Goal: Task Accomplishment & Management: Complete application form

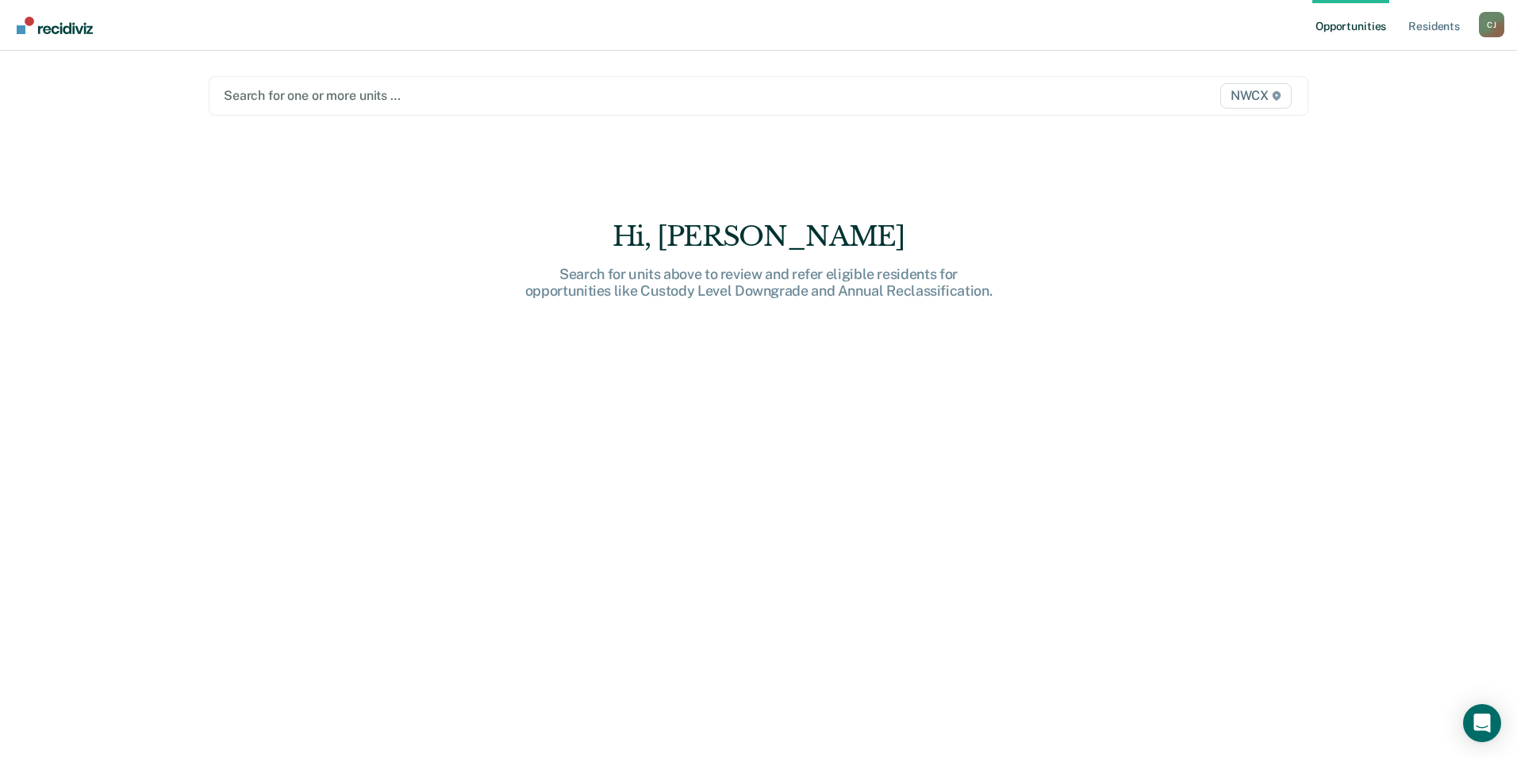
click at [963, 99] on div at bounding box center [597, 95] width 747 height 18
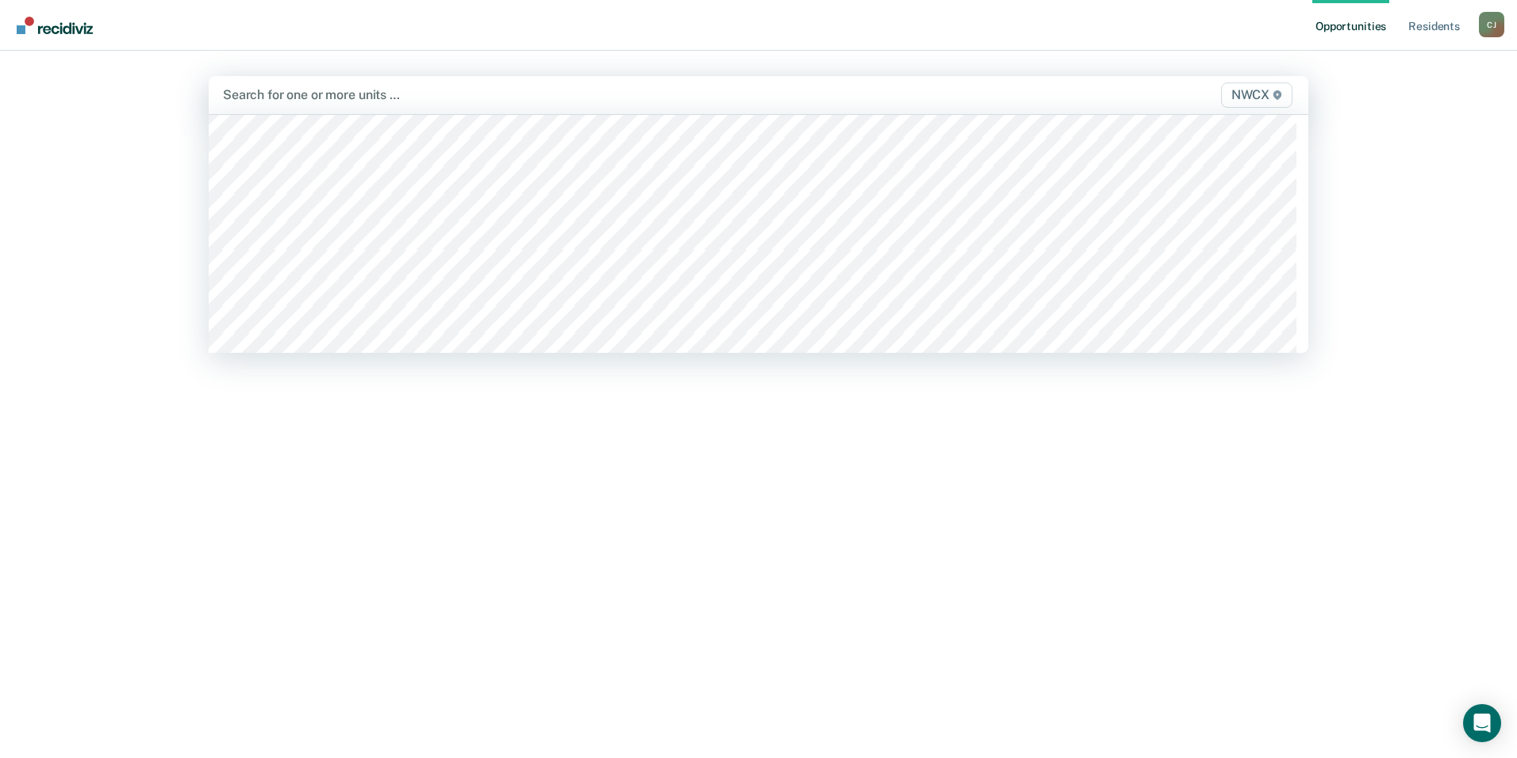
scroll to position [714, 0]
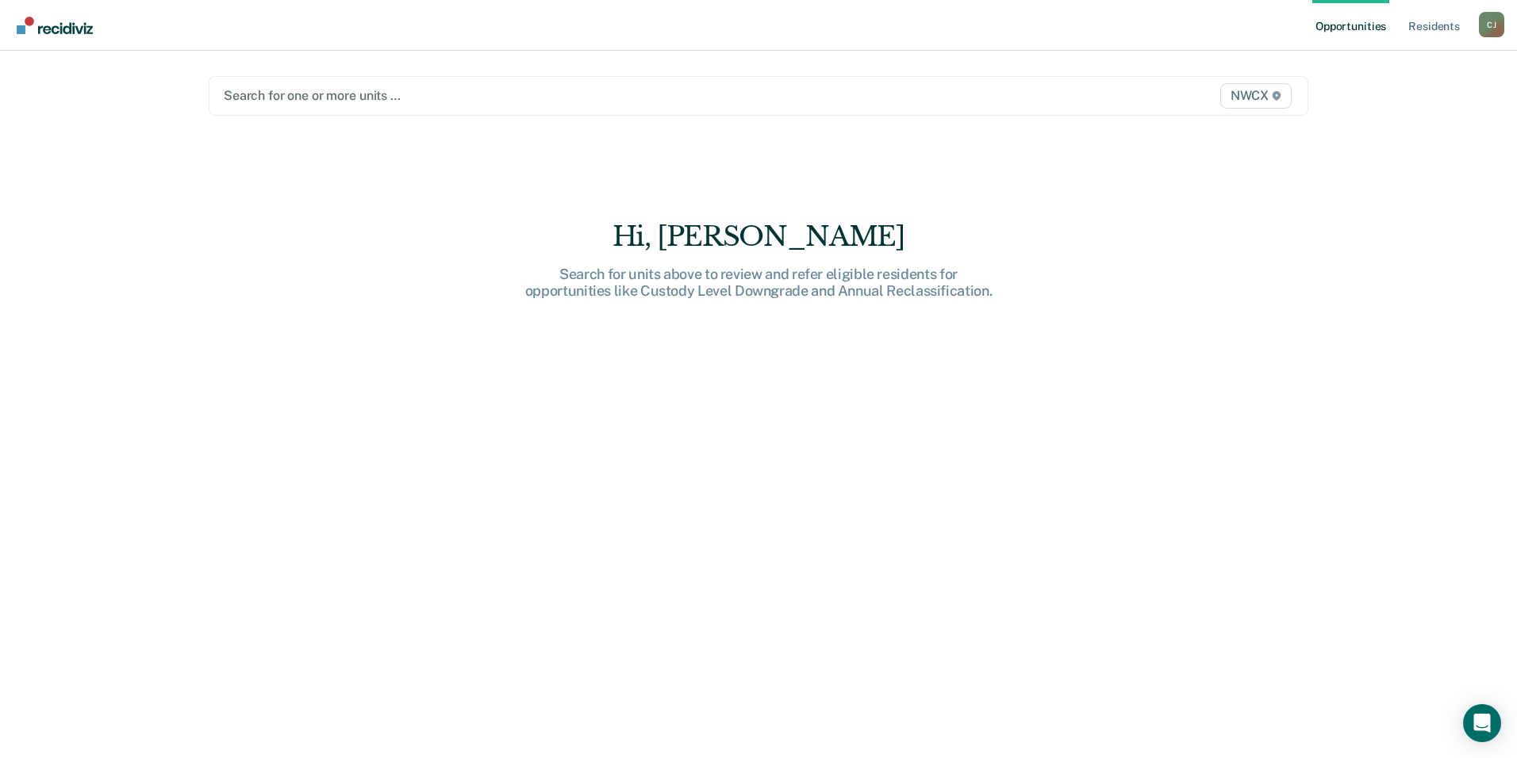
click at [797, 114] on div "Search for one or more units … NWCX" at bounding box center [758, 96] width 1099 height 40
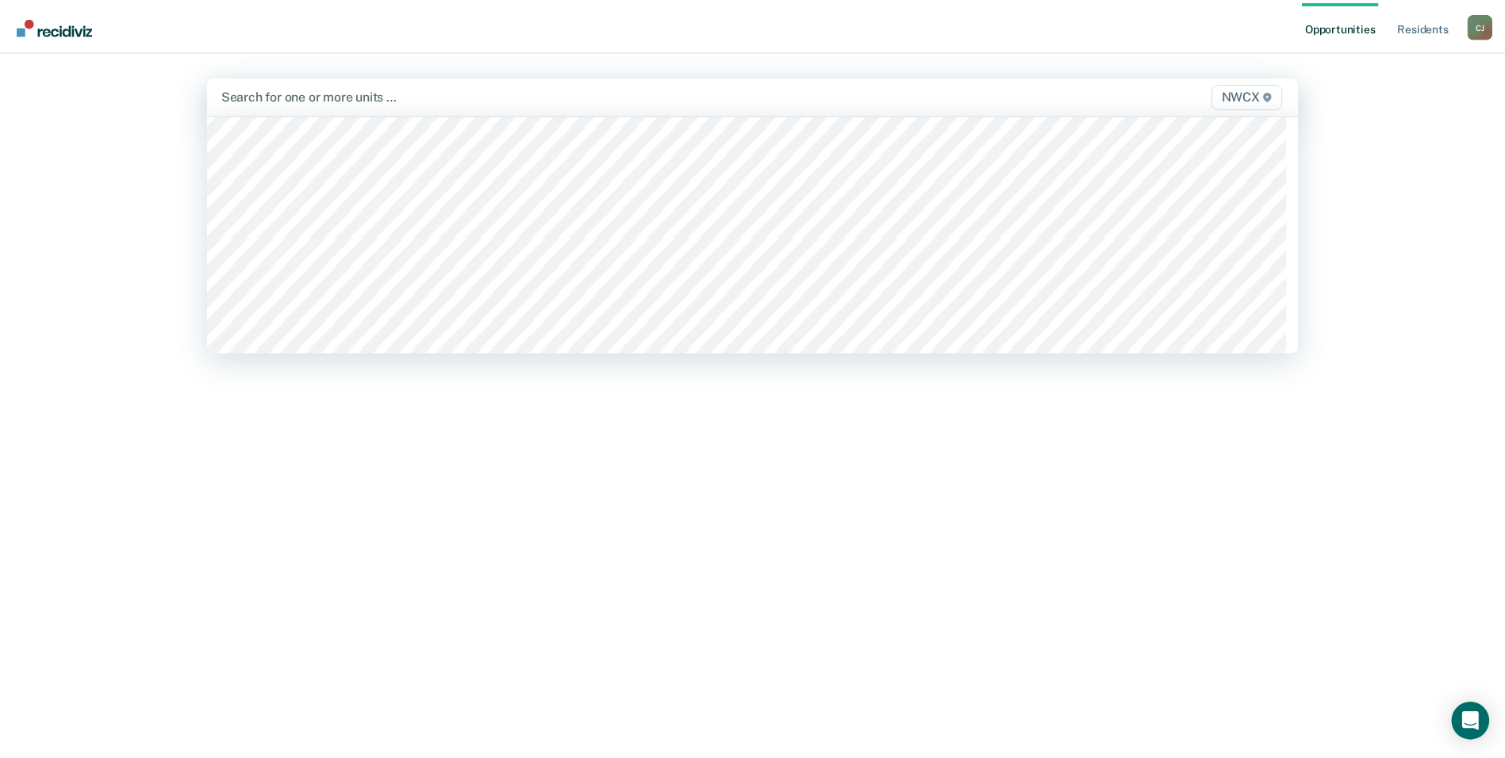
scroll to position [6486, 0]
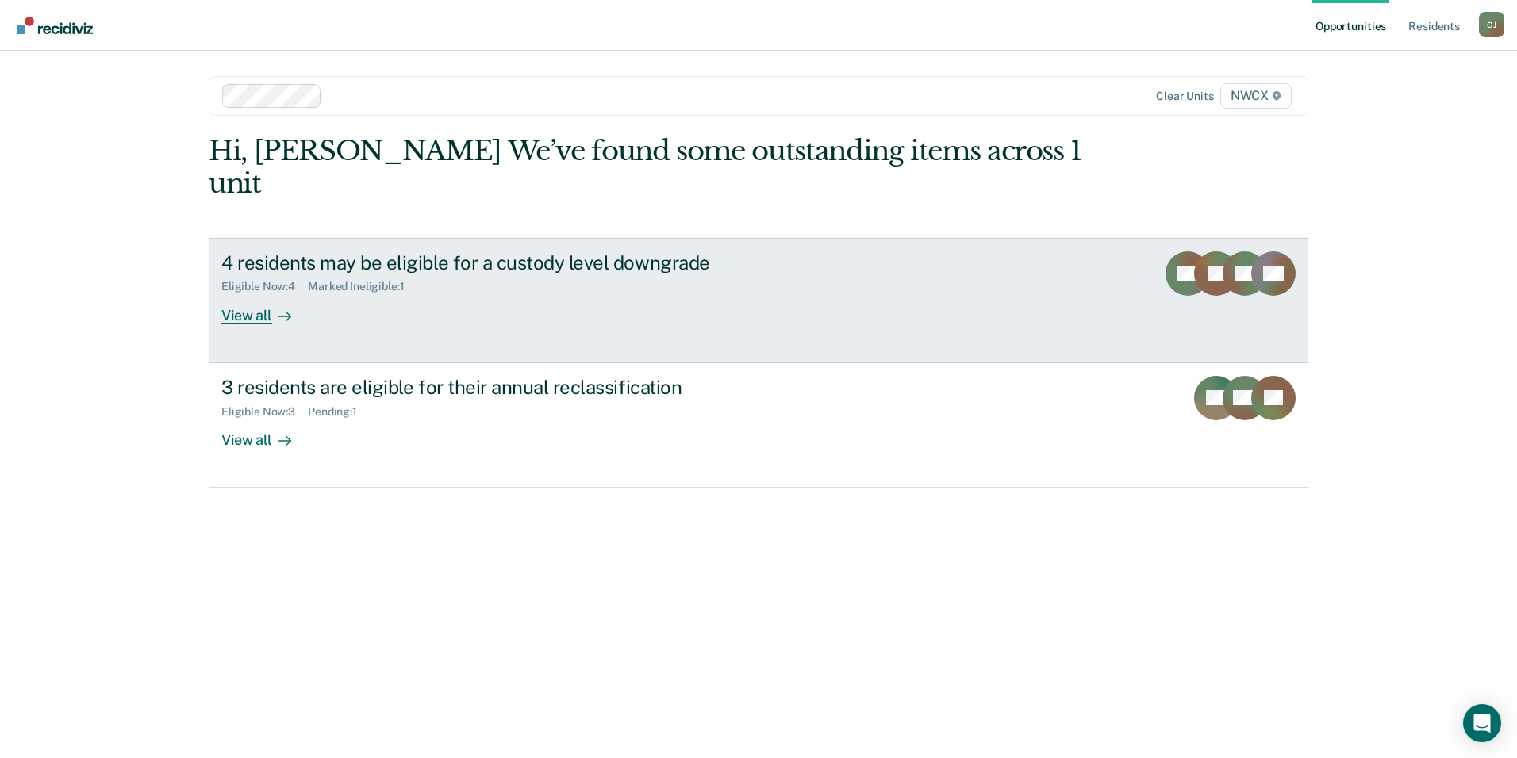
click at [245, 251] on div "4 residents may be eligible for a custody level downgrade" at bounding box center [499, 262] width 557 height 23
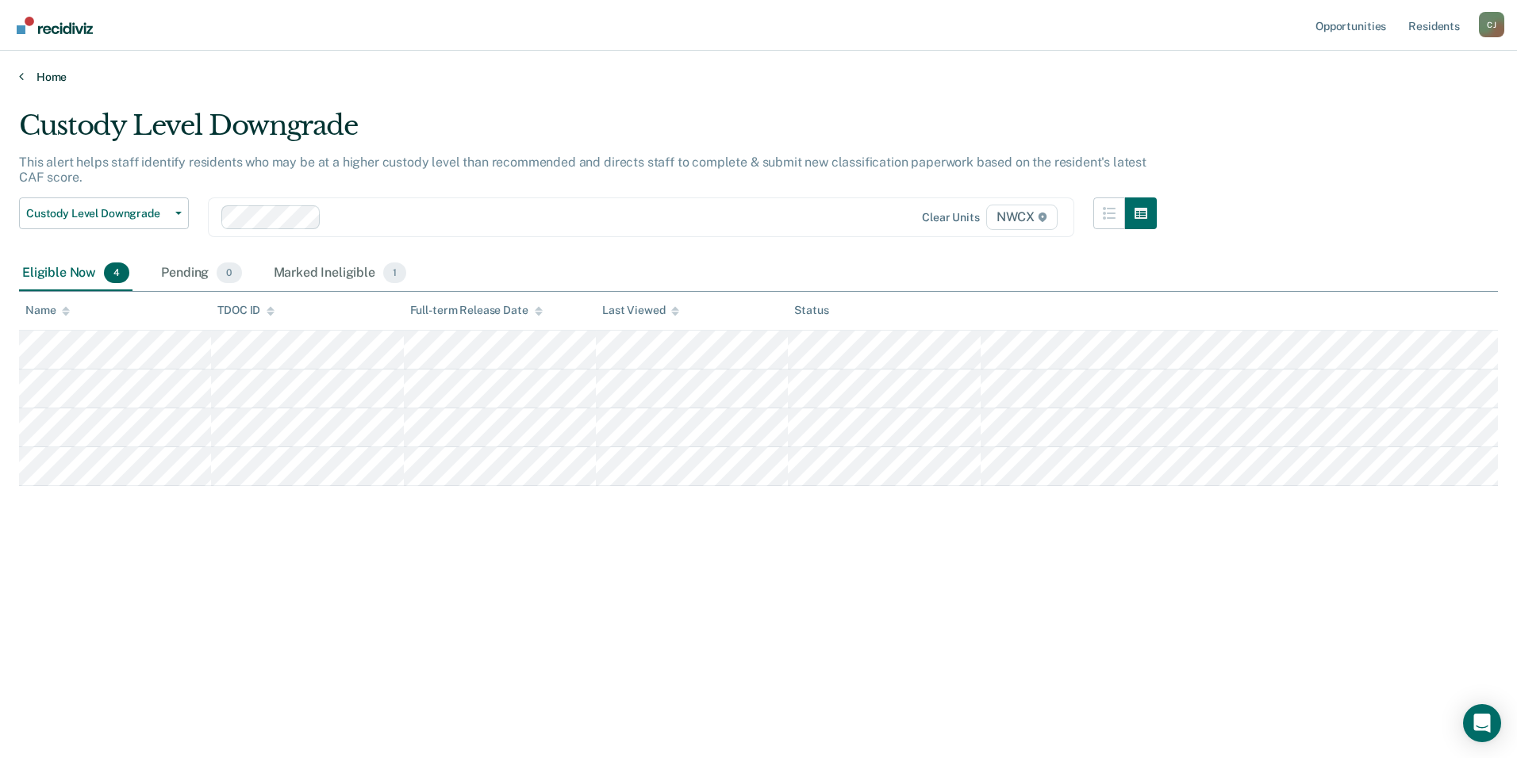
click at [43, 74] on link "Home" at bounding box center [758, 77] width 1478 height 14
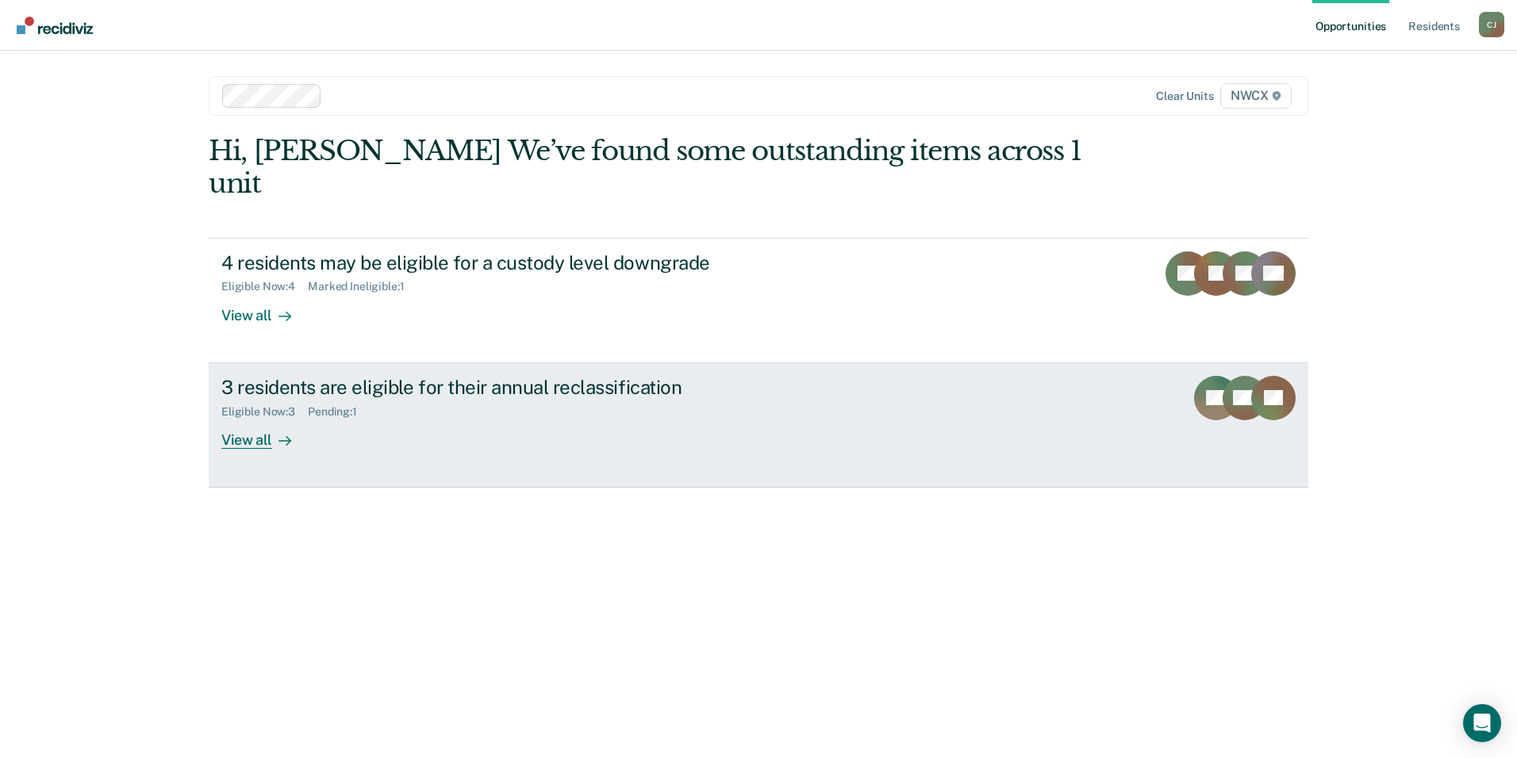
click at [264, 418] on div "View all" at bounding box center [265, 433] width 89 height 31
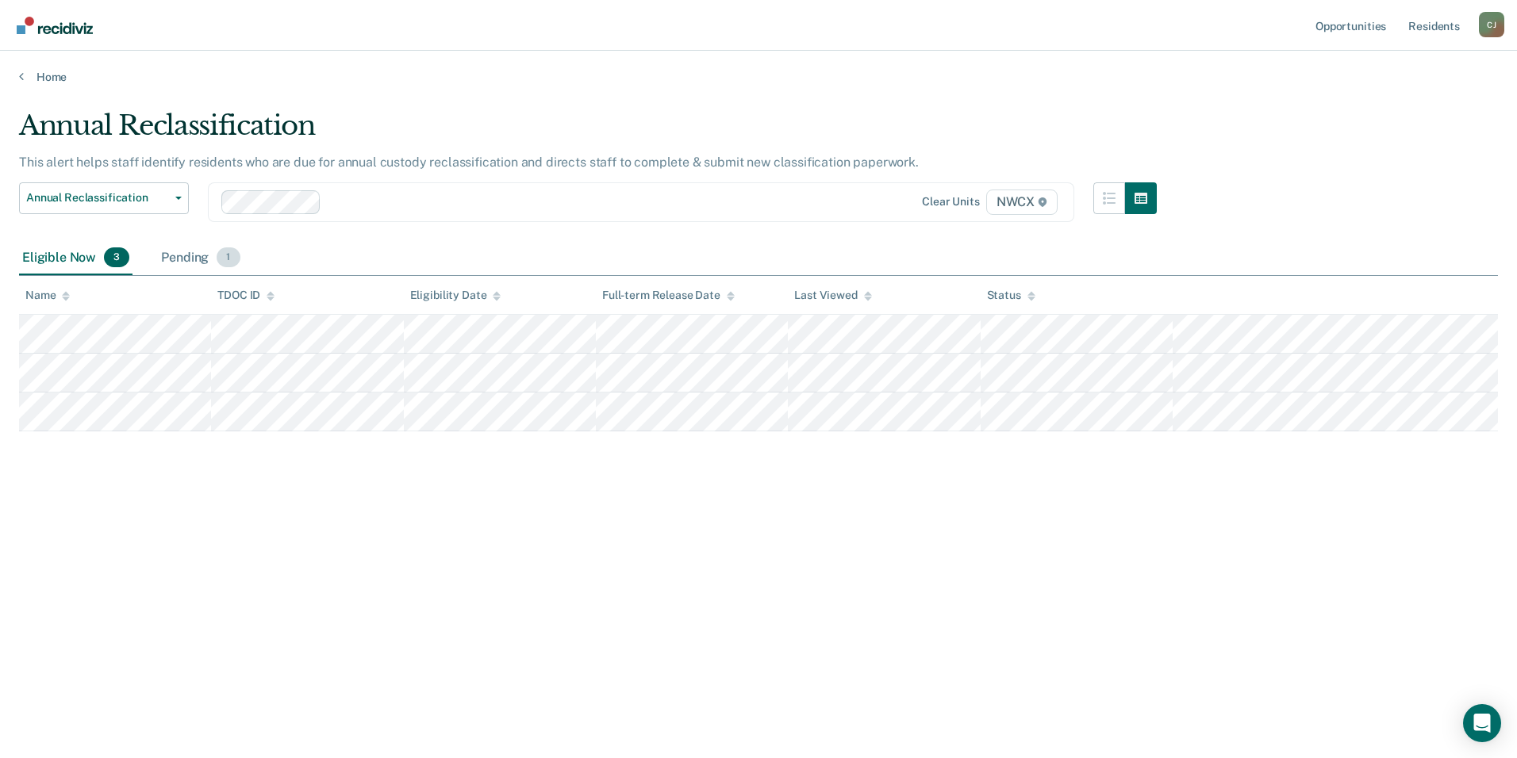
click at [178, 257] on div "Pending 1" at bounding box center [200, 258] width 85 height 35
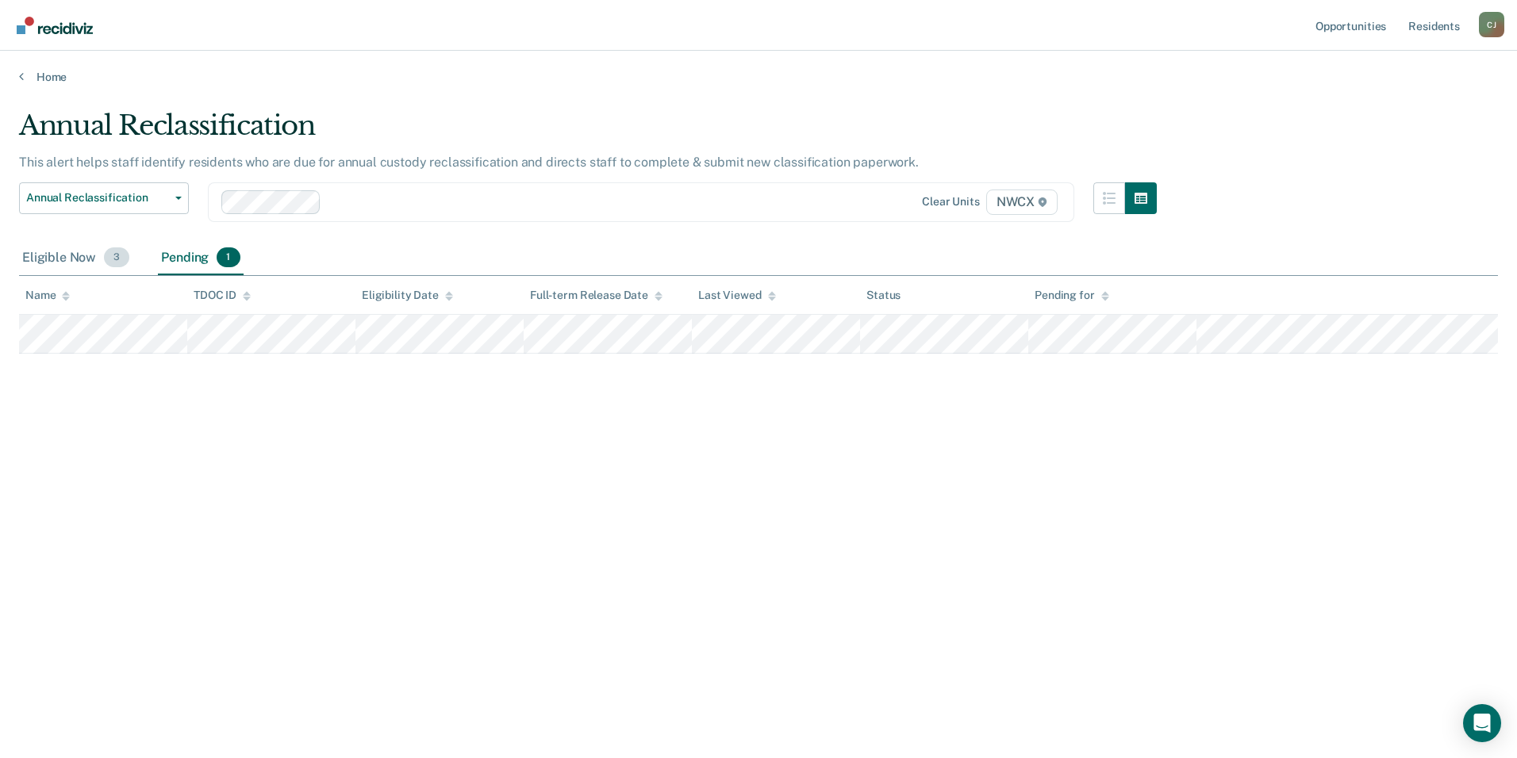
click at [67, 252] on div "Eligible Now 3" at bounding box center [75, 258] width 113 height 35
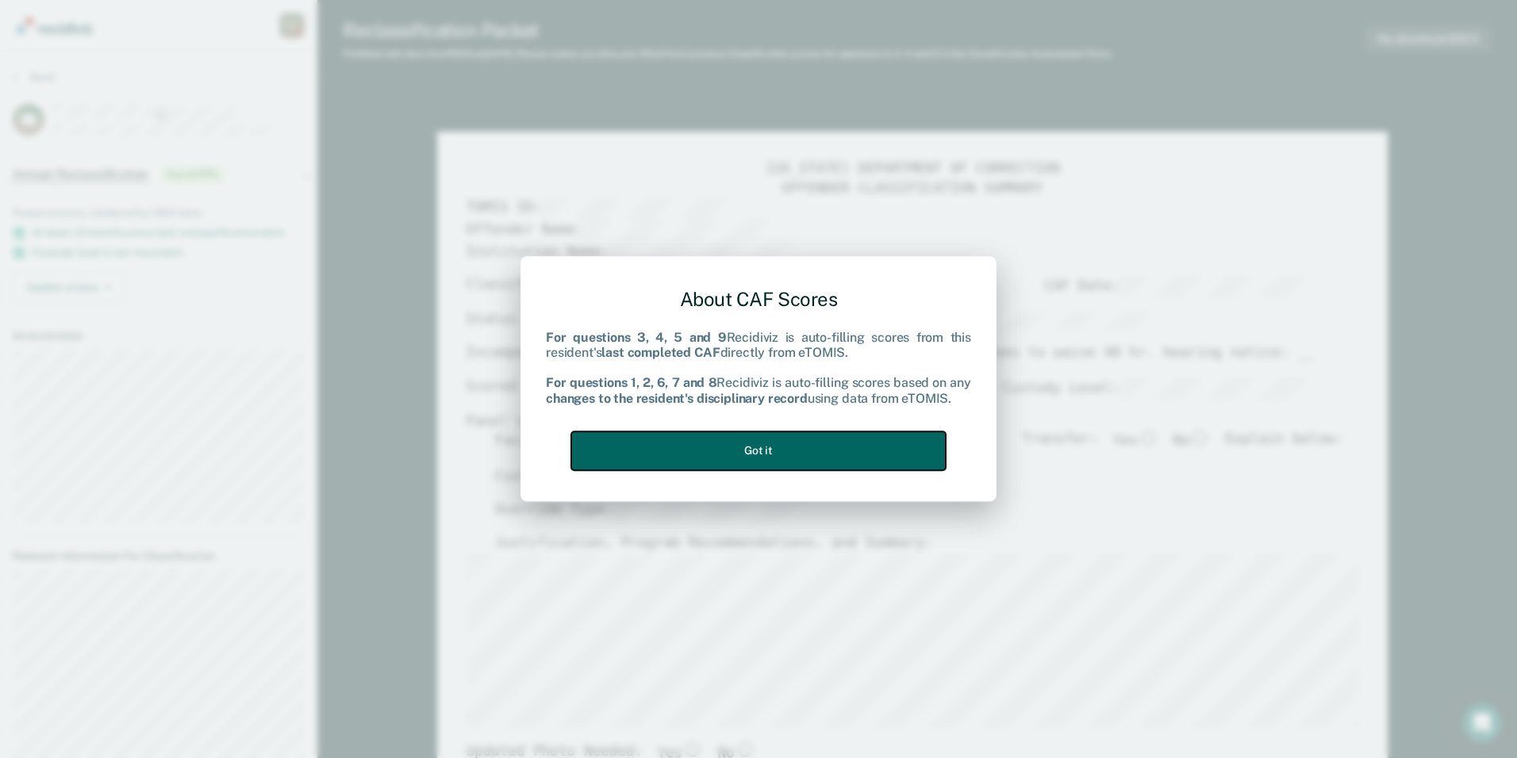
click at [771, 458] on button "Got it" at bounding box center [758, 450] width 374 height 39
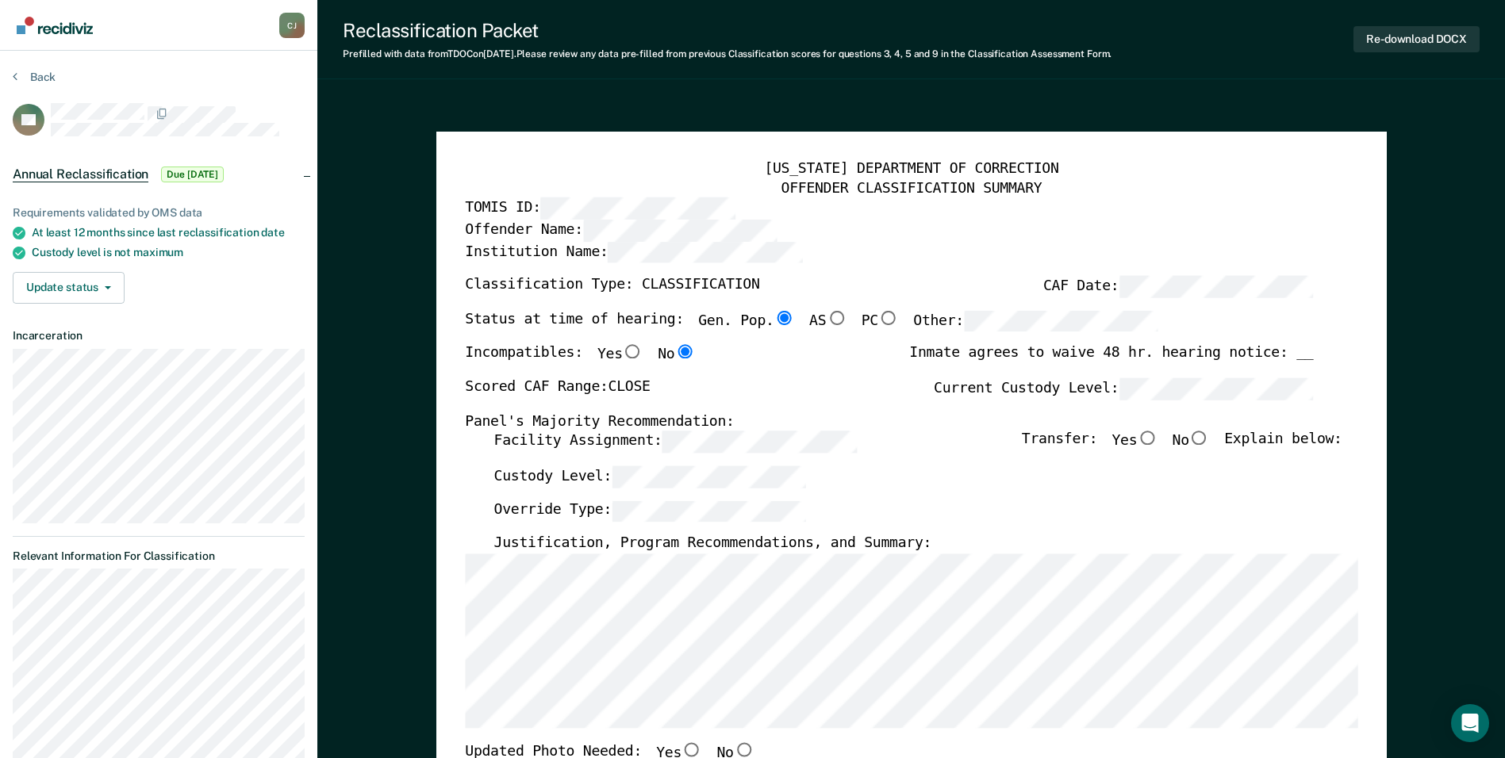
click at [1207, 439] on input "No" at bounding box center [1199, 438] width 21 height 14
type textarea "x"
radio input "true"
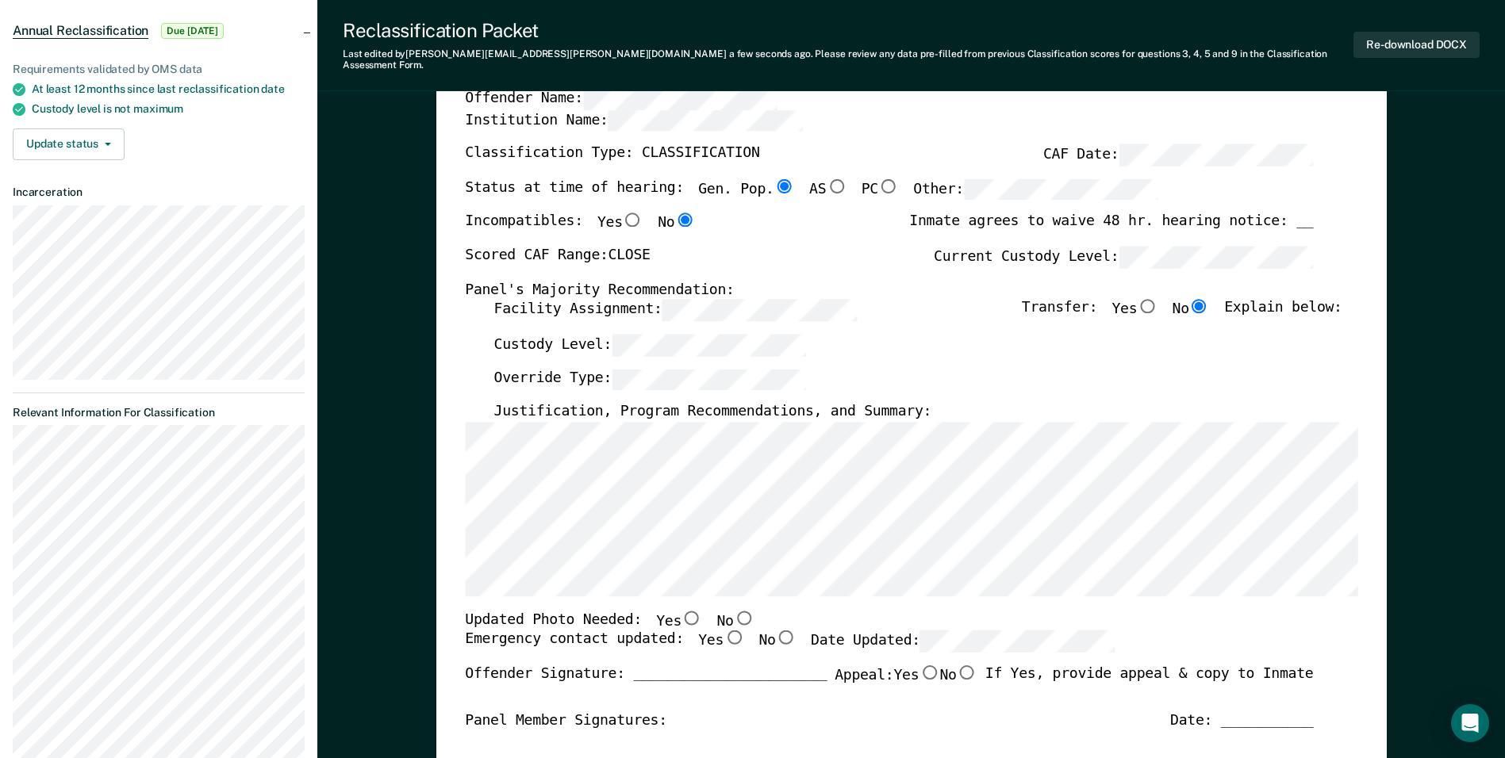
scroll to position [397, 0]
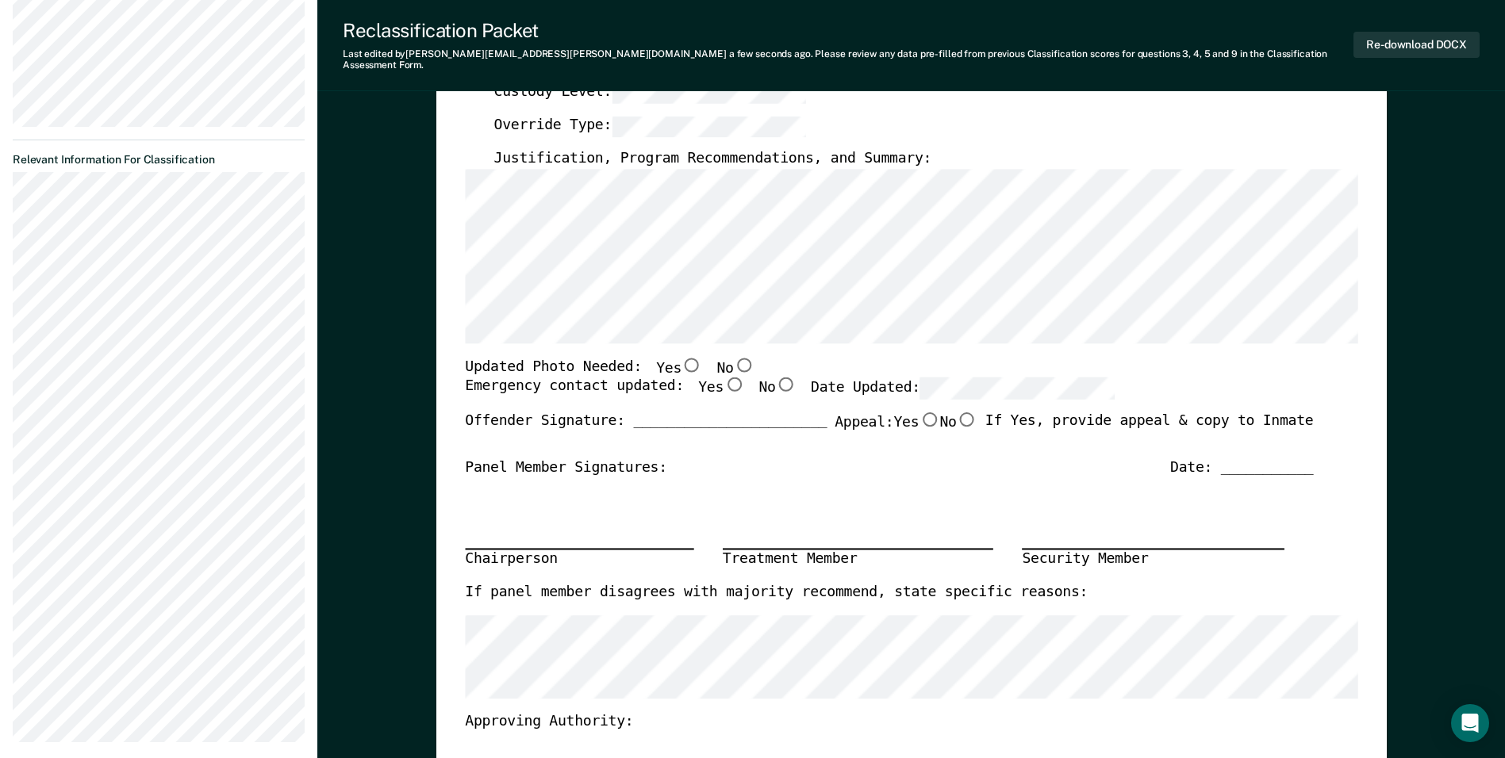
click at [681, 358] on input "Yes" at bounding box center [691, 365] width 21 height 14
type textarea "x"
radio input "true"
click at [723, 378] on input "Yes" at bounding box center [733, 385] width 21 height 14
type textarea "x"
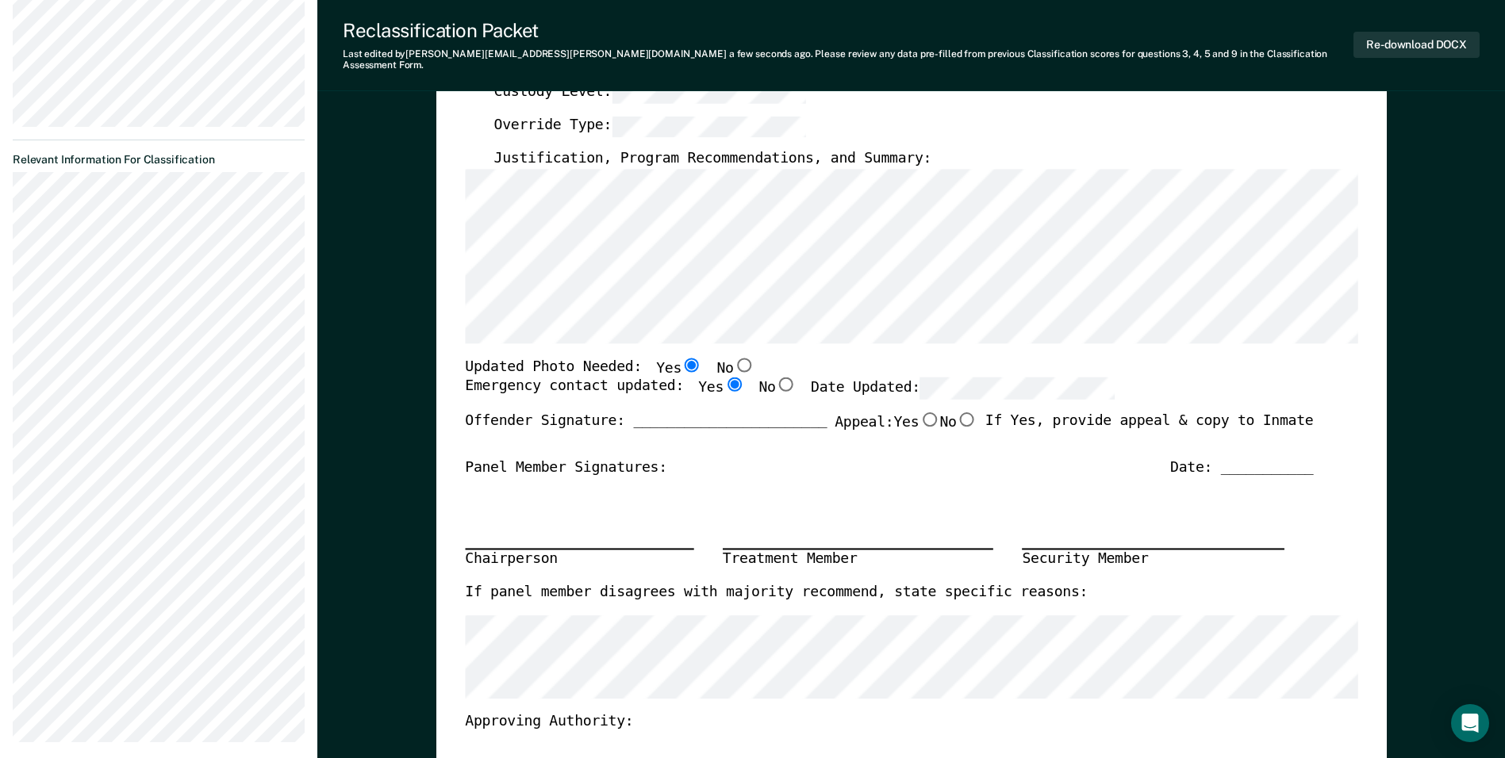
radio input "true"
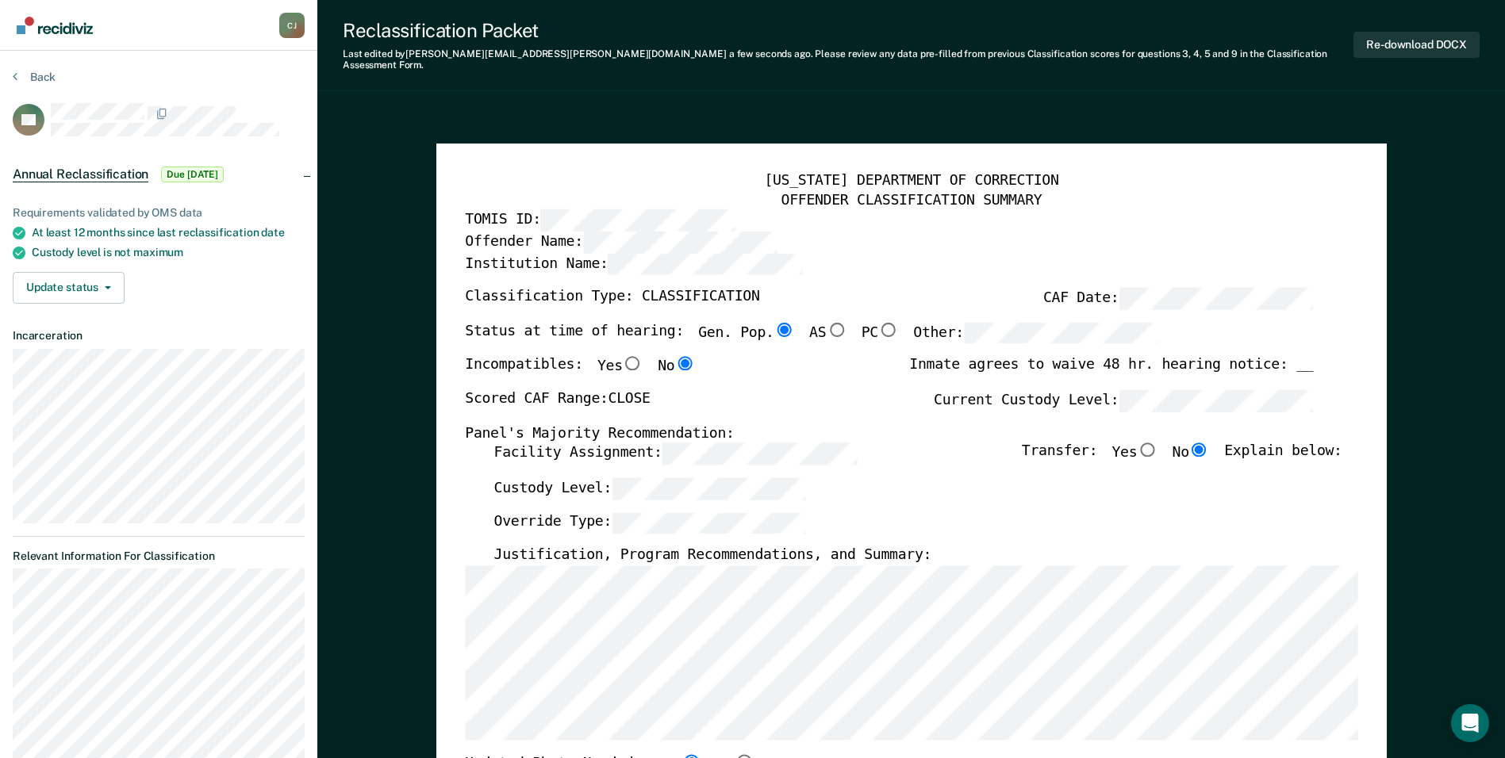
scroll to position [238, 0]
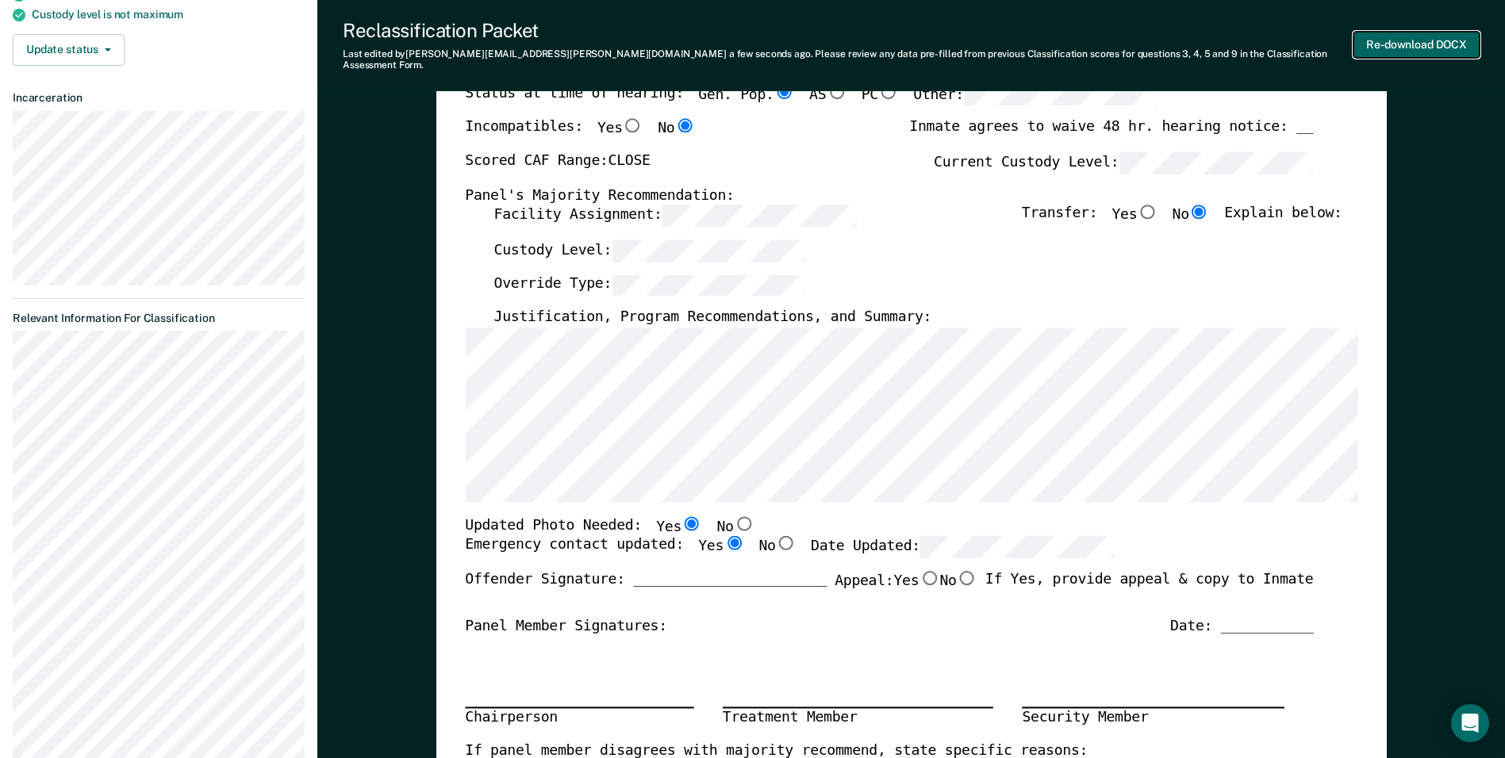
click at [1411, 40] on button "Re-download DOCX" at bounding box center [1416, 45] width 126 height 26
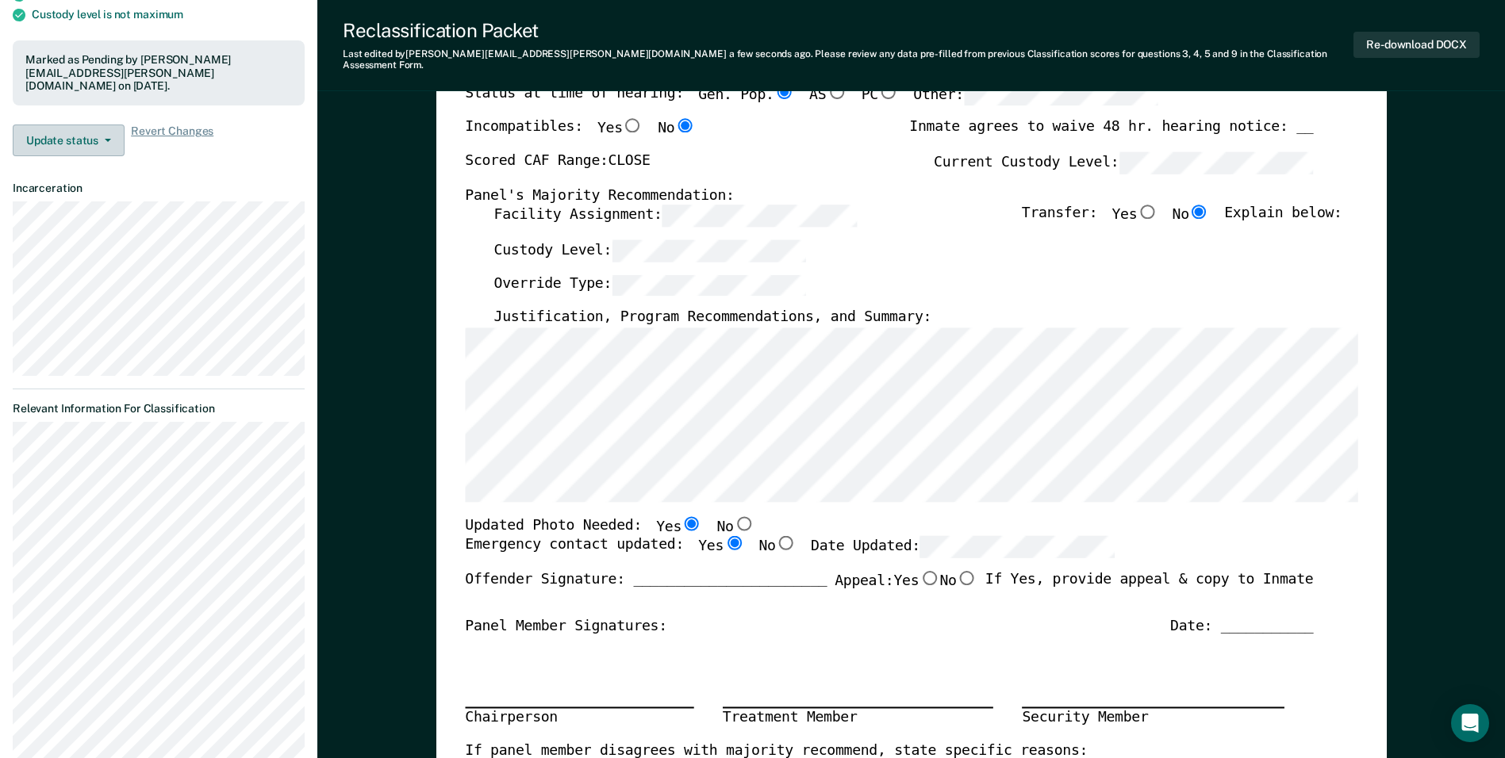
scroll to position [0, 0]
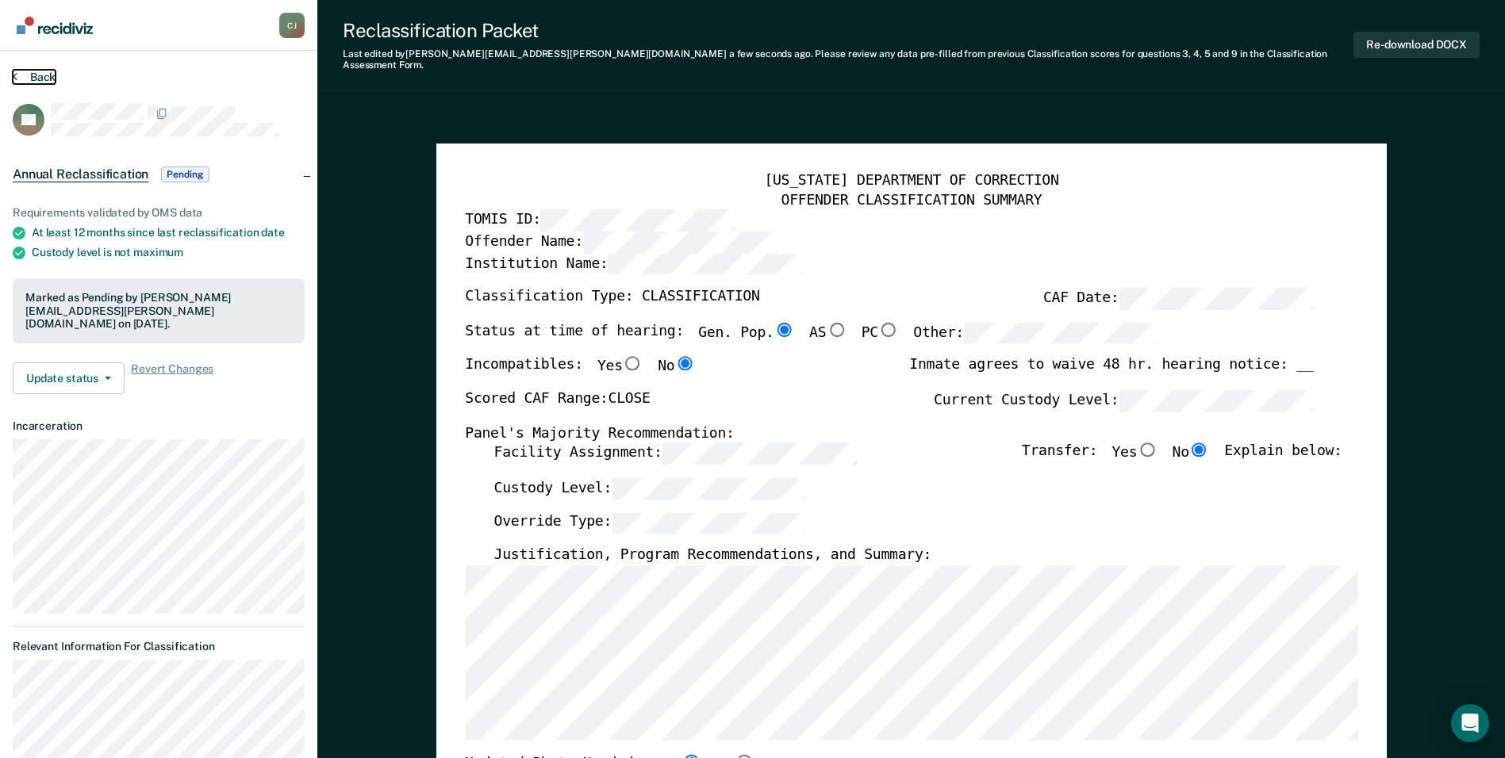
click at [33, 74] on button "Back" at bounding box center [34, 77] width 43 height 14
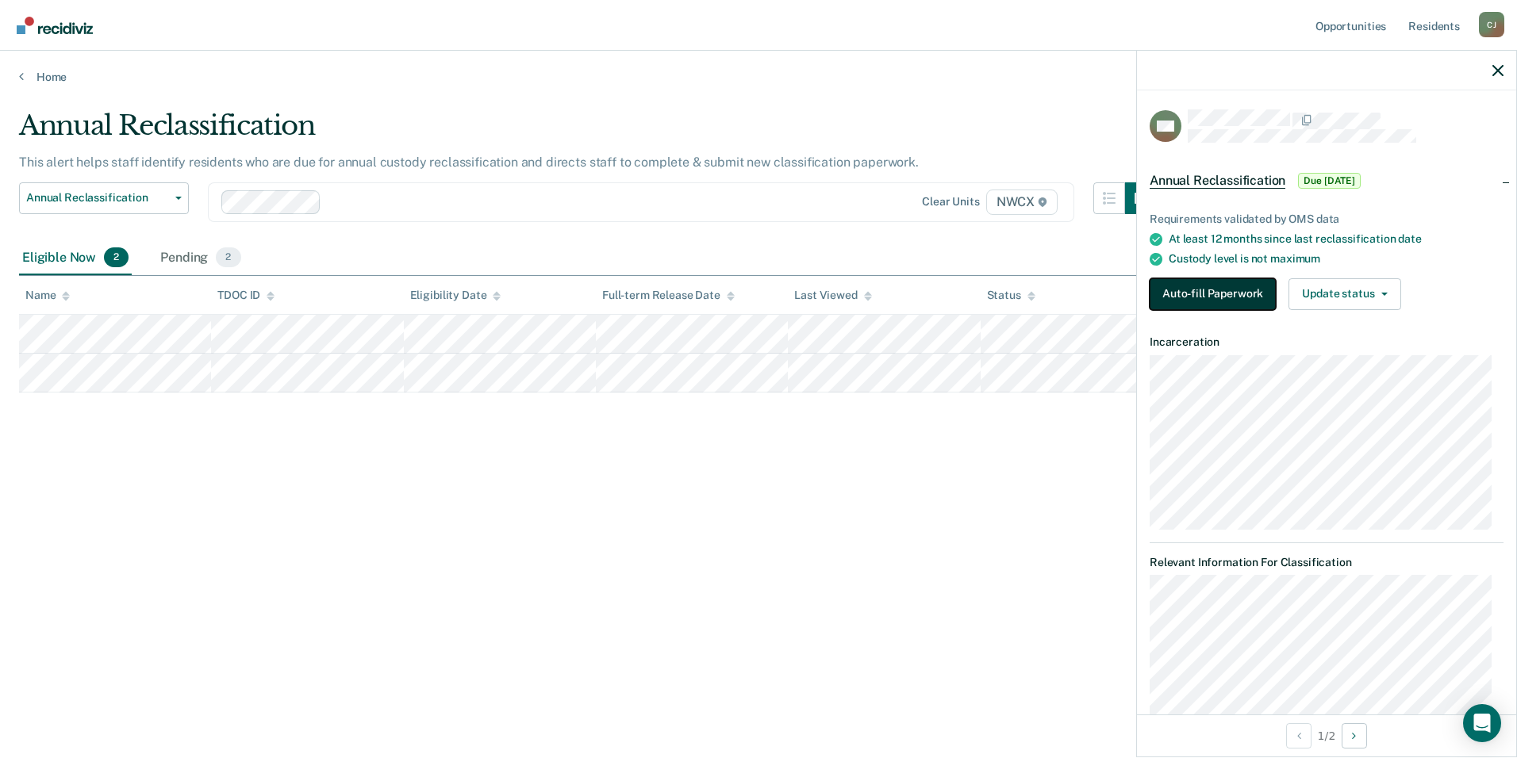
click at [1234, 295] on button "Auto-fill Paperwork" at bounding box center [1212, 294] width 126 height 32
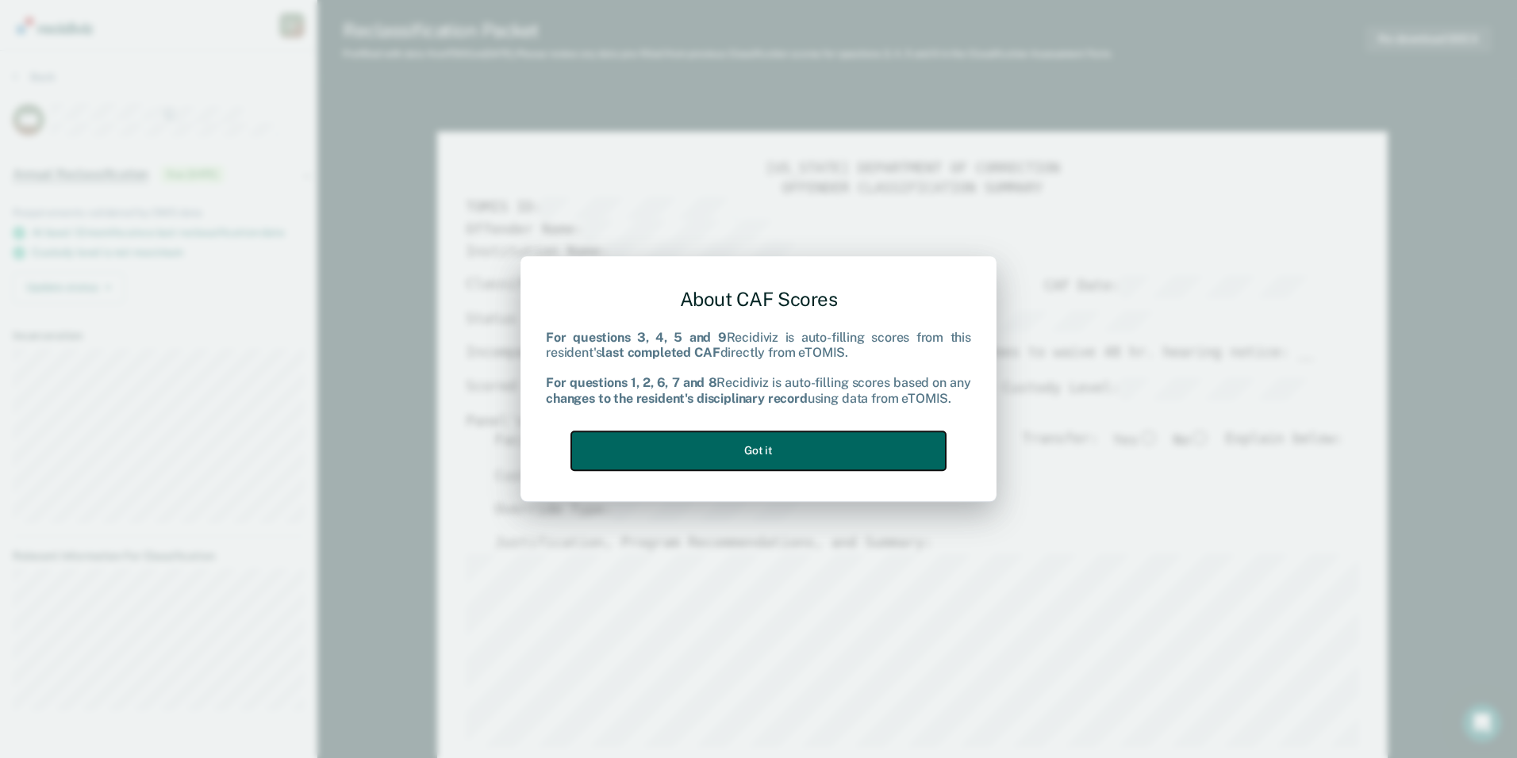
click at [815, 448] on button "Got it" at bounding box center [758, 450] width 374 height 39
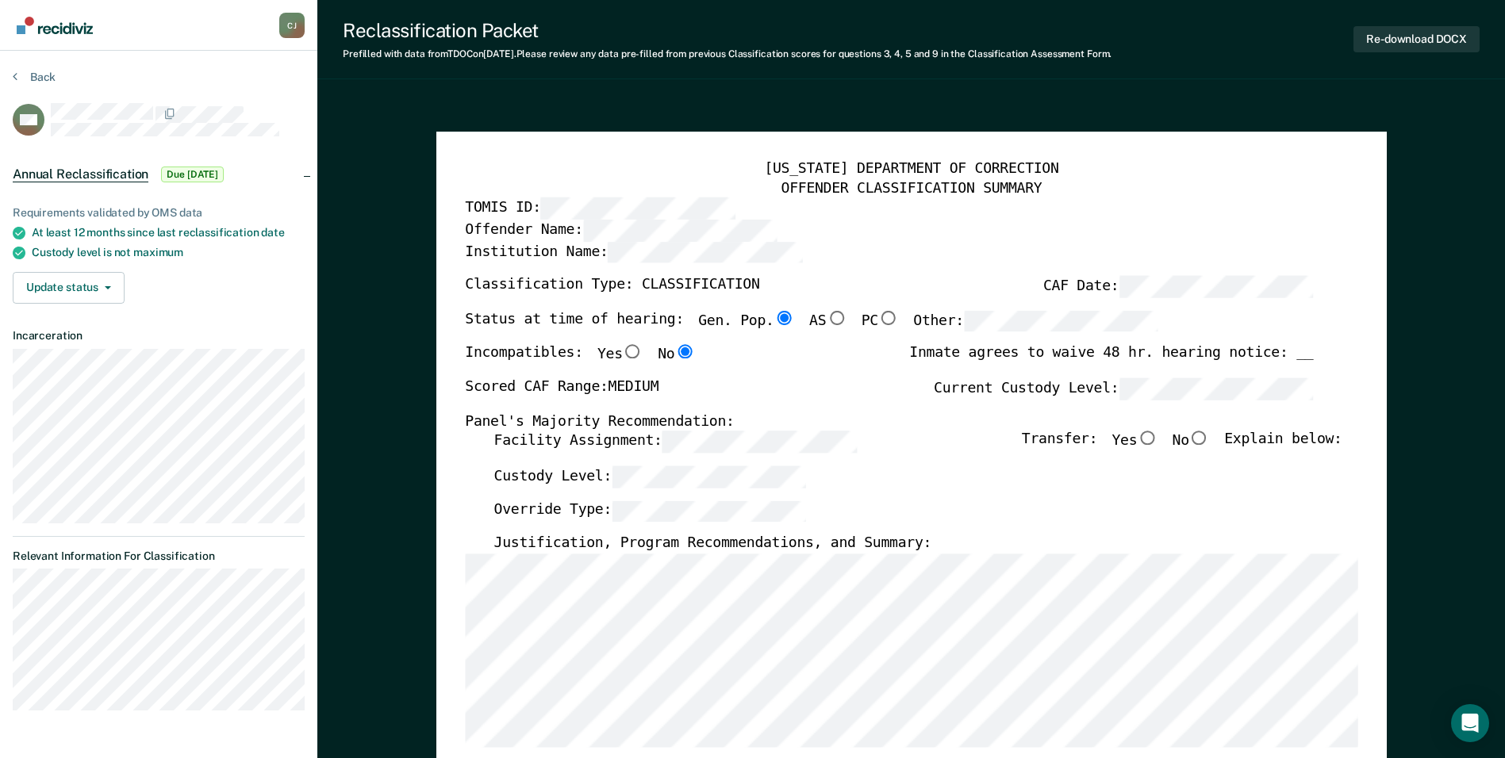
click at [1207, 440] on input "No" at bounding box center [1199, 438] width 21 height 14
type textarea "x"
radio input "true"
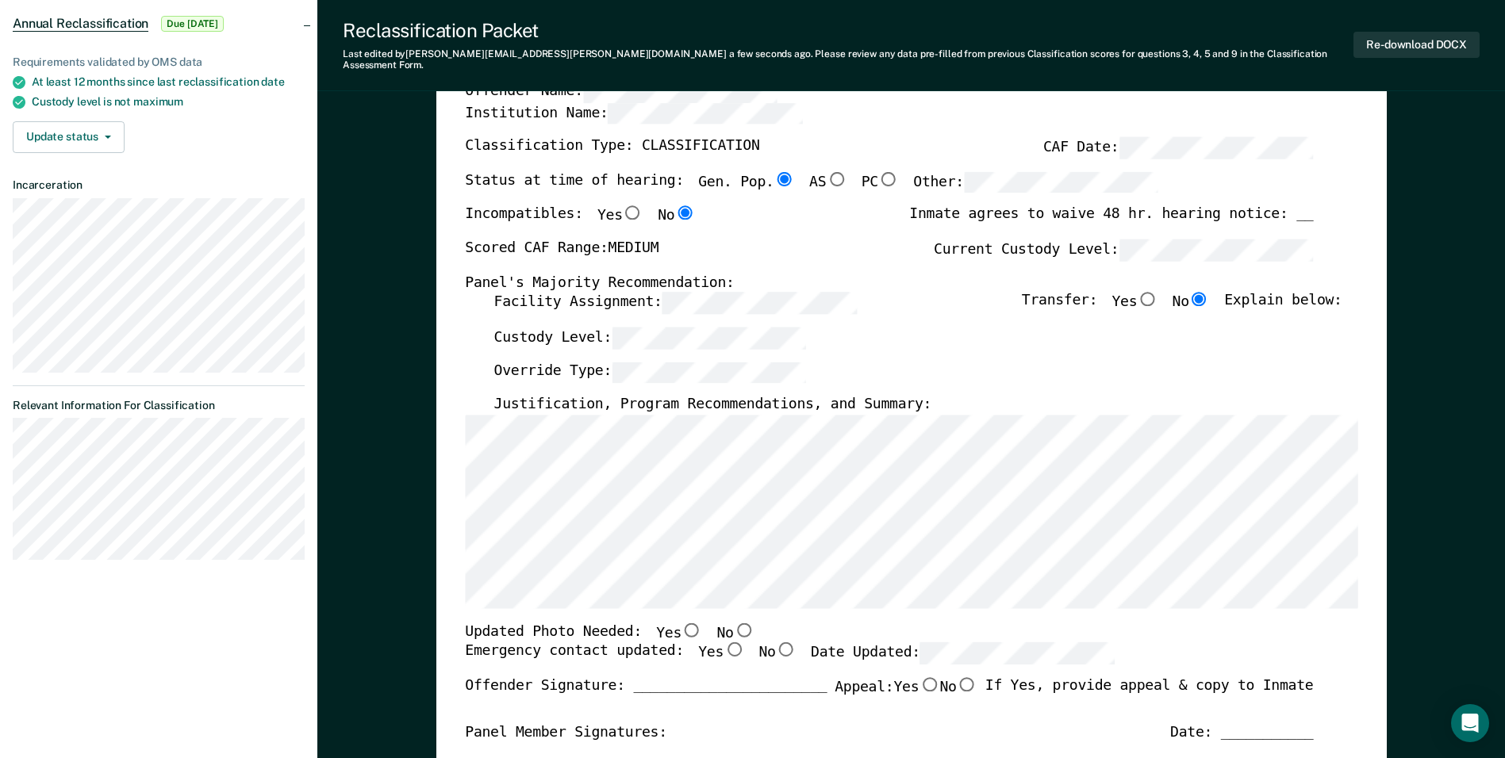
scroll to position [159, 0]
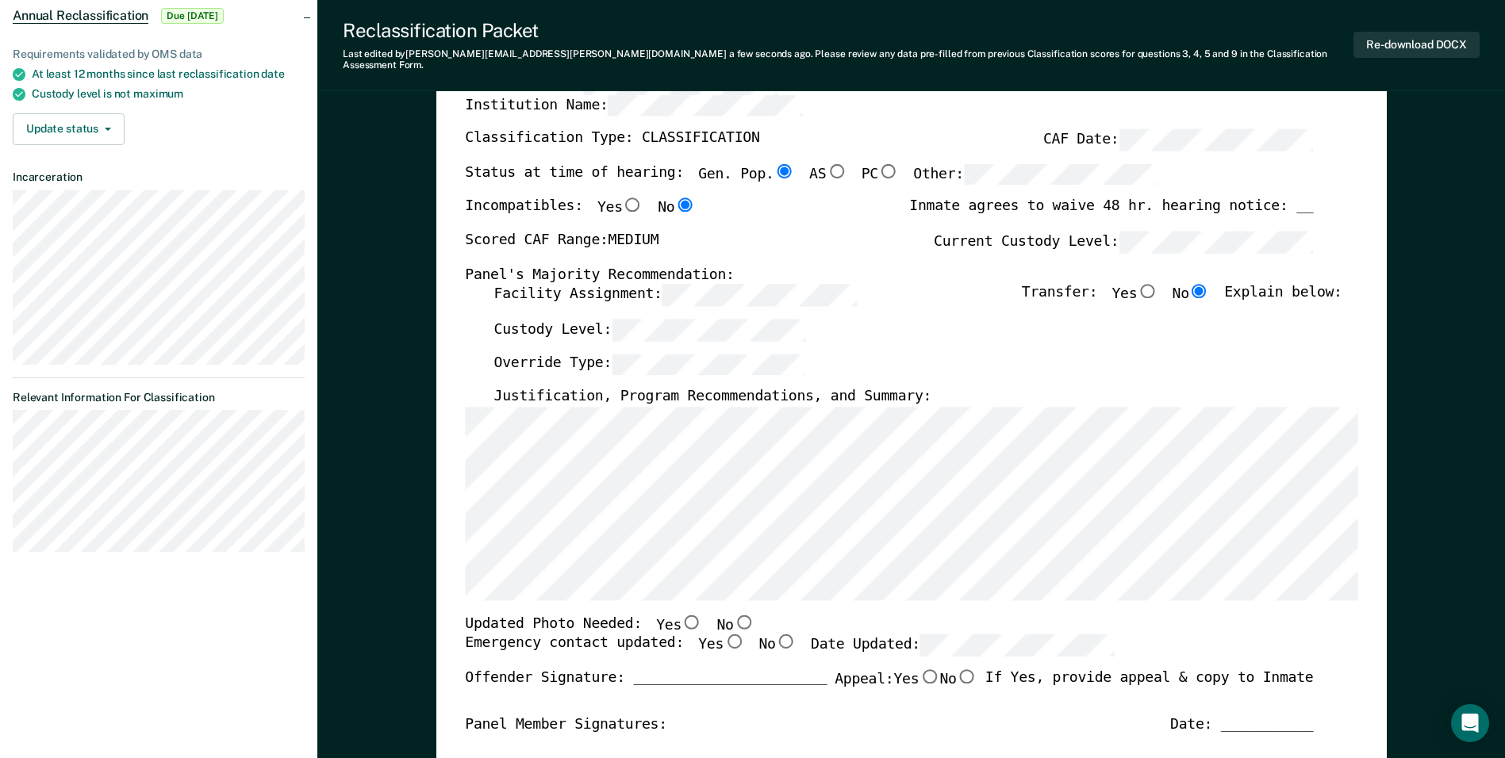
click at [681, 615] on input "Yes" at bounding box center [691, 622] width 21 height 14
type textarea "x"
radio input "true"
click at [723, 635] on input "Yes" at bounding box center [733, 642] width 21 height 14
type textarea "x"
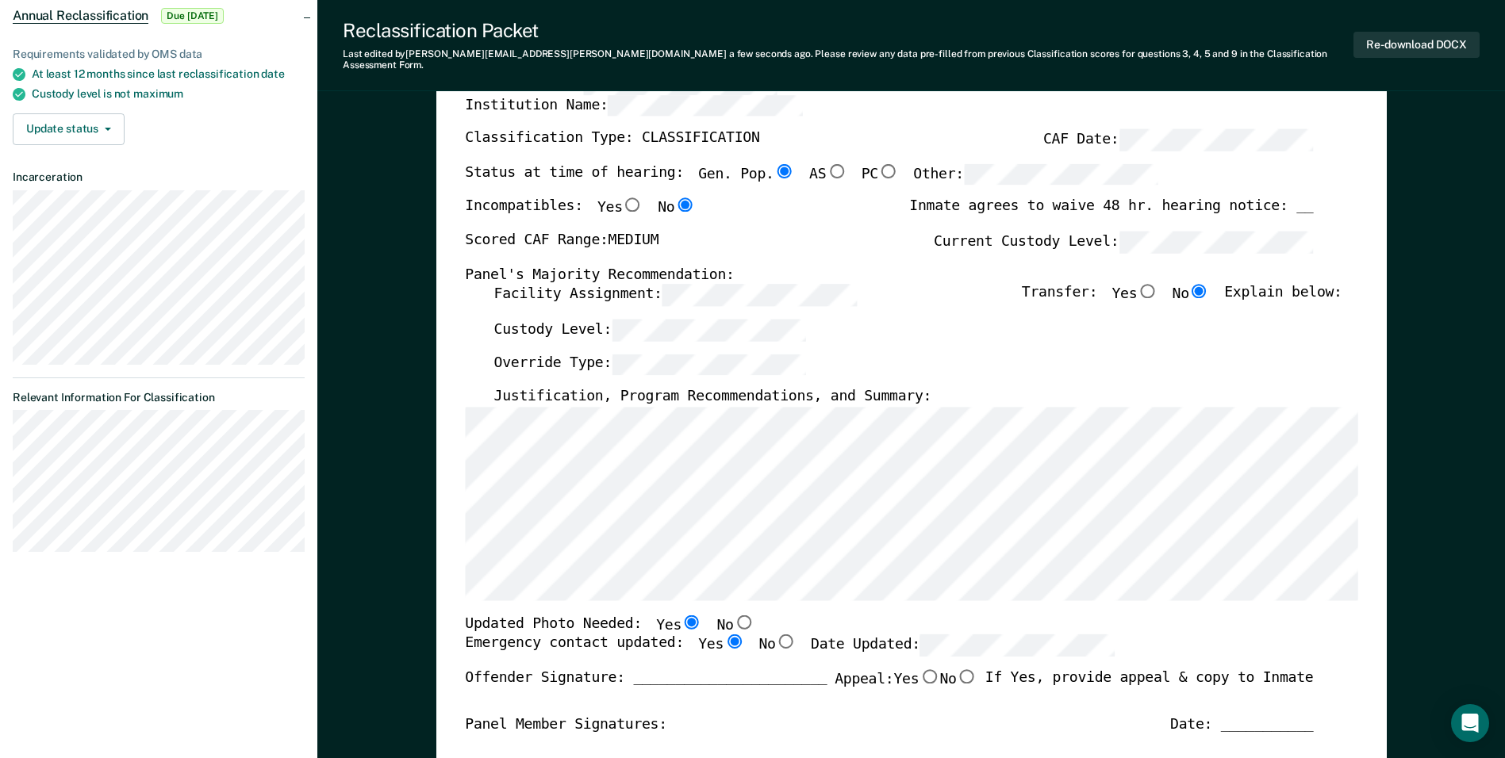
radio input "true"
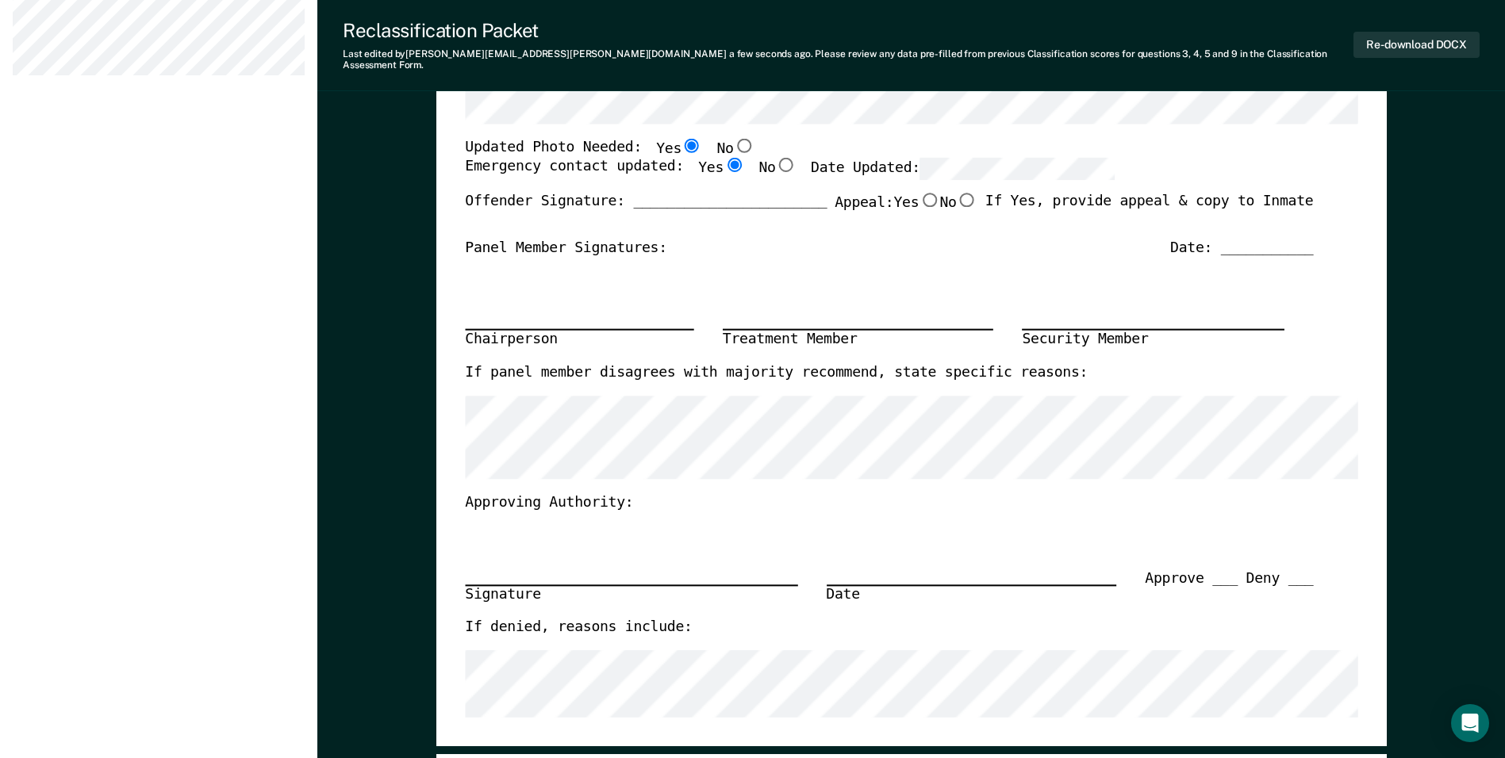
scroll to position [476, 0]
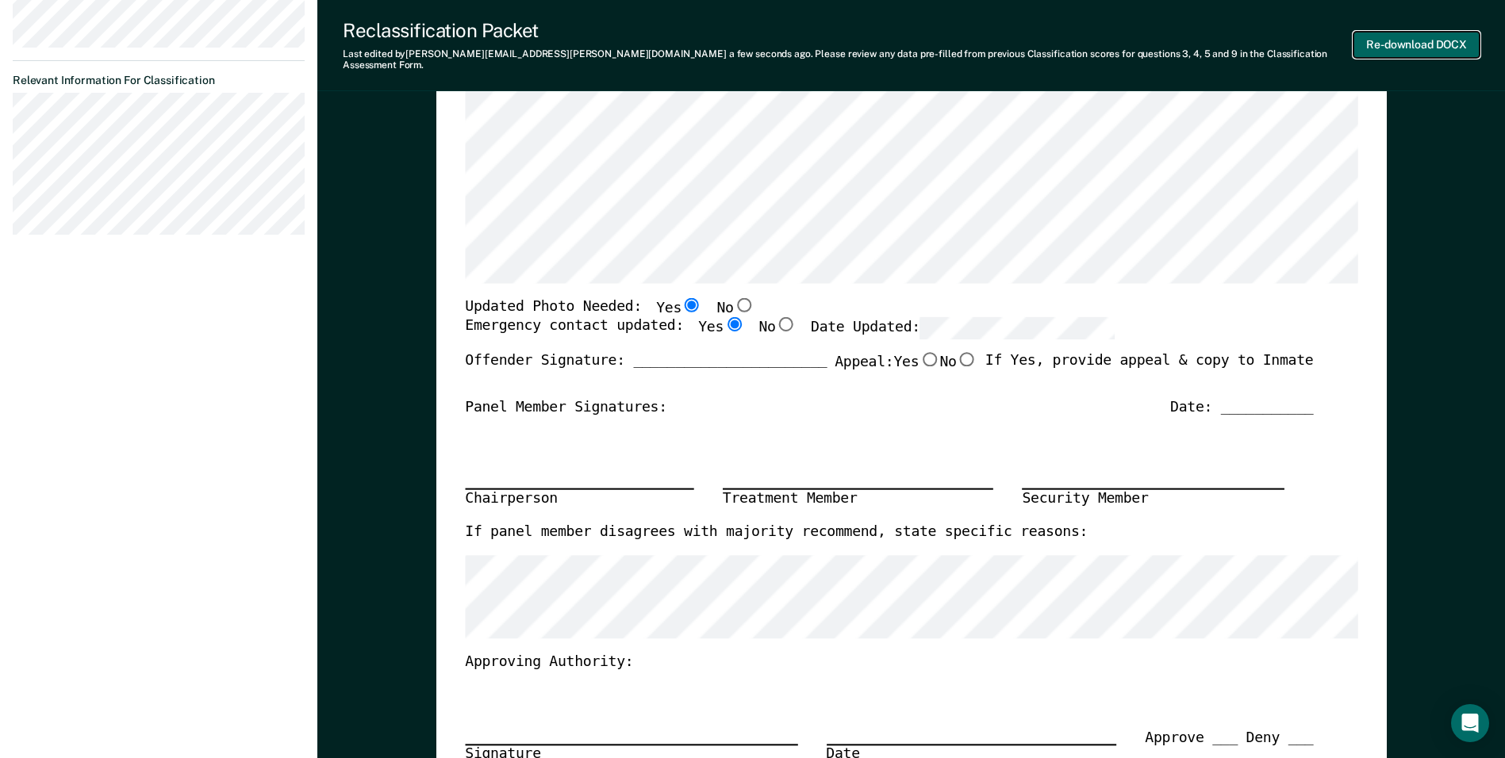
click at [1412, 33] on button "Re-download DOCX" at bounding box center [1416, 45] width 126 height 26
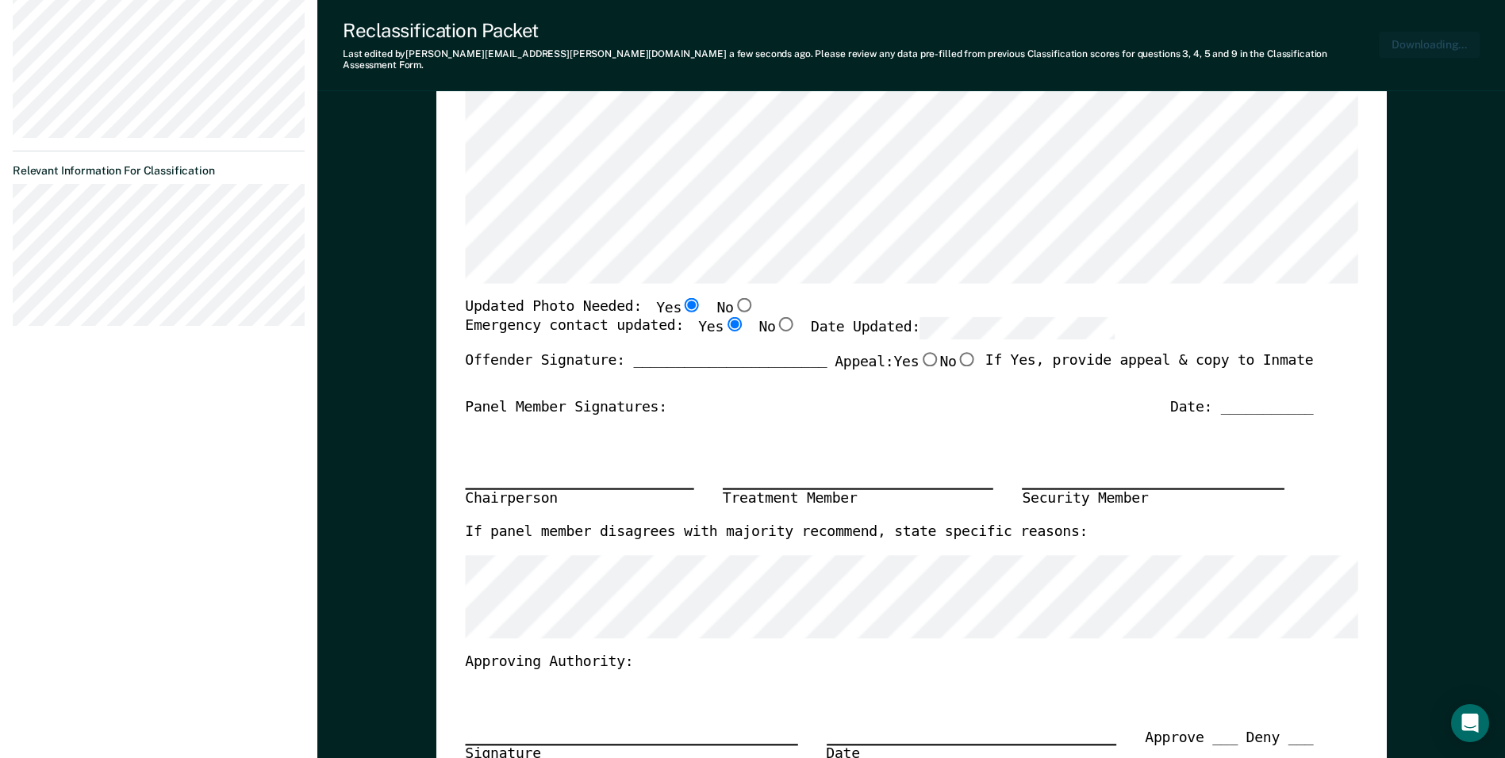
scroll to position [554, 0]
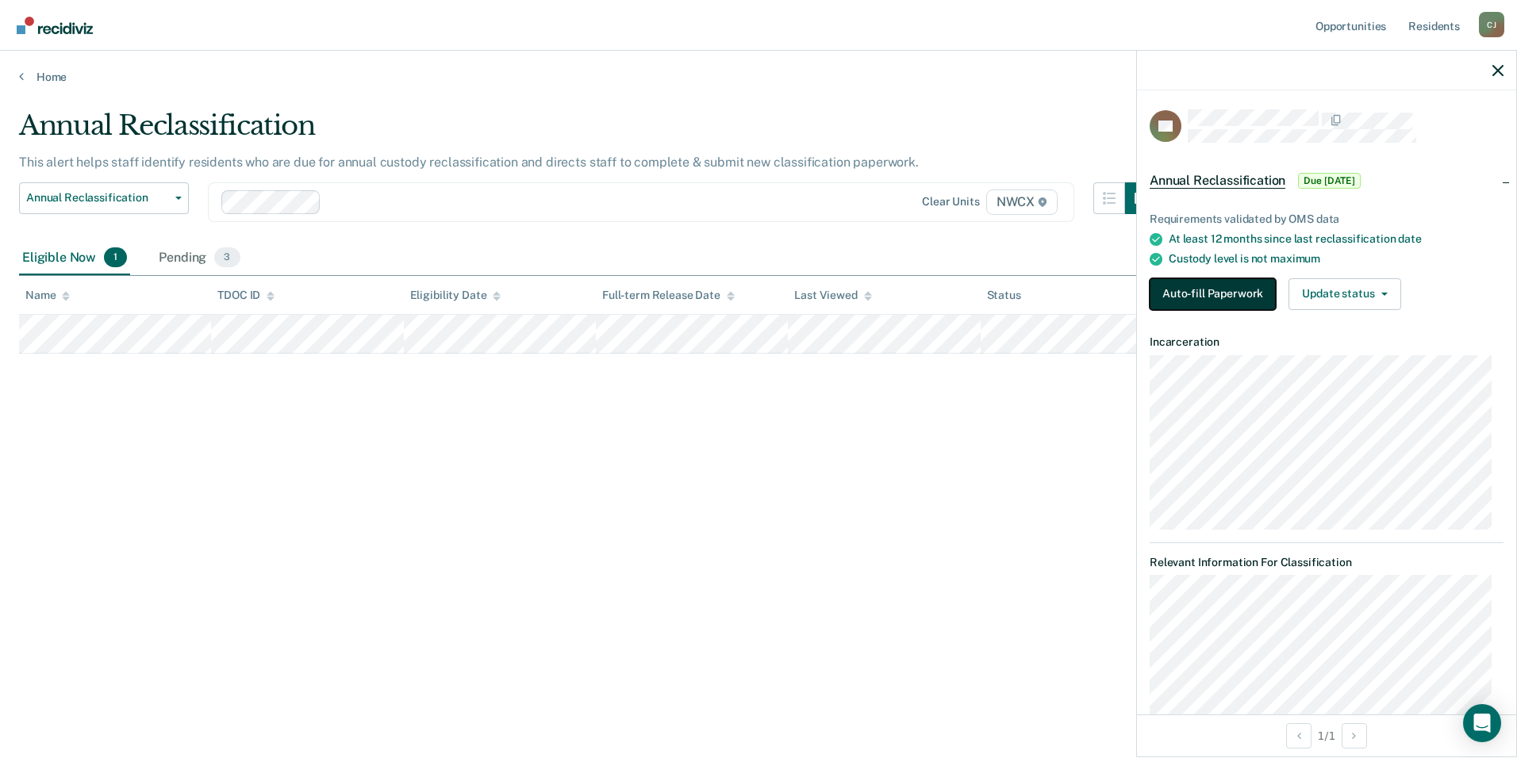
click at [1204, 300] on button "Auto-fill Paperwork" at bounding box center [1212, 294] width 126 height 32
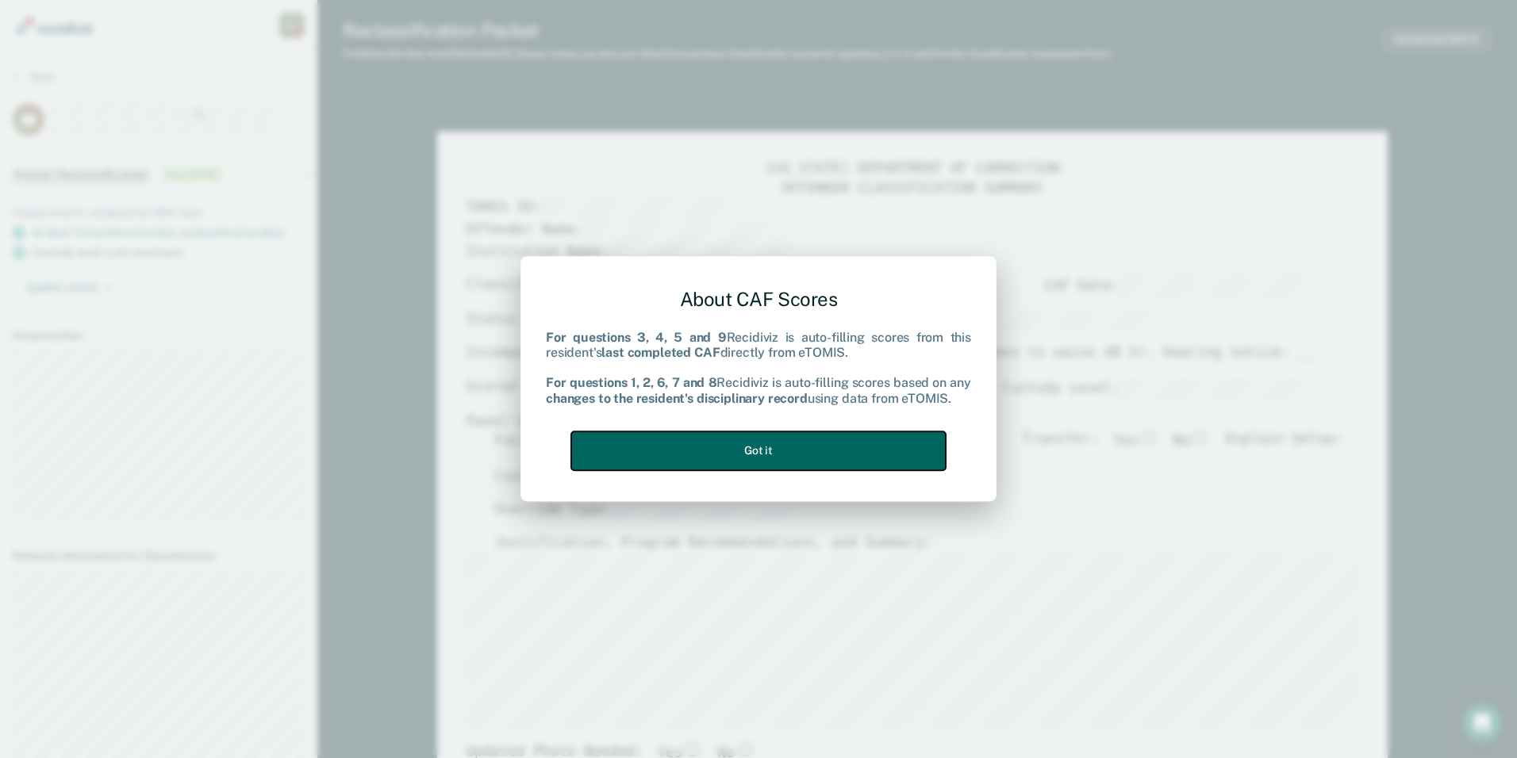
click at [789, 455] on button "Got it" at bounding box center [758, 450] width 374 height 39
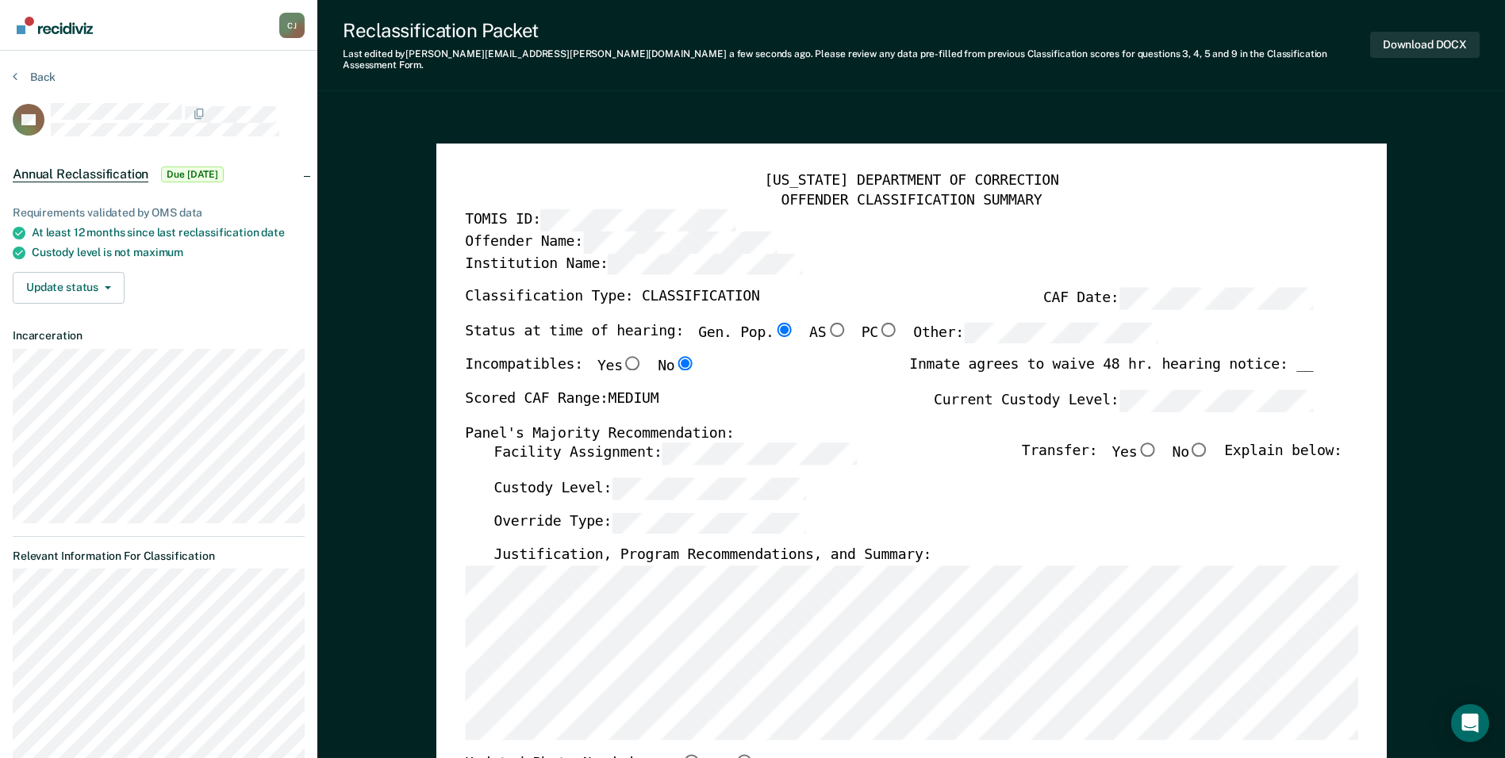
click at [1204, 443] on input "No" at bounding box center [1199, 450] width 21 height 14
type textarea "x"
radio input "true"
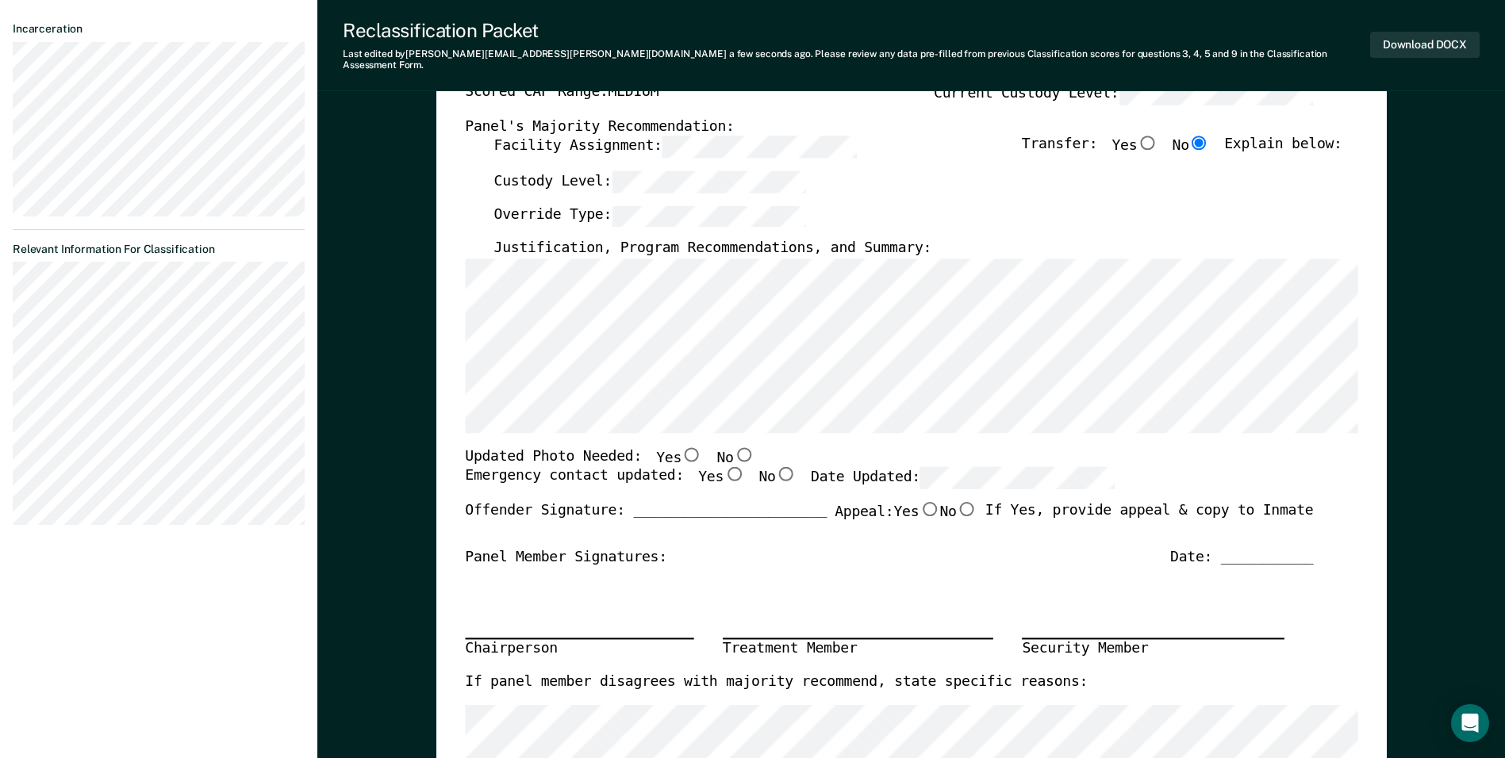
scroll to position [317, 0]
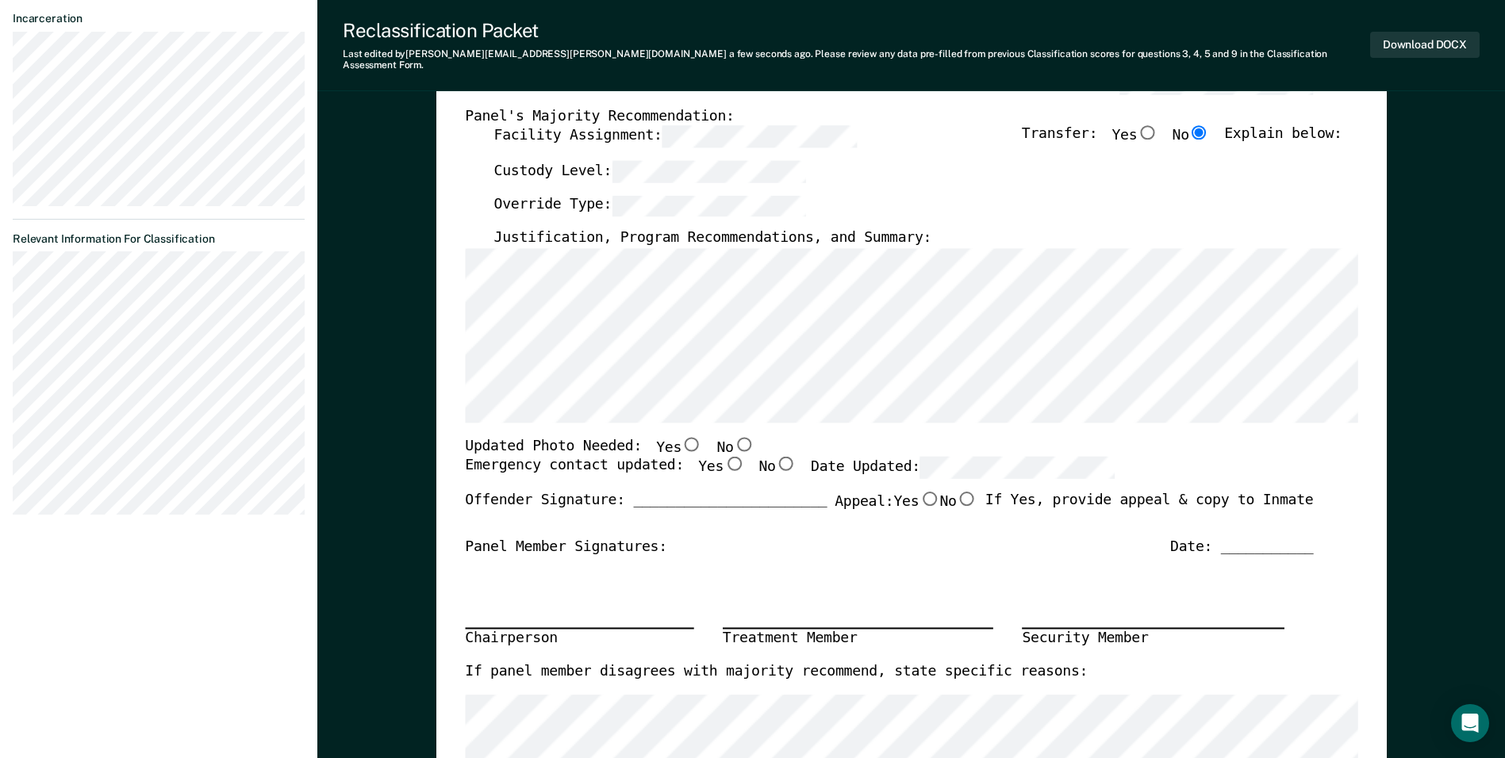
click at [681, 439] on input "Yes" at bounding box center [691, 444] width 21 height 14
type textarea "x"
radio input "true"
drag, startPoint x: 714, startPoint y: 454, endPoint x: 815, endPoint y: 461, distance: 101.8
click at [723, 457] on input "Yes" at bounding box center [733, 464] width 21 height 14
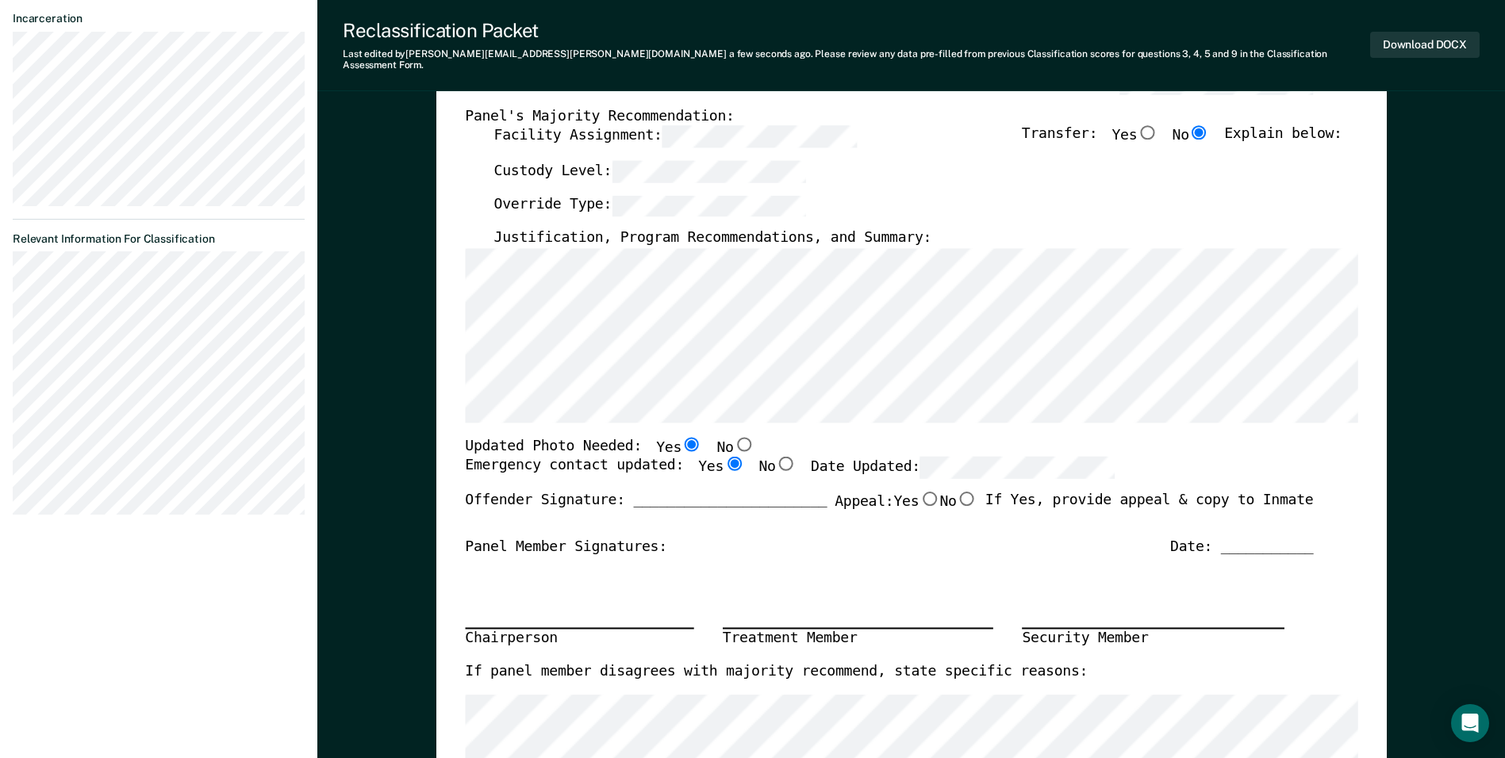
type textarea "x"
radio input "true"
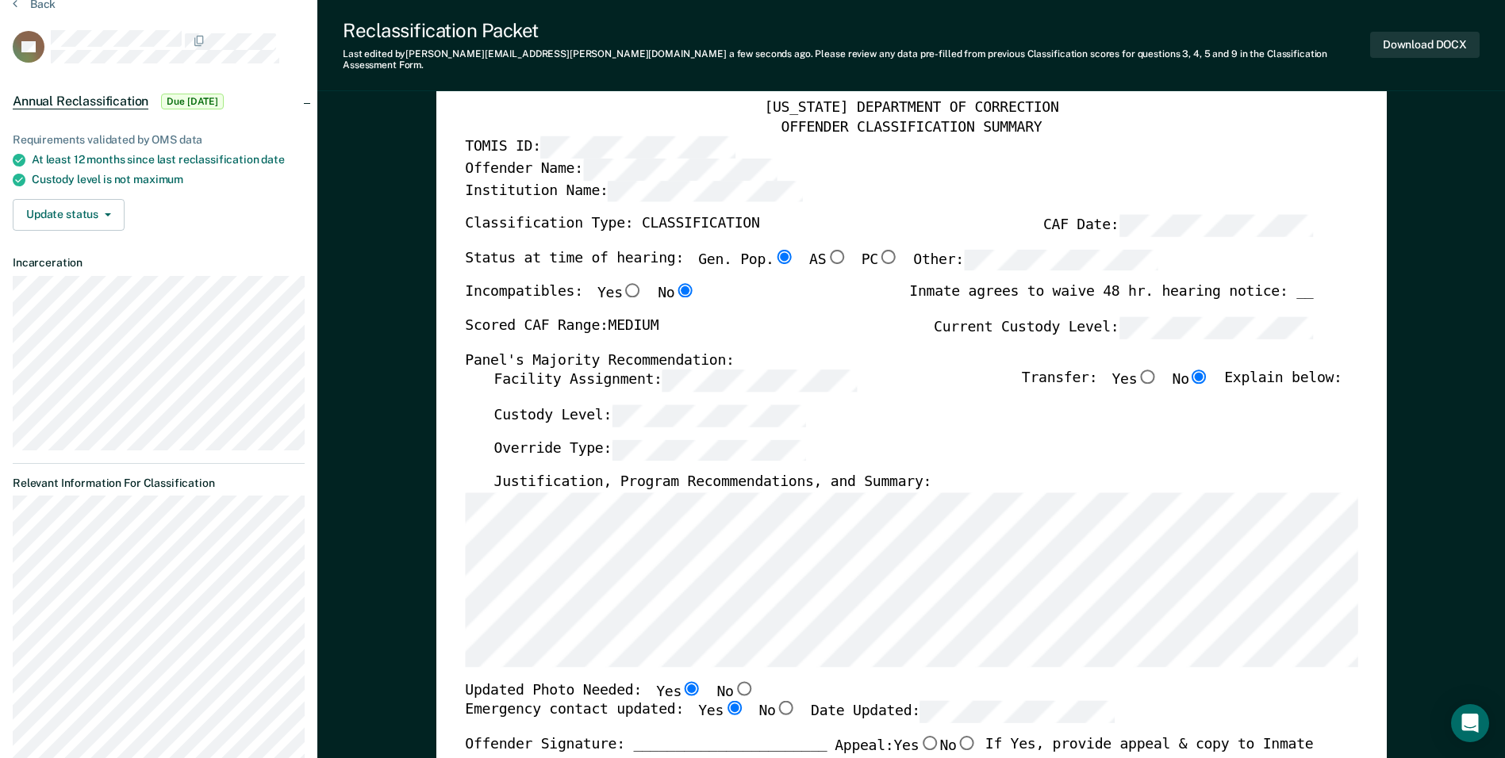
scroll to position [0, 0]
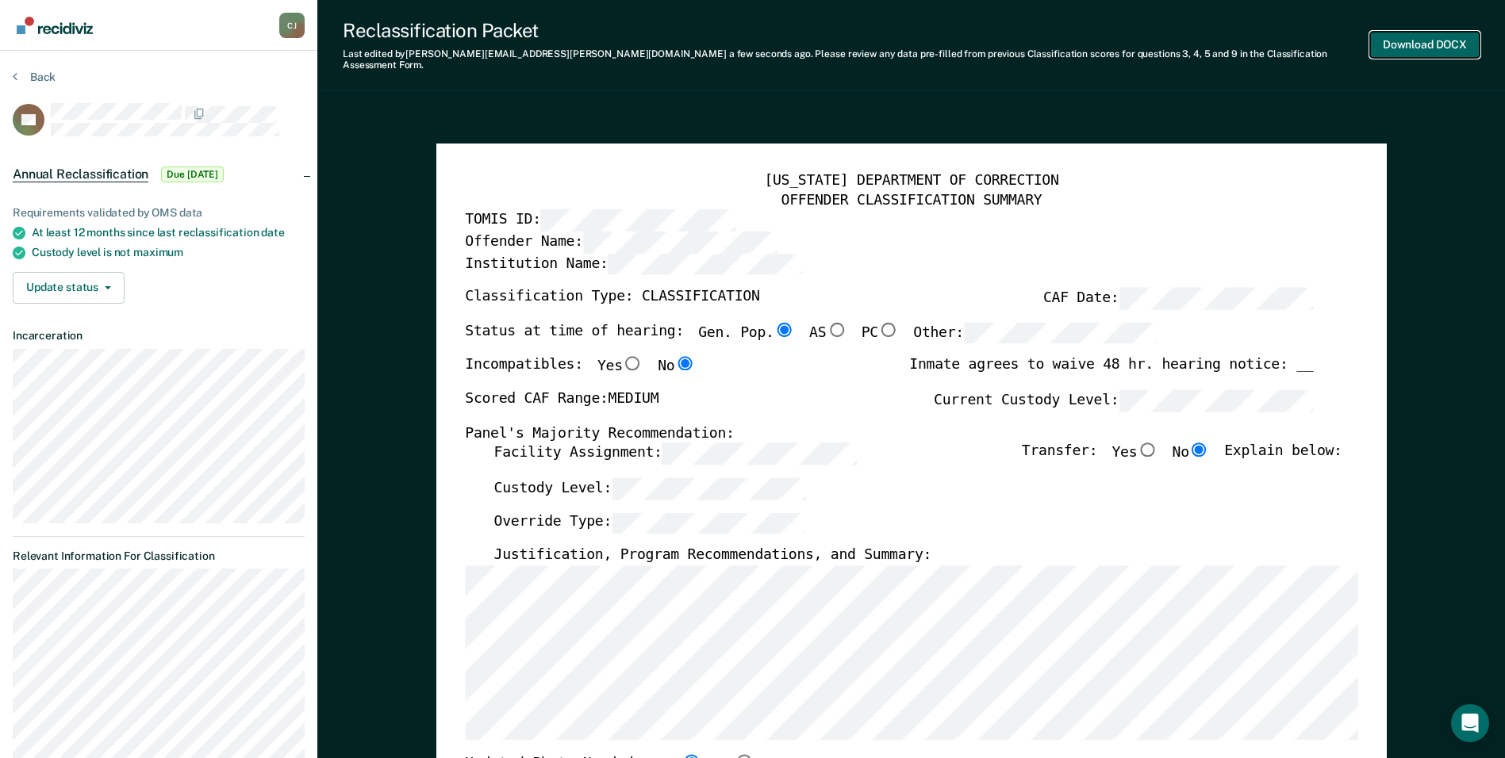
click at [1414, 39] on button "Download DOCX" at bounding box center [1424, 45] width 109 height 26
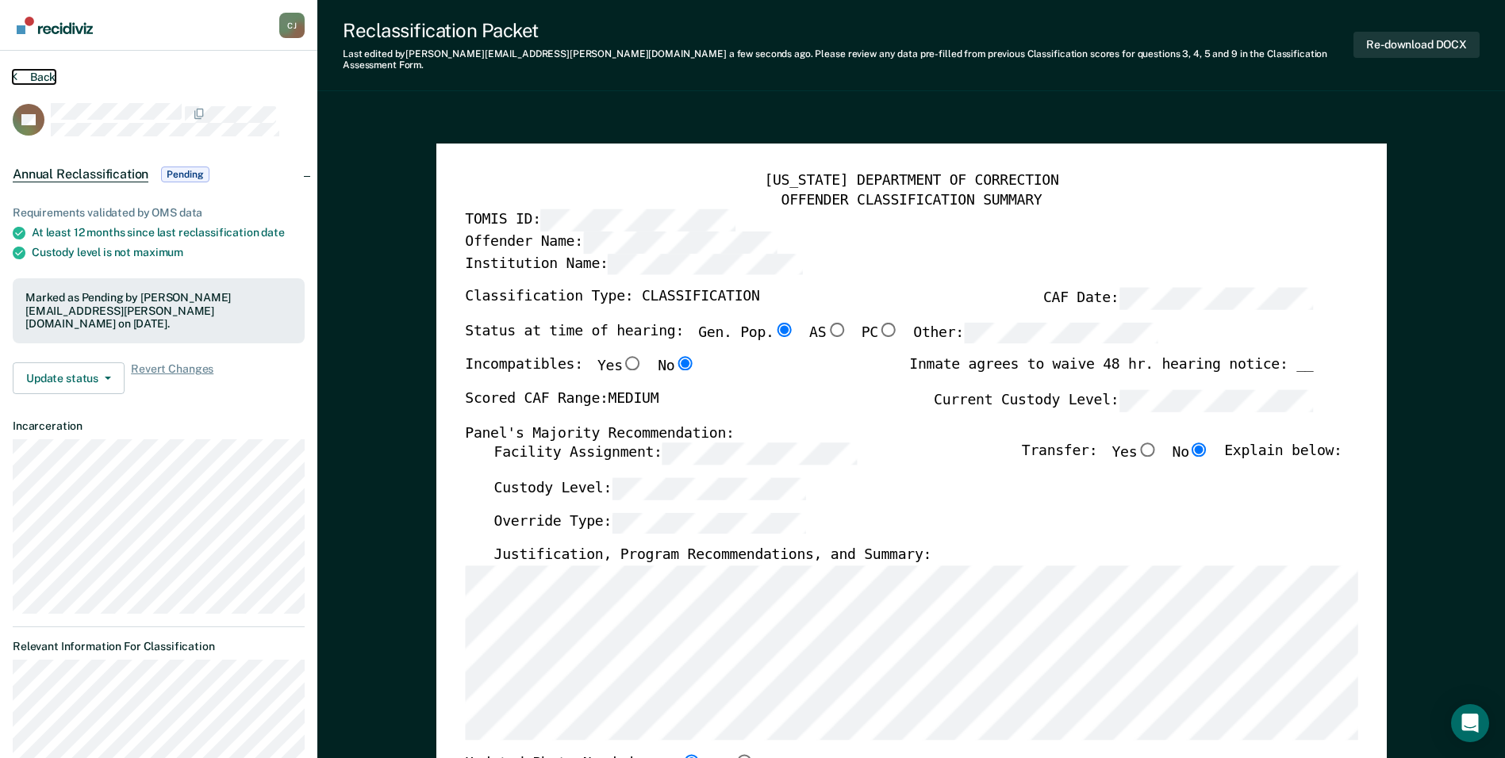
click at [34, 79] on button "Back" at bounding box center [34, 77] width 43 height 14
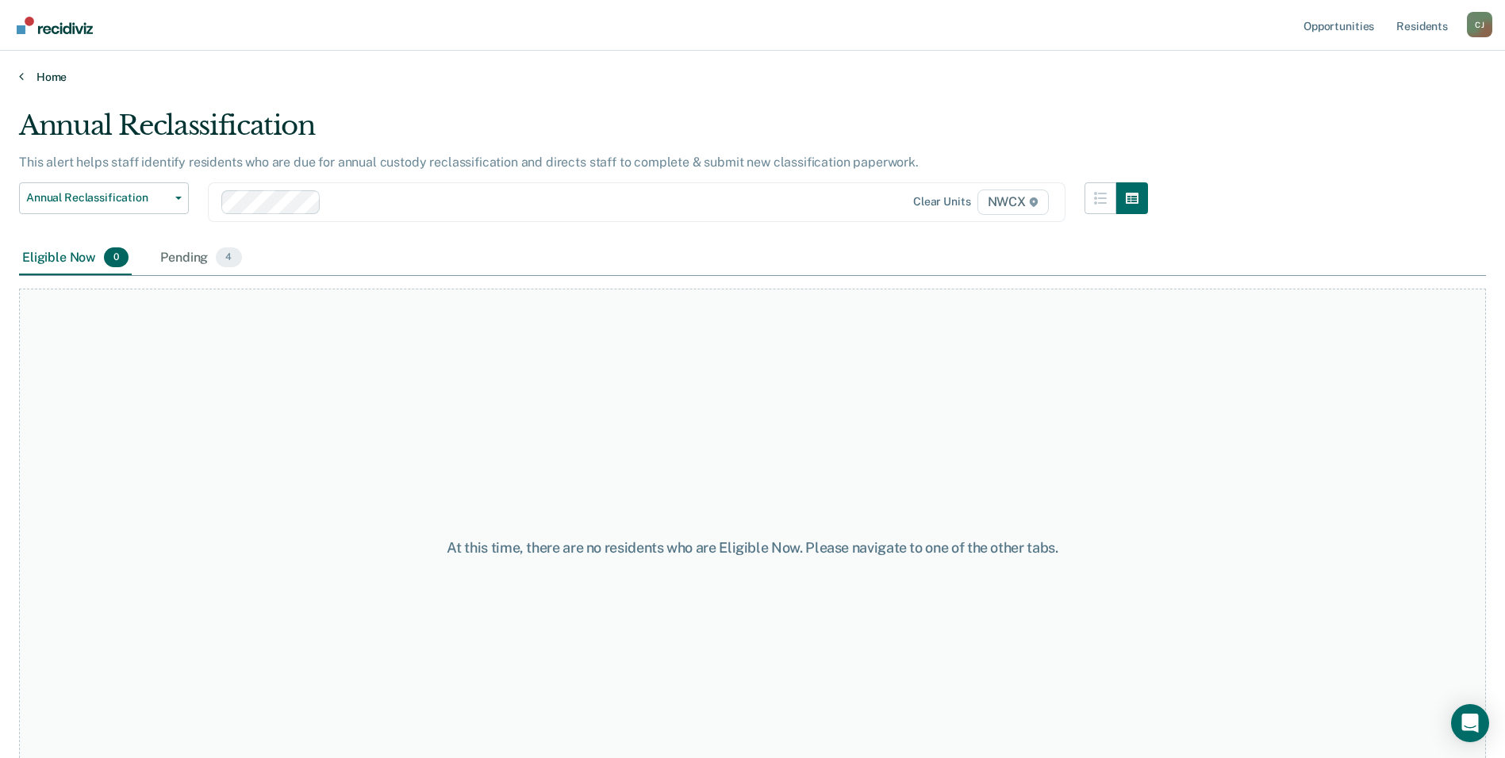
click at [34, 75] on link "Home" at bounding box center [752, 77] width 1467 height 14
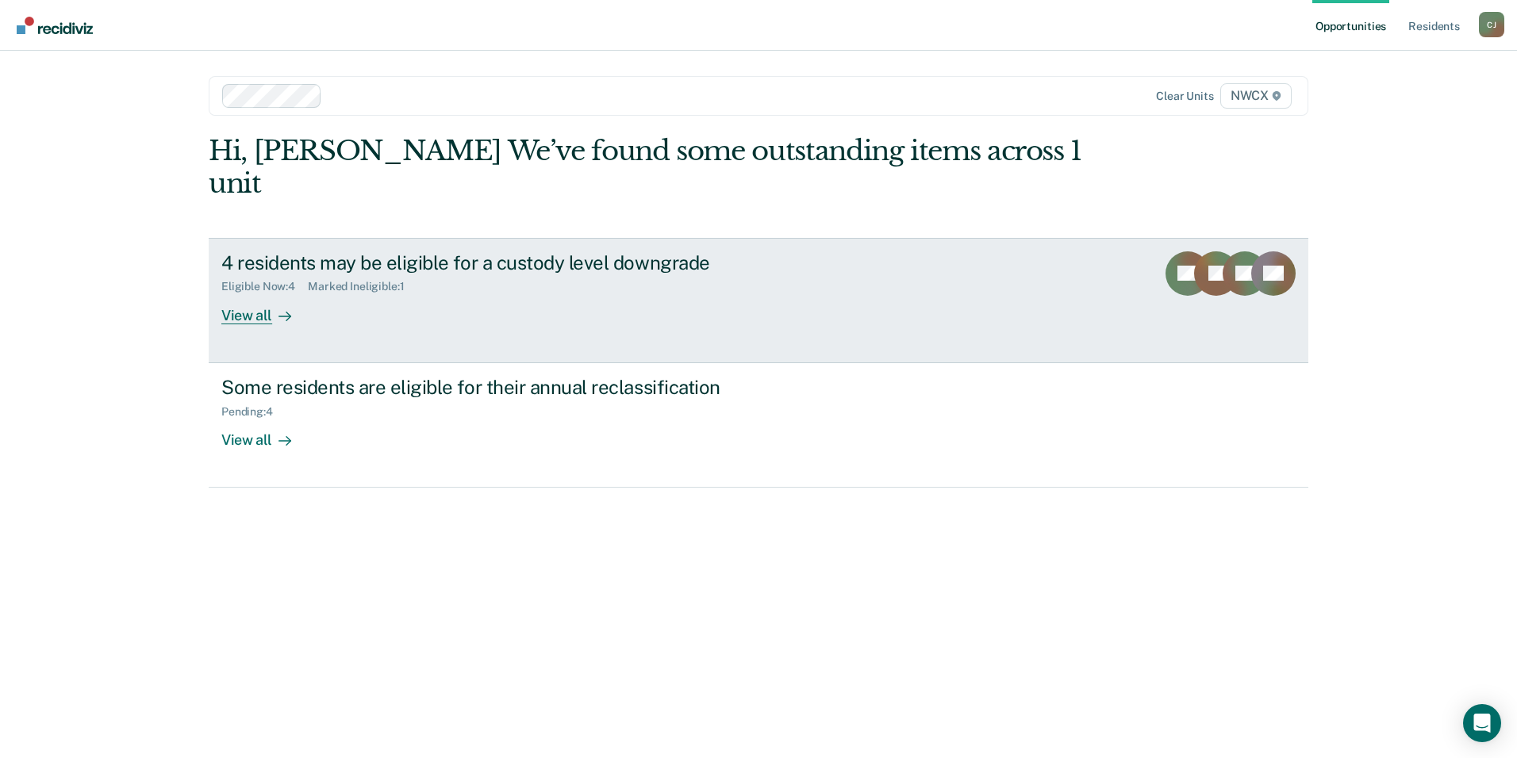
click at [243, 293] on div "View all" at bounding box center [265, 308] width 89 height 31
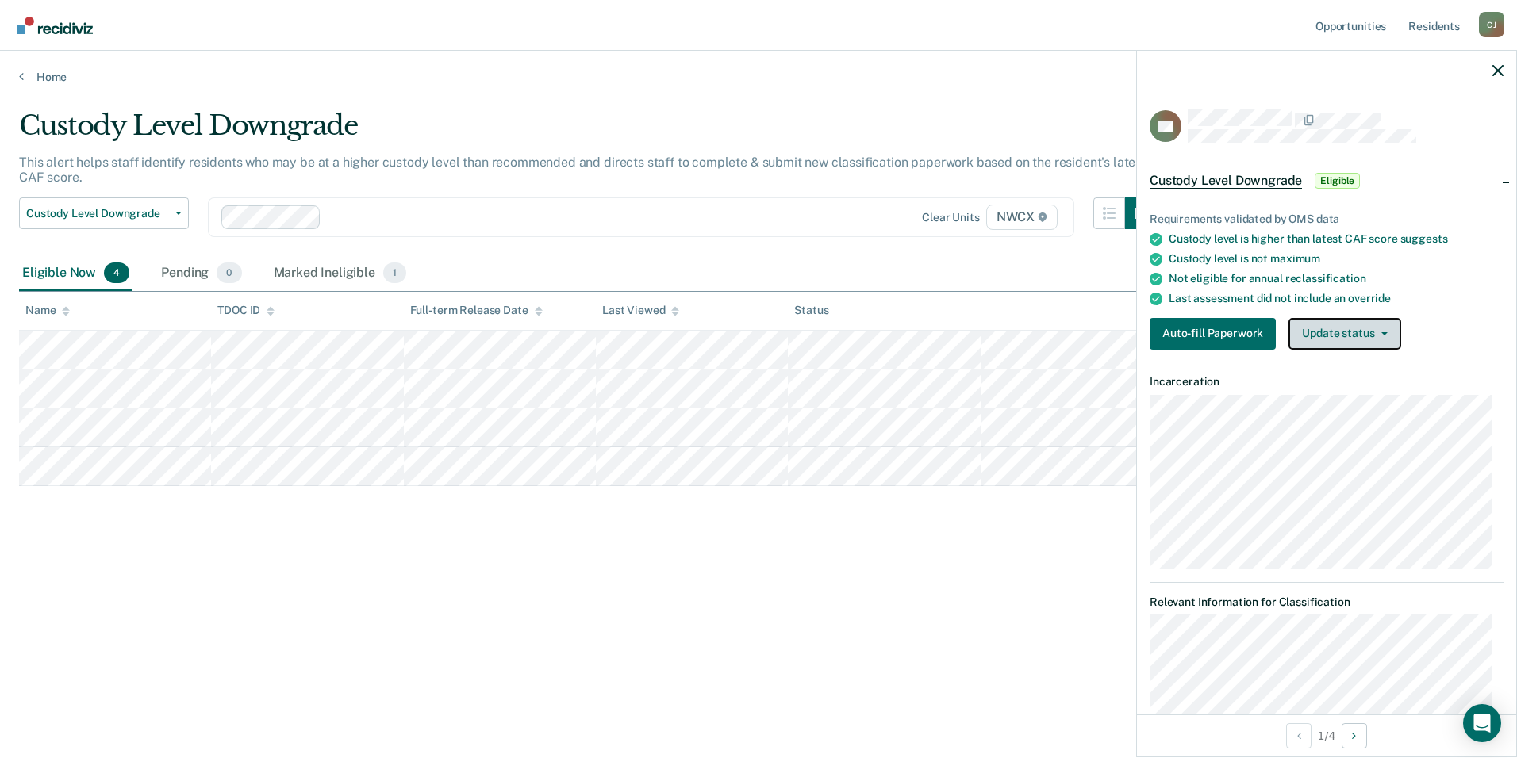
click at [1394, 326] on button "Update status" at bounding box center [1344, 334] width 112 height 32
click at [1395, 326] on button "Update status" at bounding box center [1344, 334] width 112 height 32
click at [1210, 331] on button "Auto-fill Paperwork" at bounding box center [1212, 334] width 126 height 32
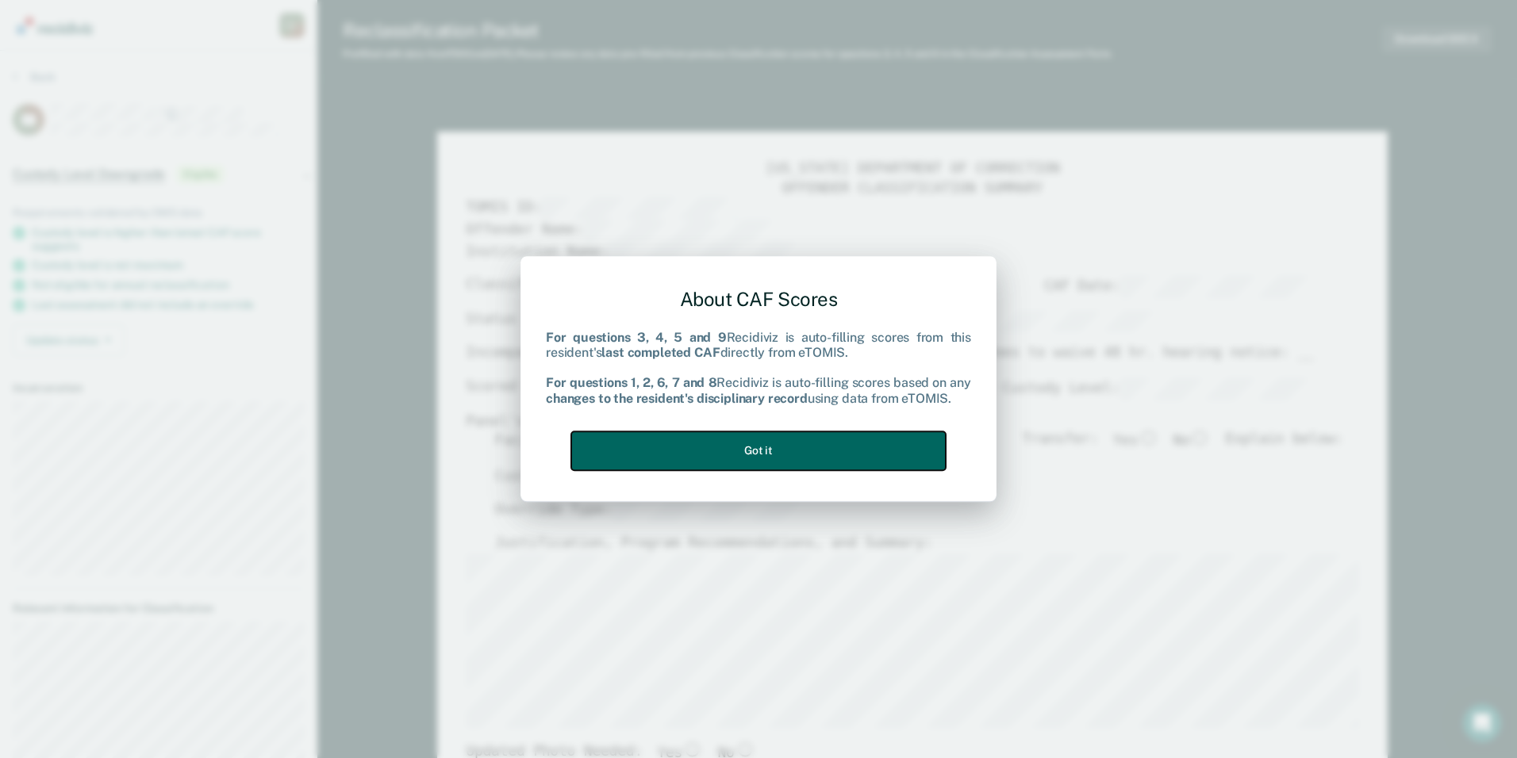
click at [861, 435] on button "Got it" at bounding box center [758, 450] width 374 height 39
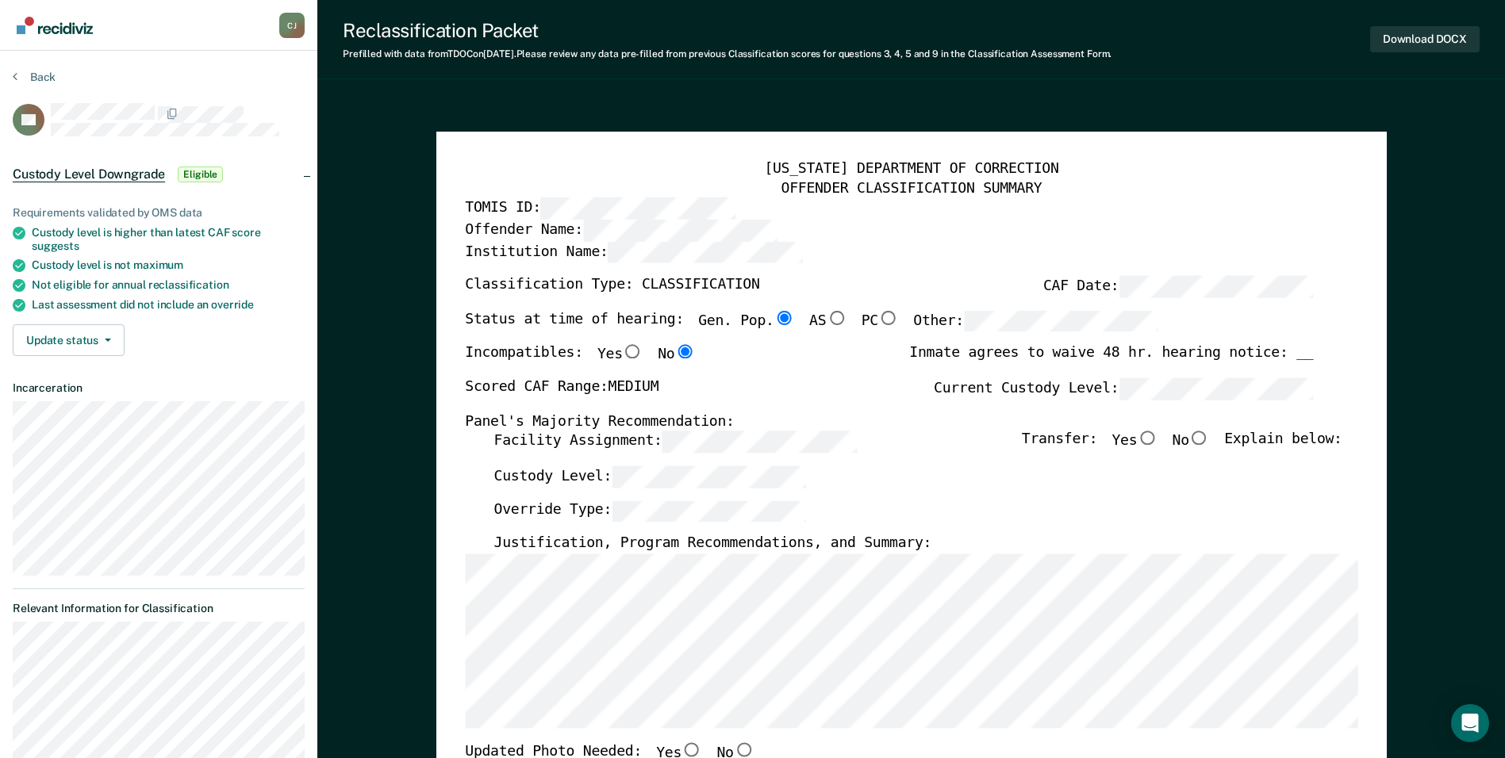
click at [1210, 440] on input "No" at bounding box center [1199, 438] width 21 height 14
type textarea "x"
radio input "true"
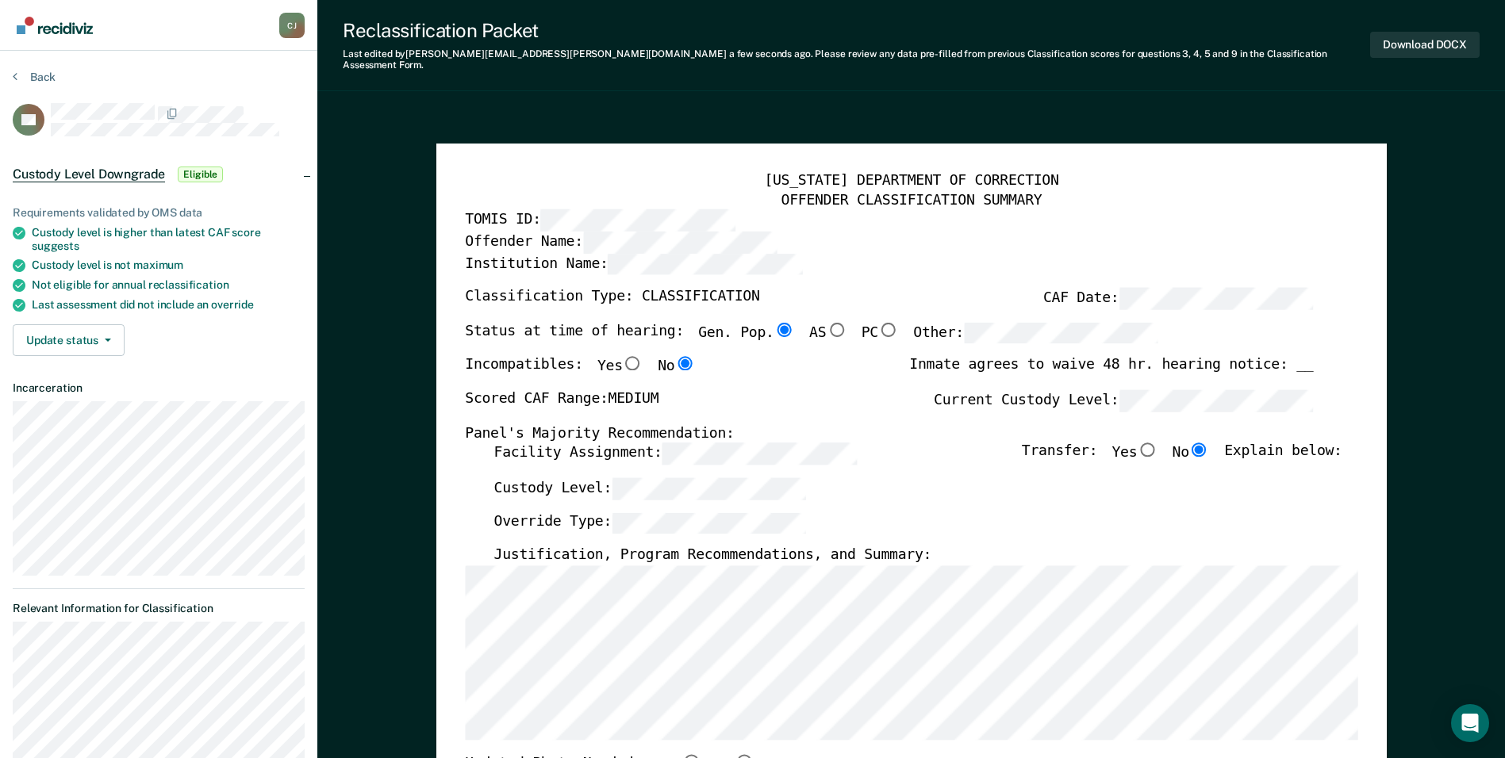
scroll to position [238, 0]
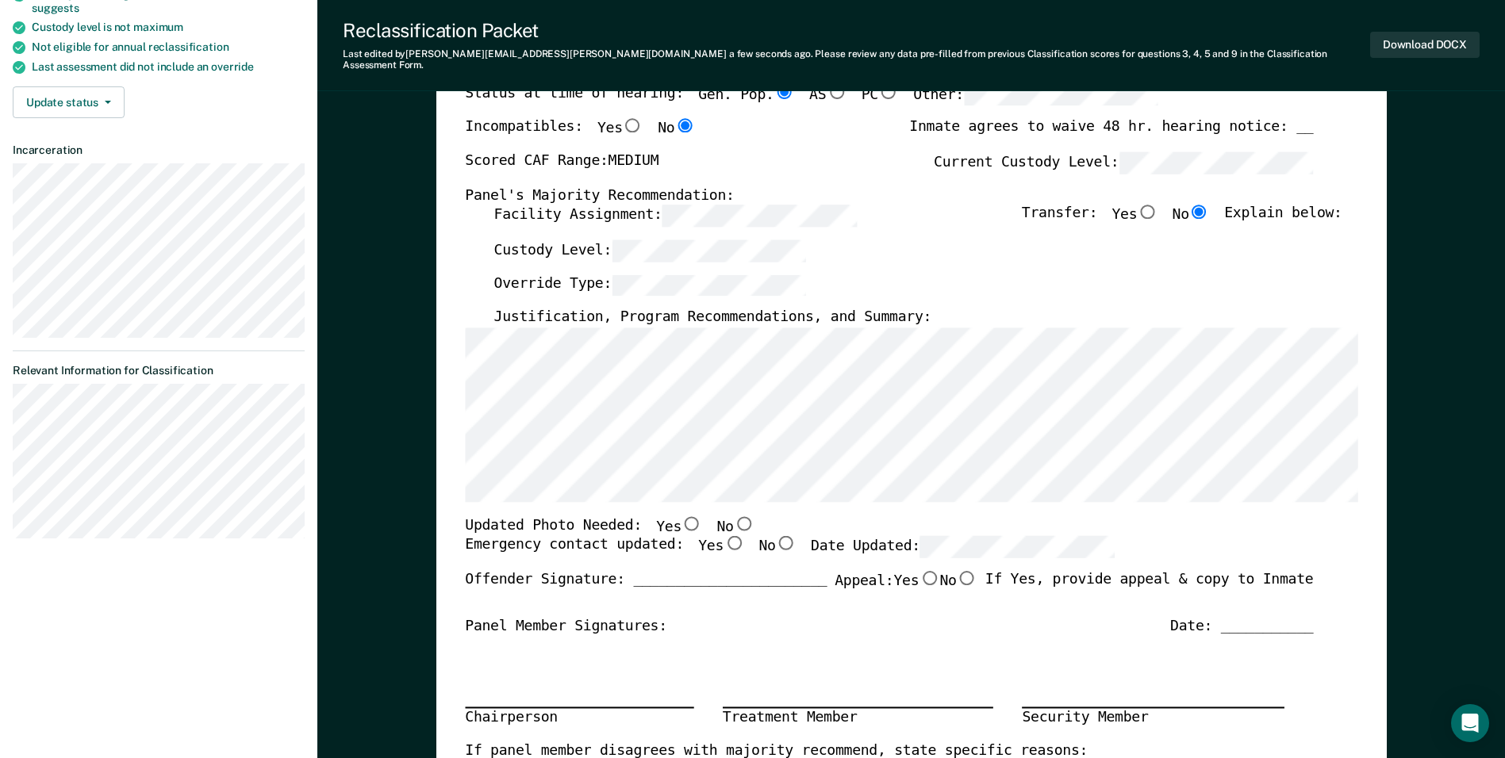
click at [681, 516] on input "Yes" at bounding box center [691, 523] width 21 height 14
type textarea "x"
radio input "true"
click at [723, 536] on input "Yes" at bounding box center [733, 543] width 21 height 14
type textarea "x"
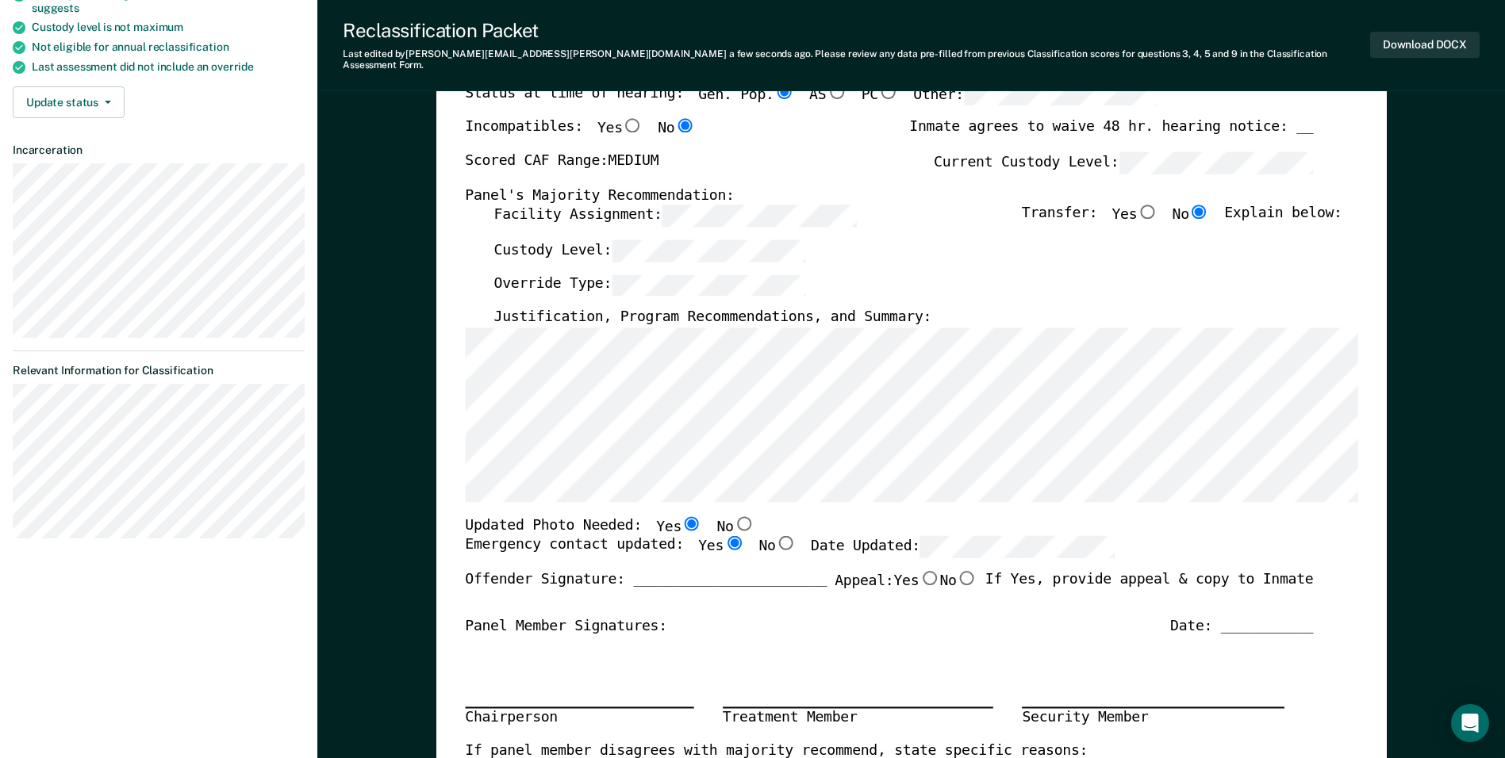
radio input "true"
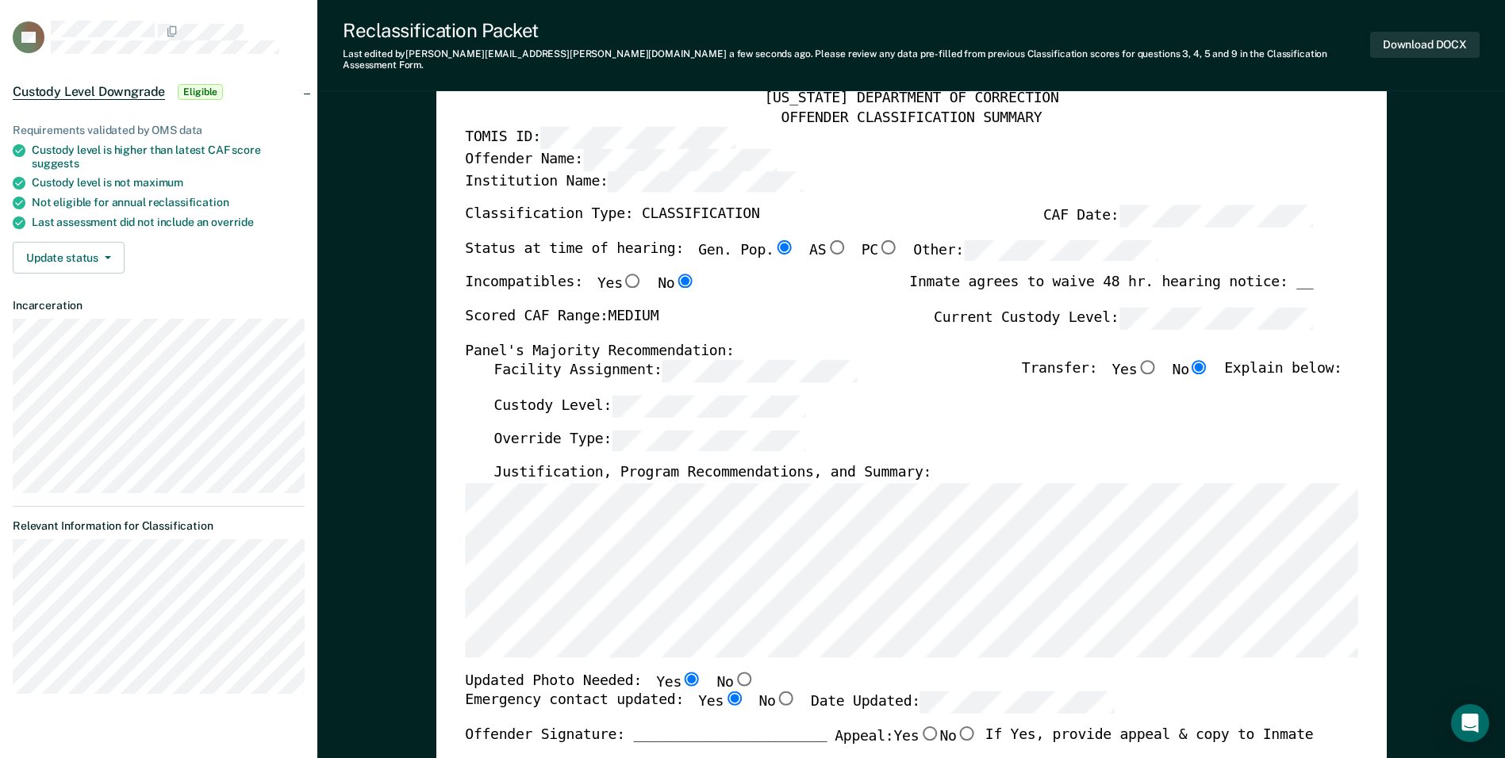
scroll to position [0, 0]
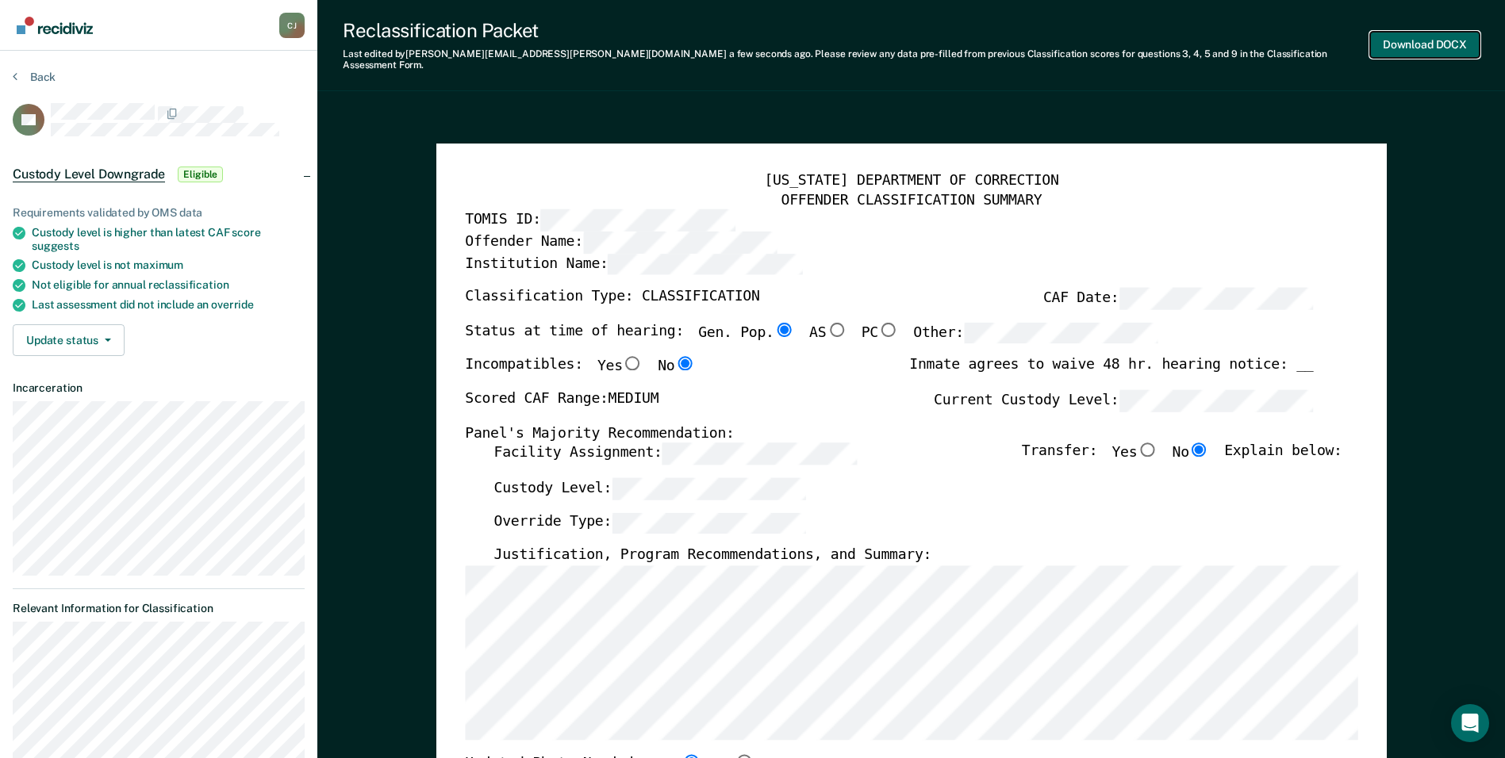
click at [1405, 36] on button "Download DOCX" at bounding box center [1424, 45] width 109 height 26
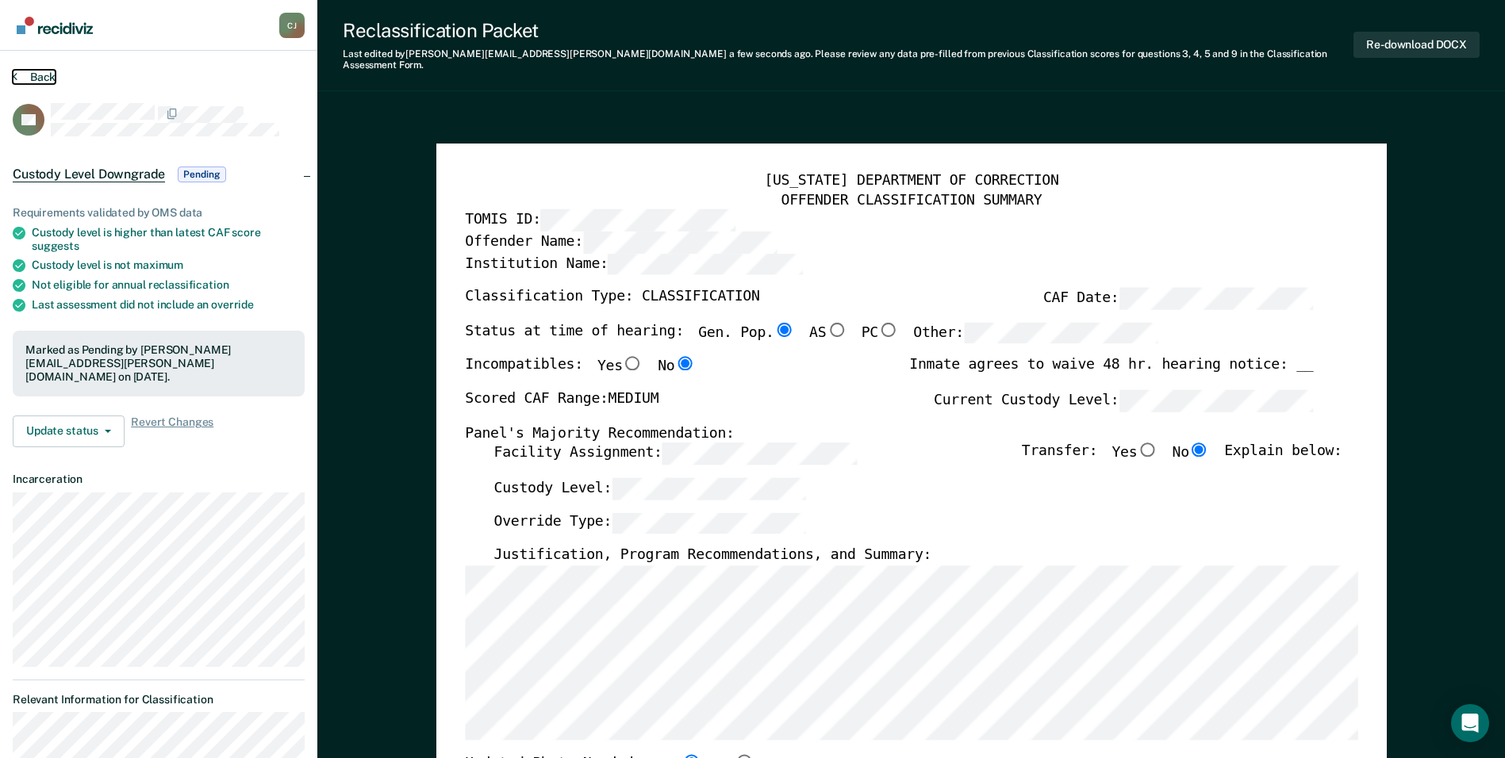
click at [30, 77] on button "Back" at bounding box center [34, 77] width 43 height 14
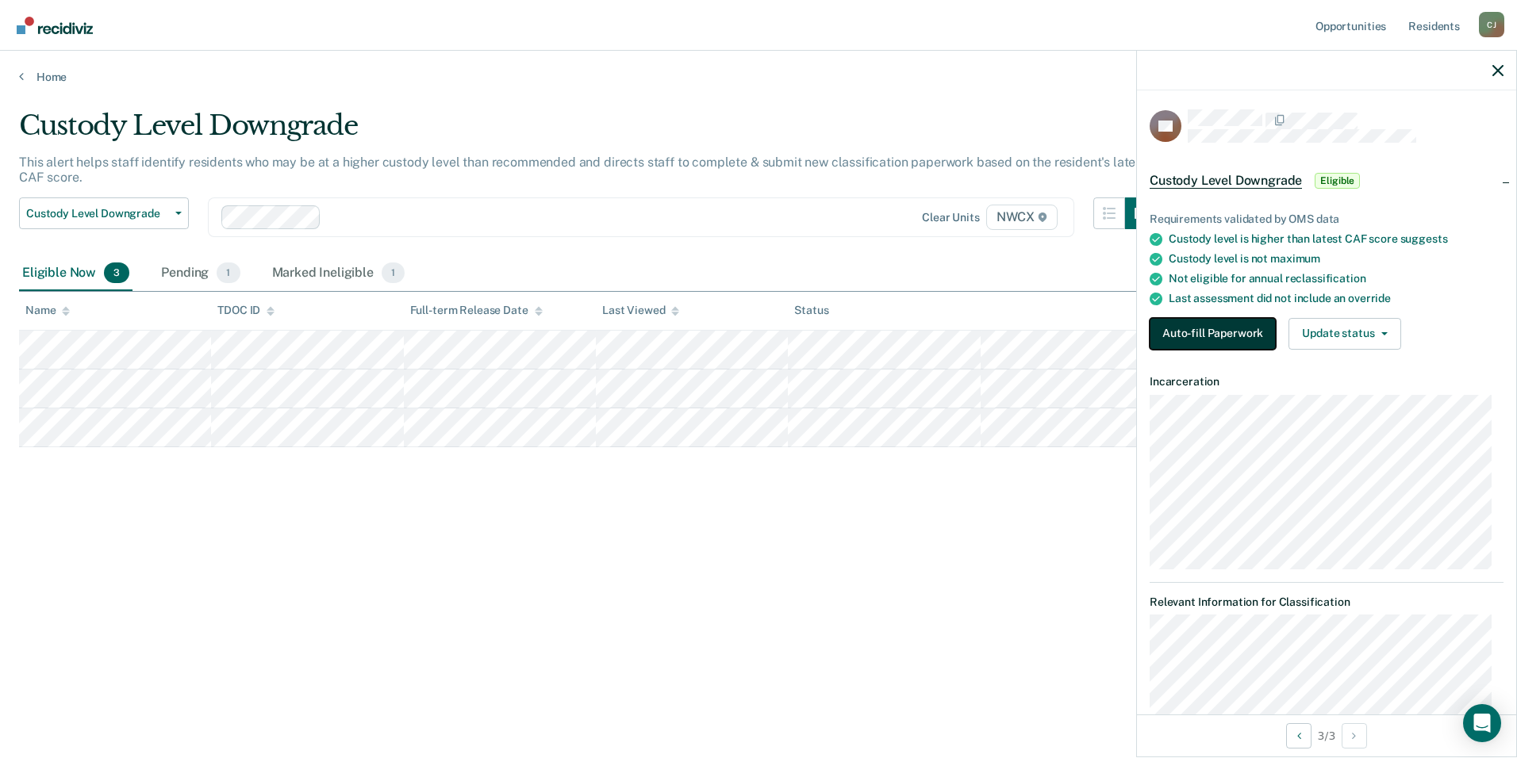
click at [1226, 329] on button "Auto-fill Paperwork" at bounding box center [1212, 334] width 126 height 32
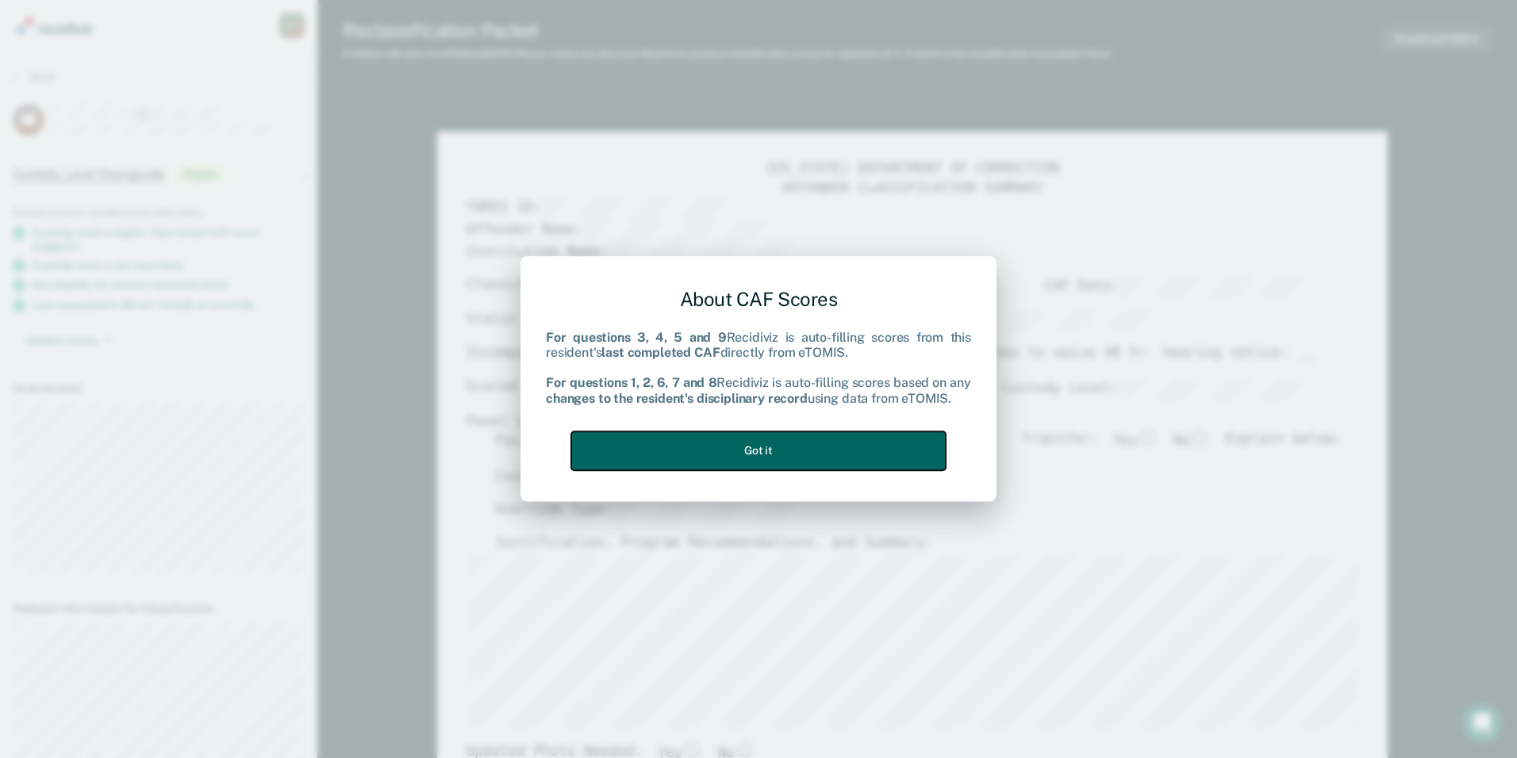
drag, startPoint x: 741, startPoint y: 444, endPoint x: 751, endPoint y: 443, distance: 10.3
click at [742, 444] on button "Got it" at bounding box center [758, 450] width 374 height 39
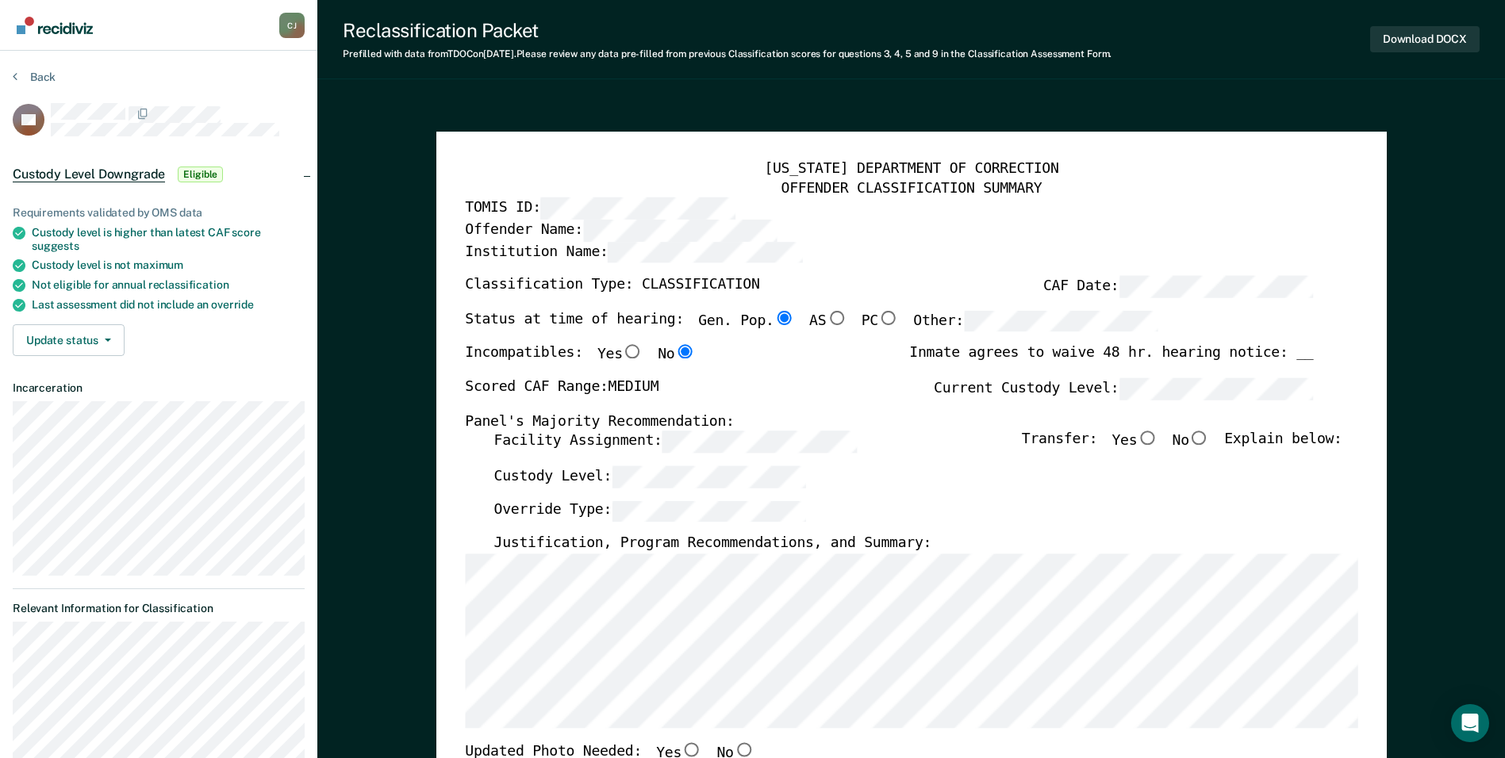
click at [1210, 435] on input "No" at bounding box center [1199, 438] width 21 height 14
type textarea "x"
radio input "true"
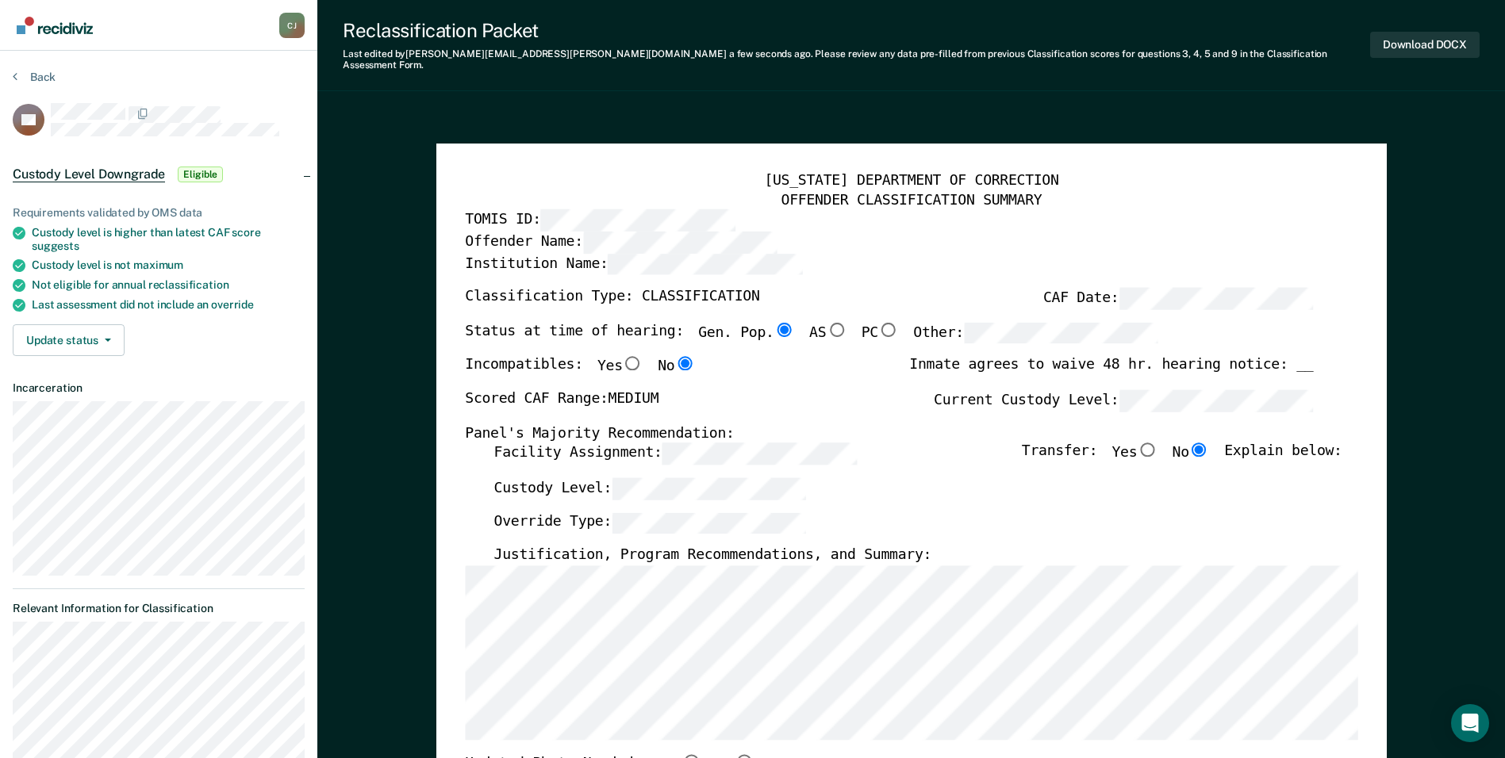
scroll to position [397, 0]
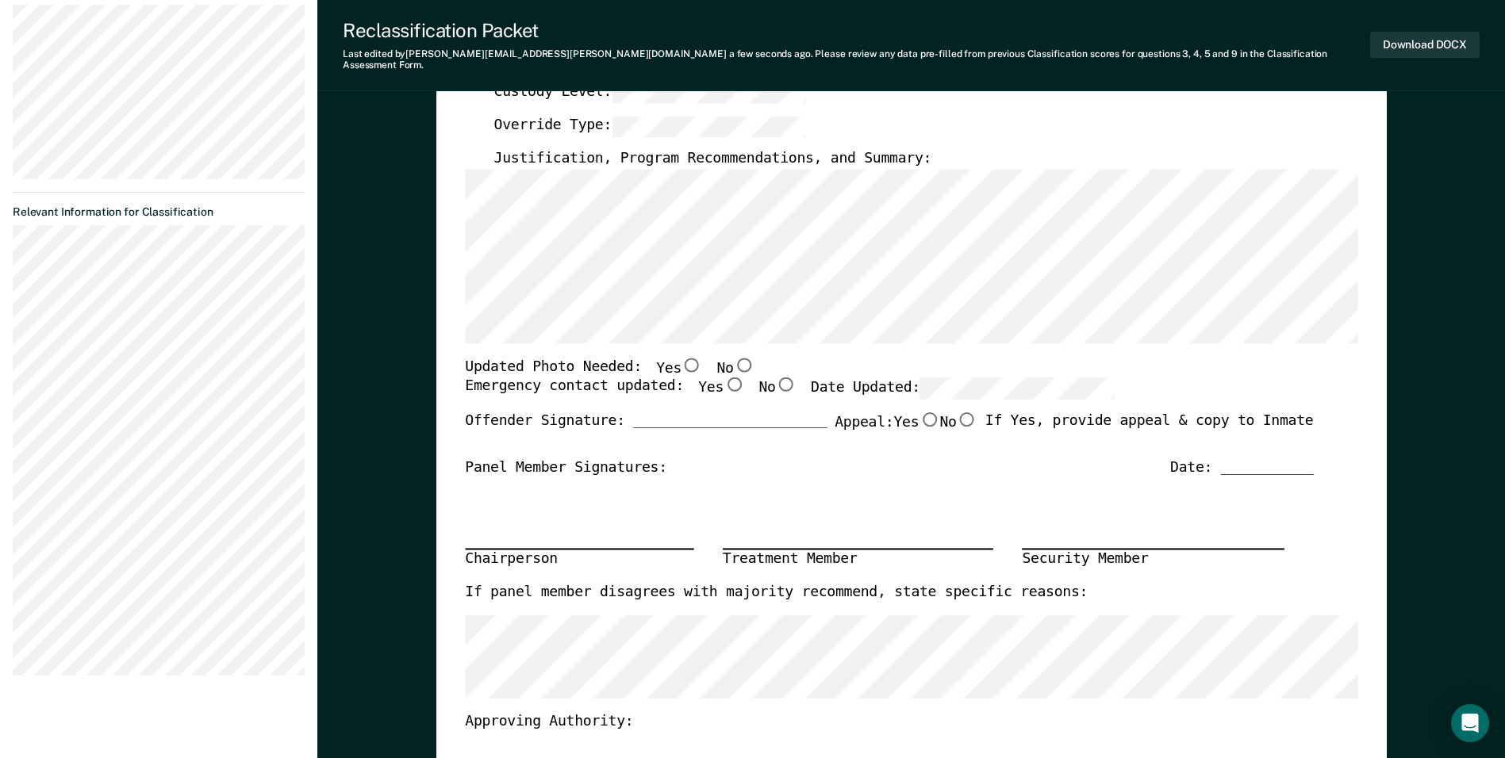
click at [681, 358] on input "Yes" at bounding box center [691, 365] width 21 height 14
type textarea "x"
radio input "true"
click at [723, 378] on input "Yes" at bounding box center [733, 385] width 21 height 14
type textarea "x"
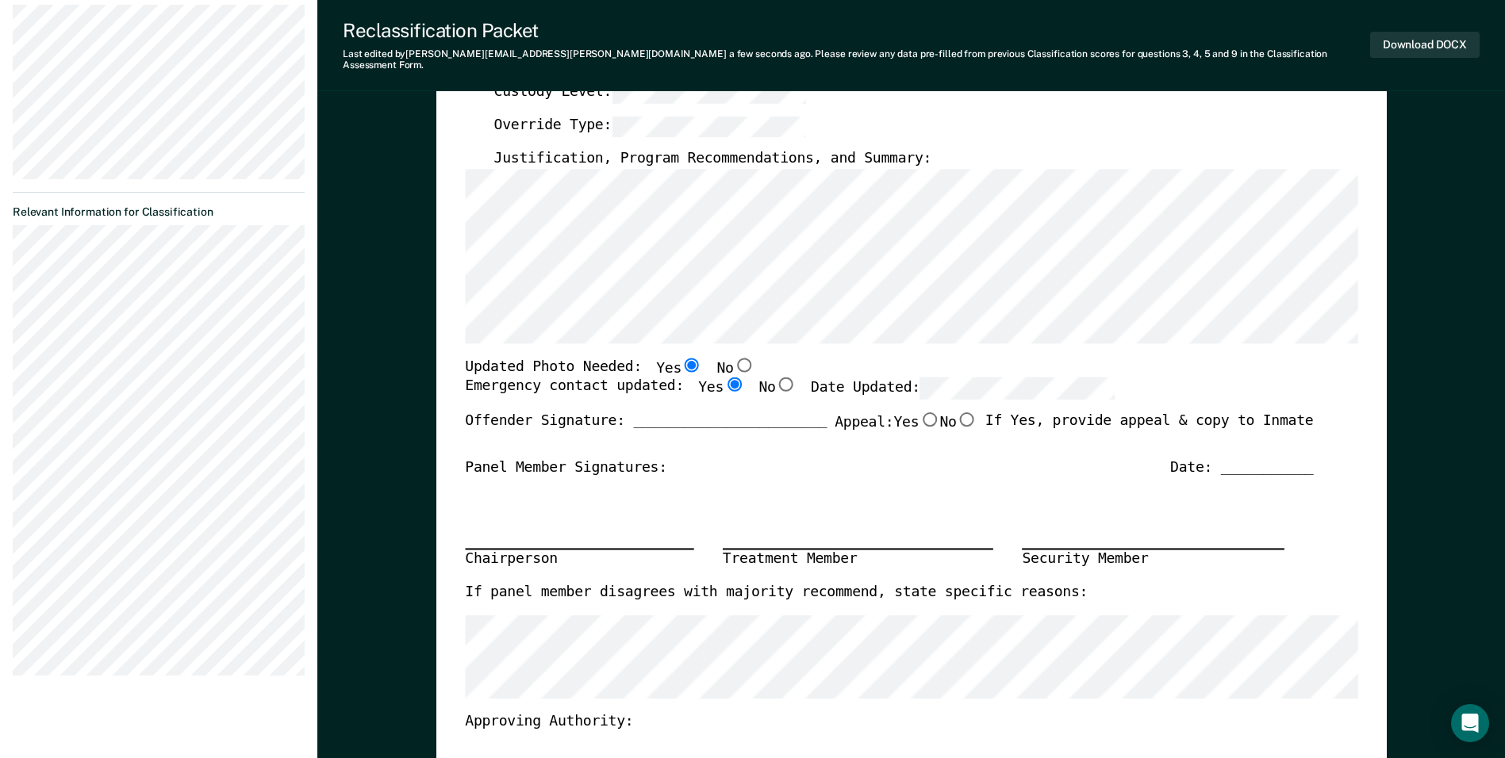
radio input "true"
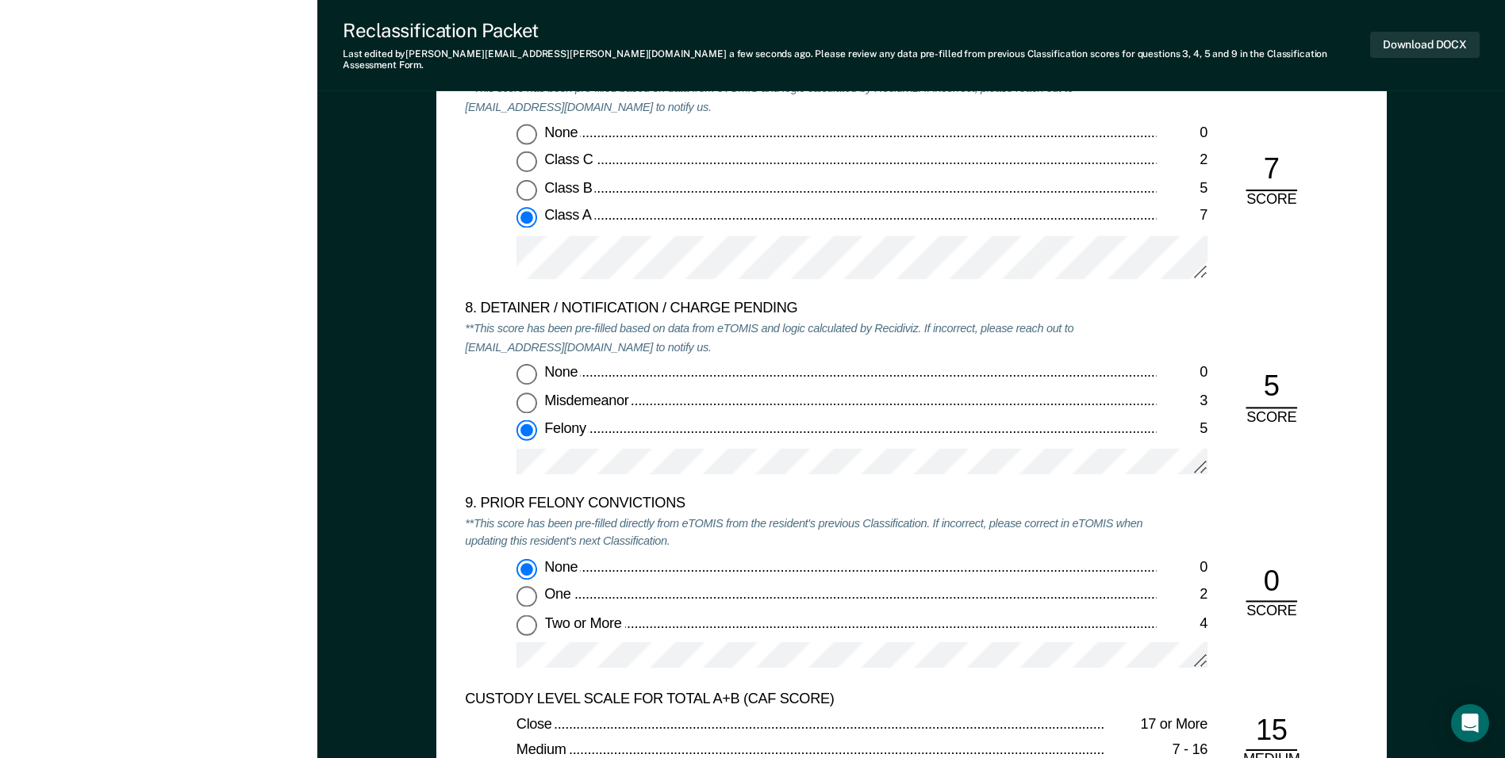
scroll to position [3173, 0]
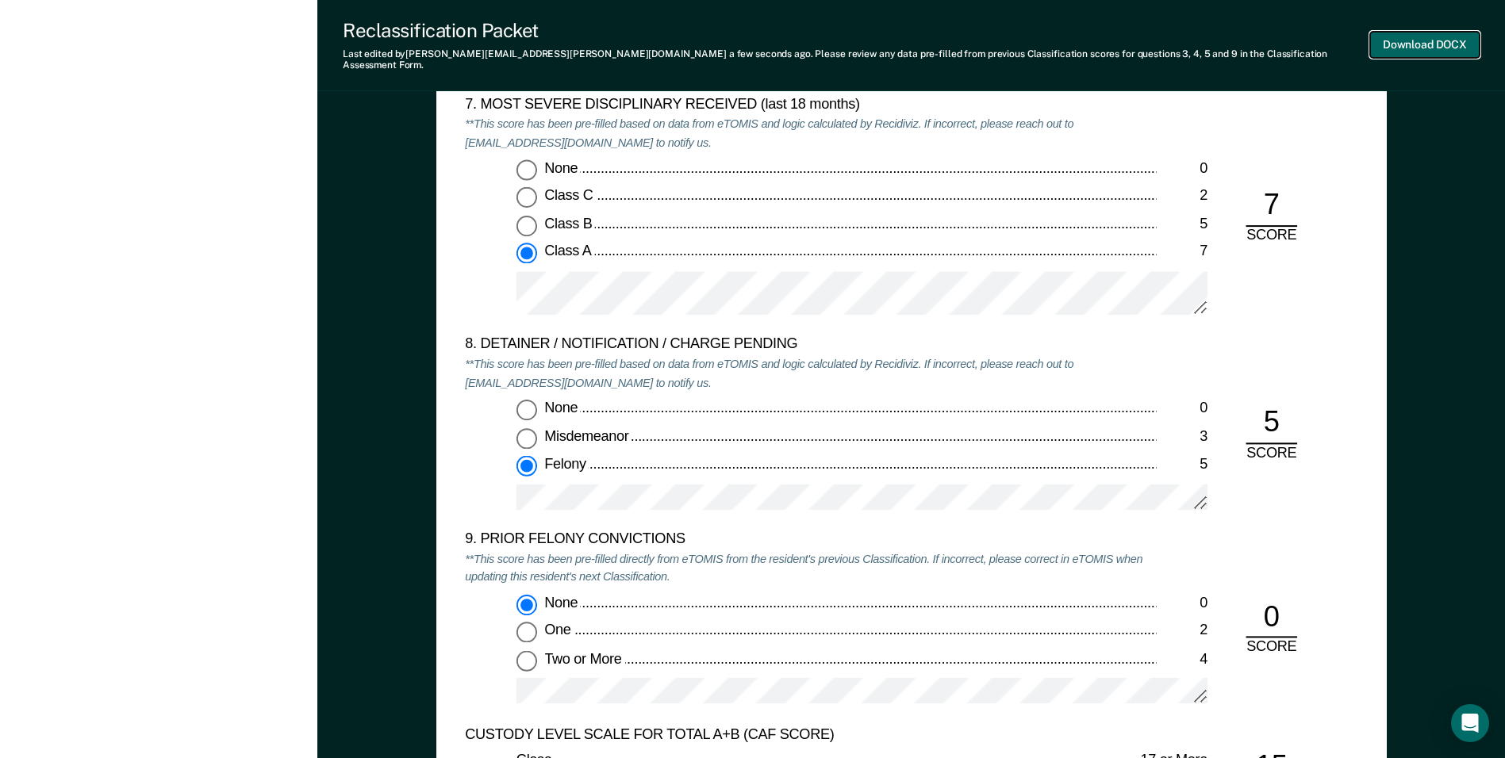
click at [1411, 32] on button "Download DOCX" at bounding box center [1424, 45] width 109 height 26
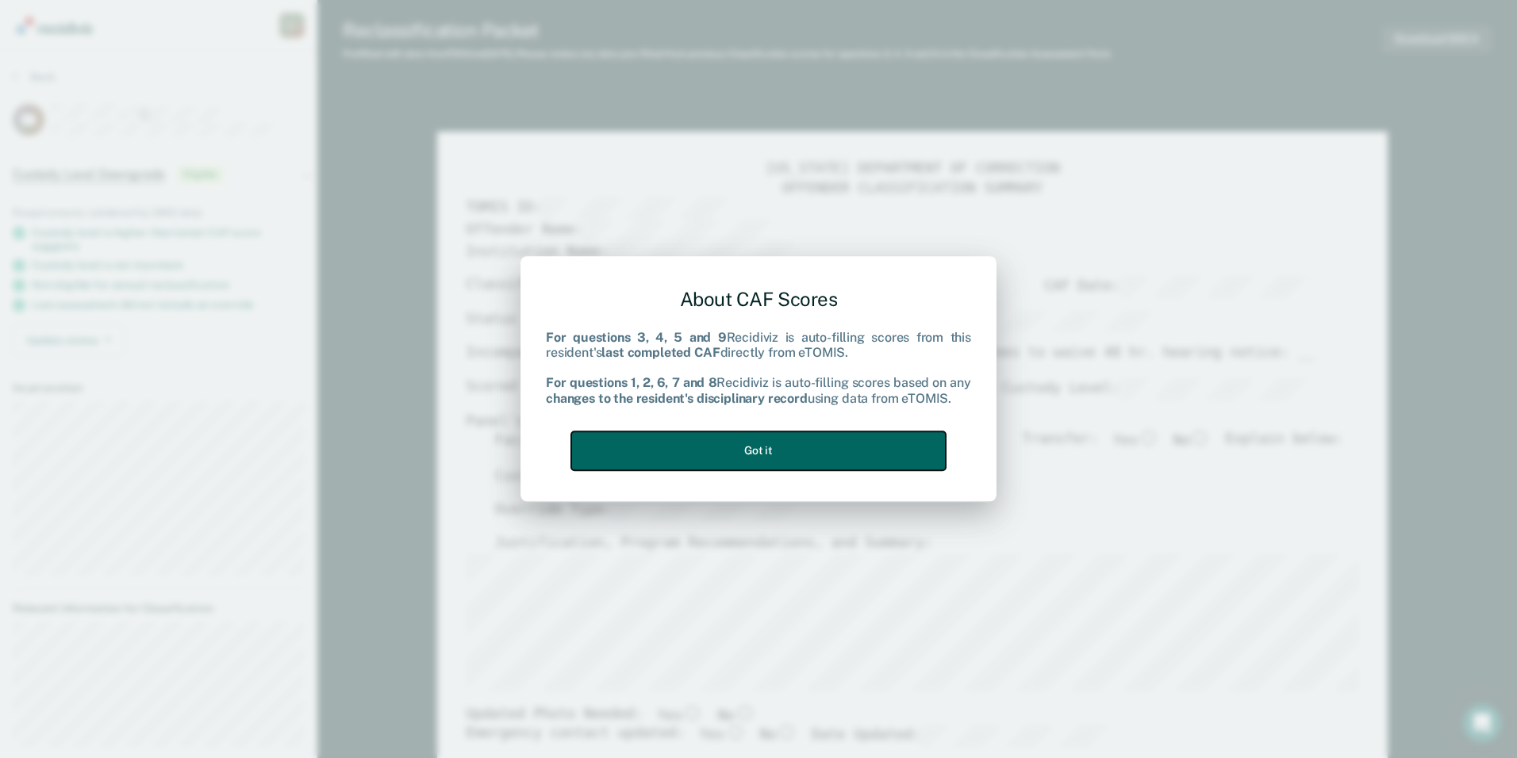
click at [848, 467] on button "Got it" at bounding box center [758, 450] width 374 height 39
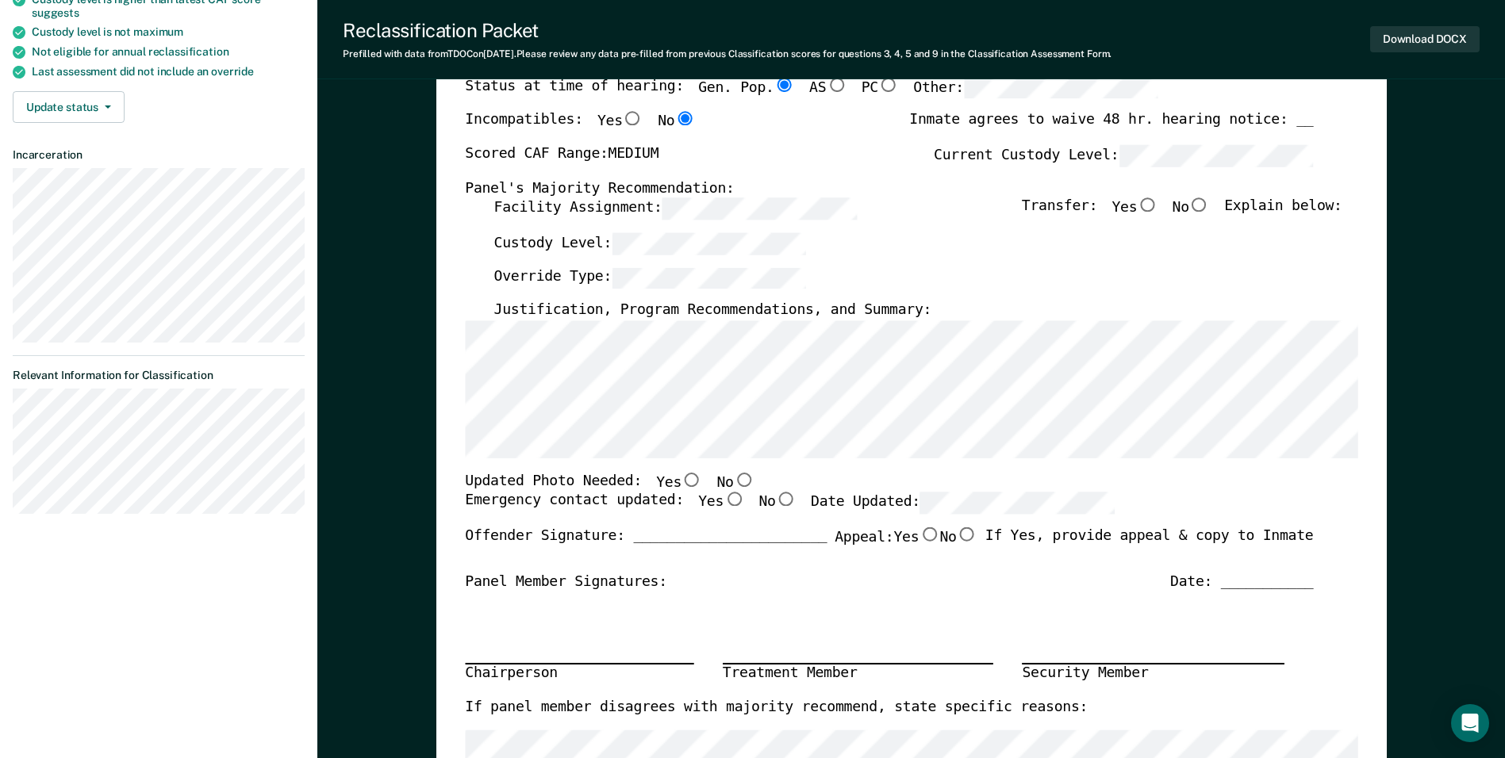
scroll to position [238, 0]
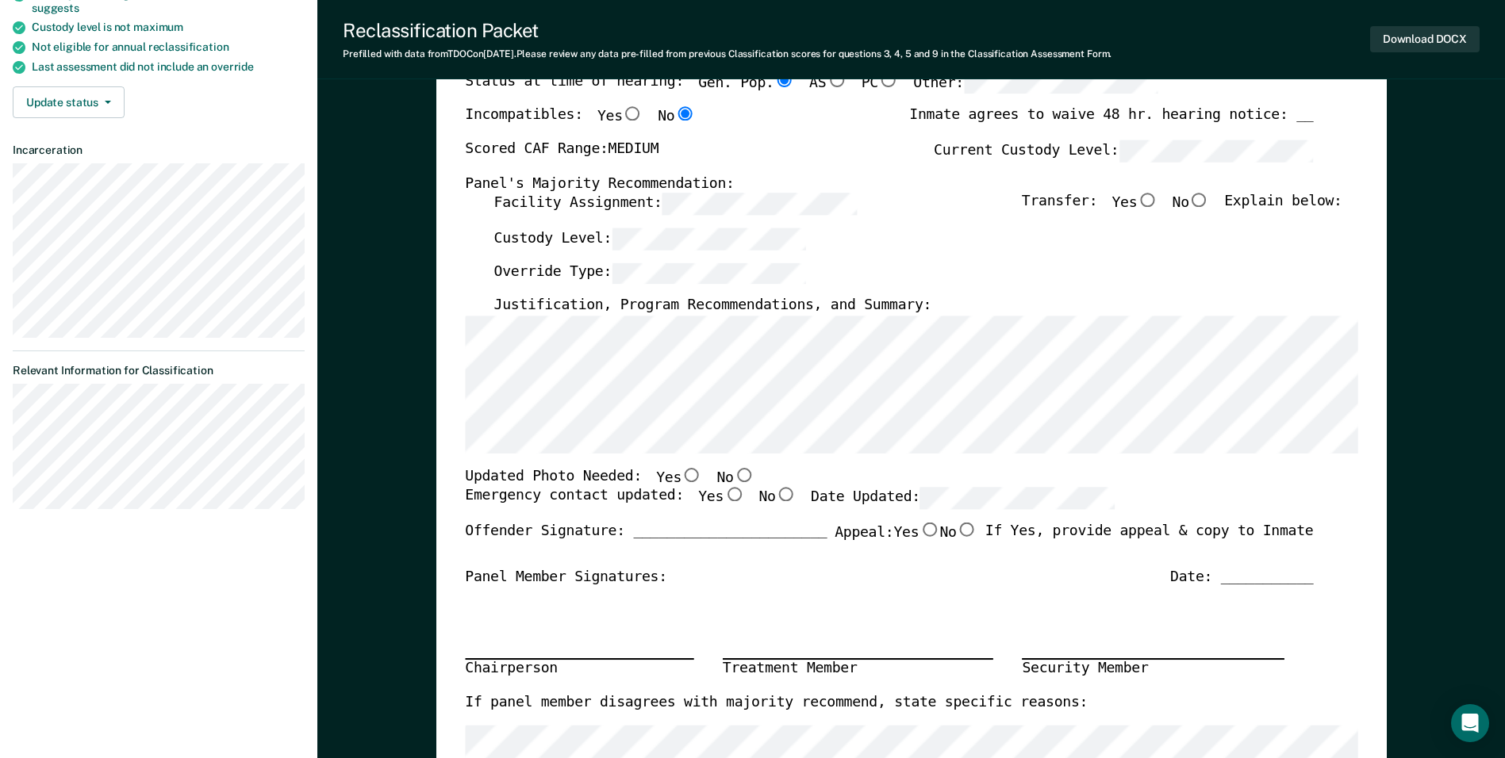
click at [681, 475] on input "Yes" at bounding box center [691, 475] width 21 height 14
type textarea "x"
radio input "true"
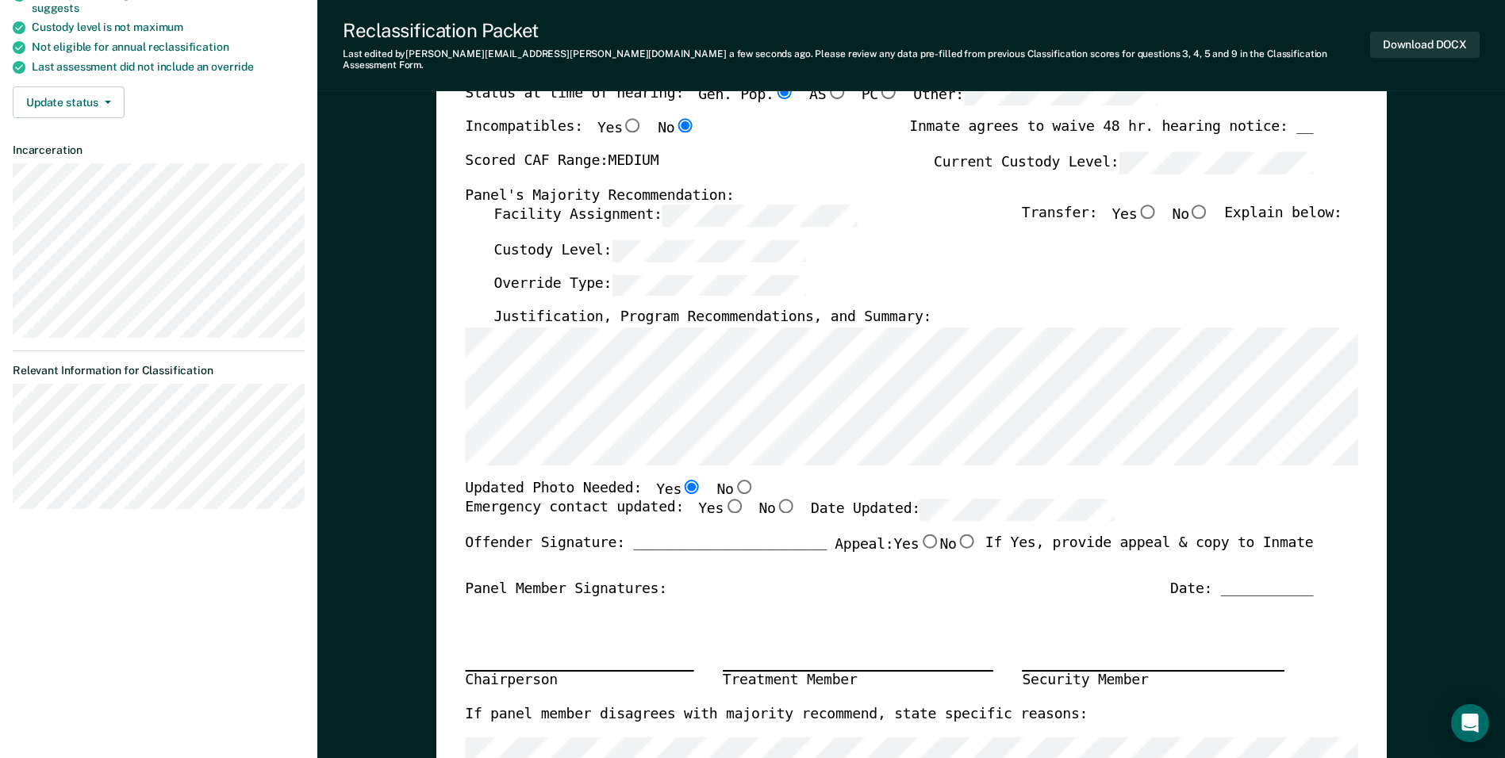
click at [723, 500] on input "Yes" at bounding box center [733, 507] width 21 height 14
type textarea "x"
radio input "true"
click at [1207, 205] on input "No" at bounding box center [1199, 212] width 21 height 14
type textarea "x"
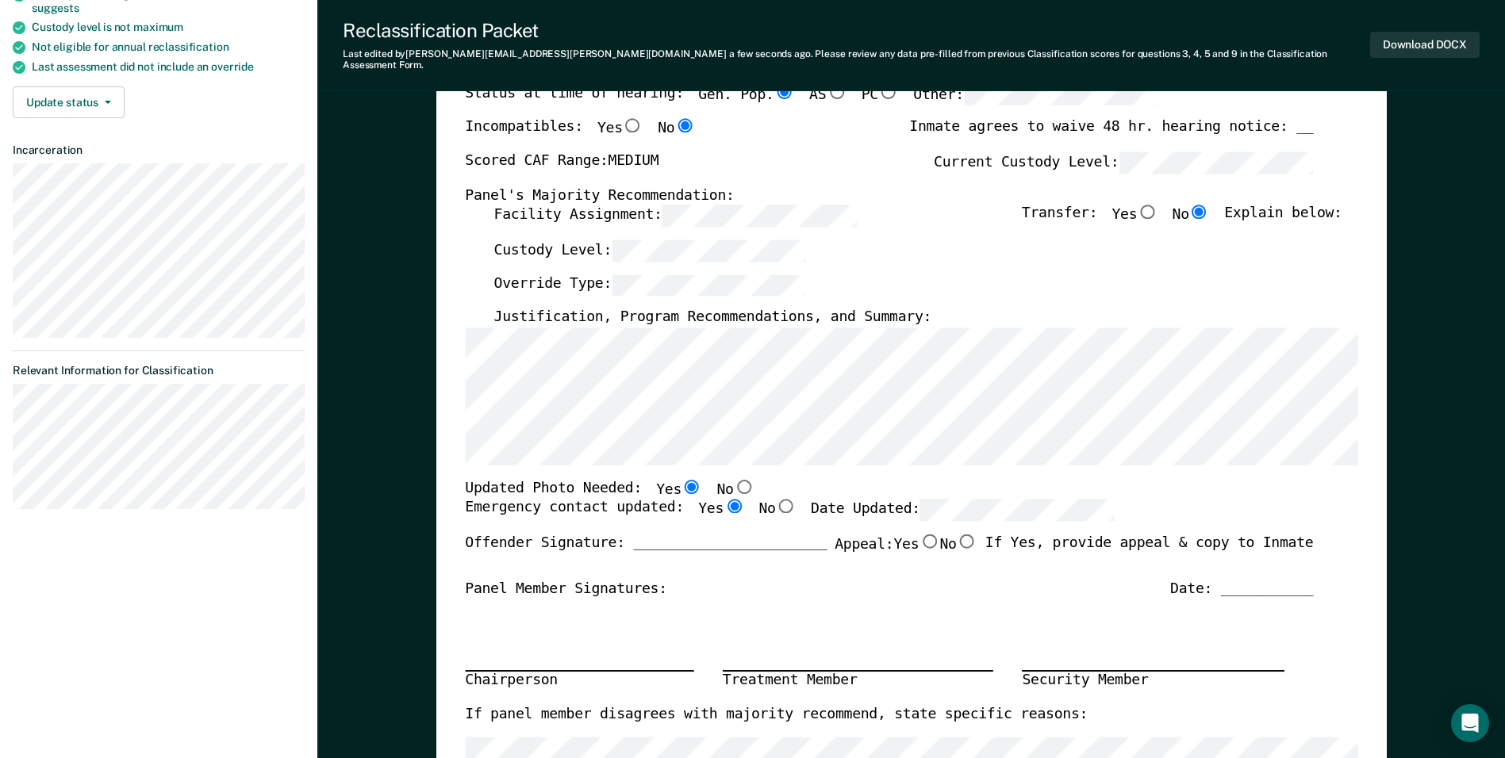
radio input "true"
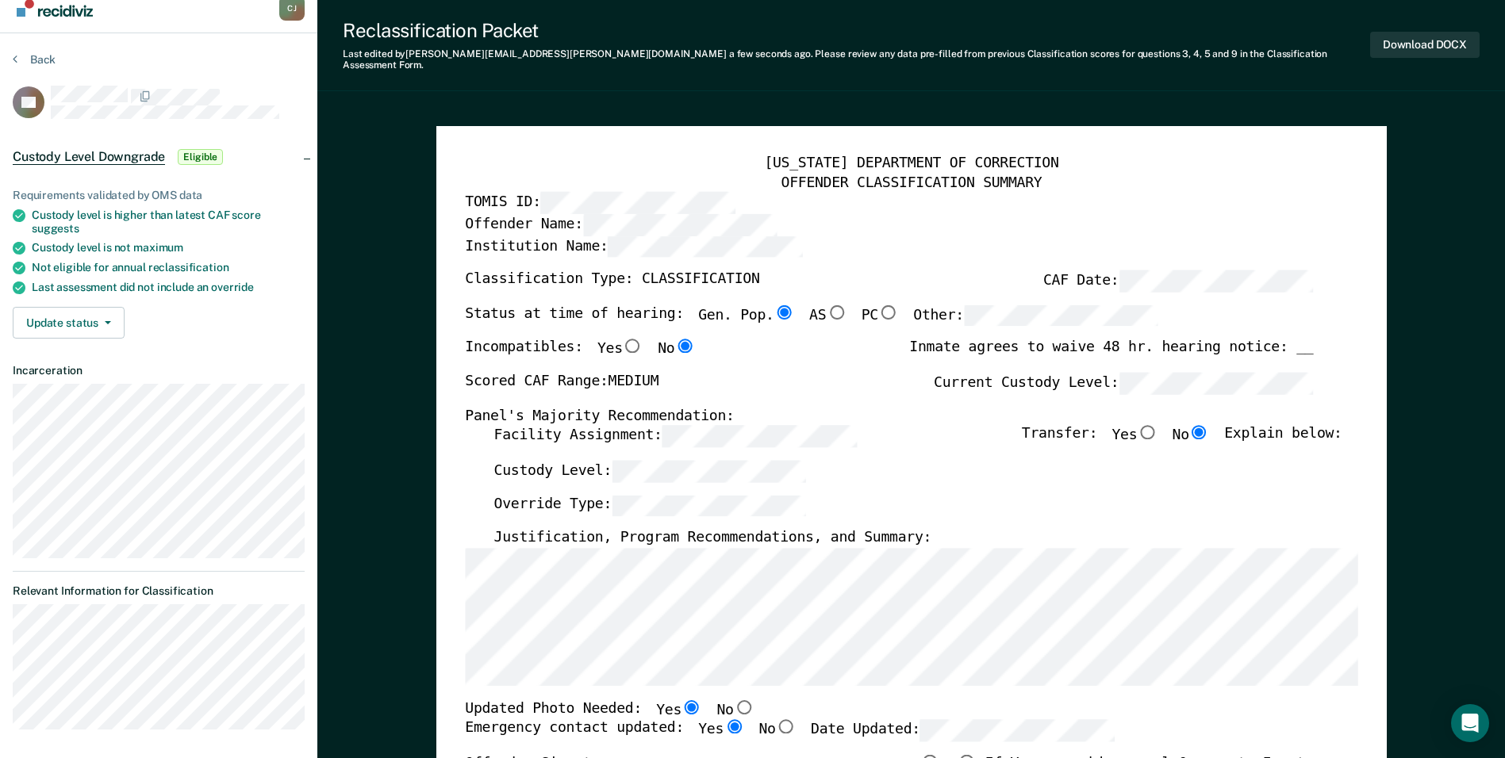
scroll to position [0, 0]
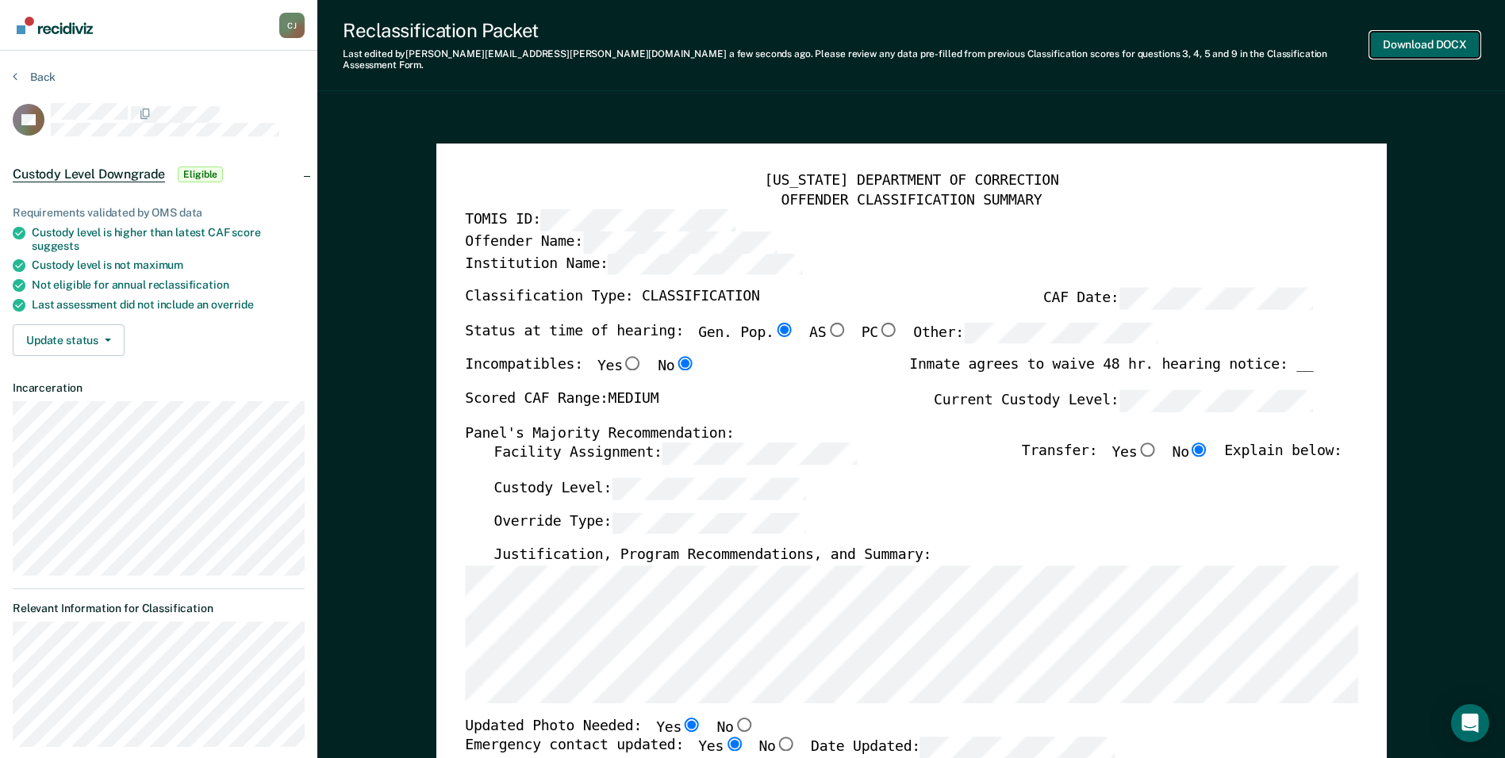
click at [1408, 36] on button "Download DOCX" at bounding box center [1424, 45] width 109 height 26
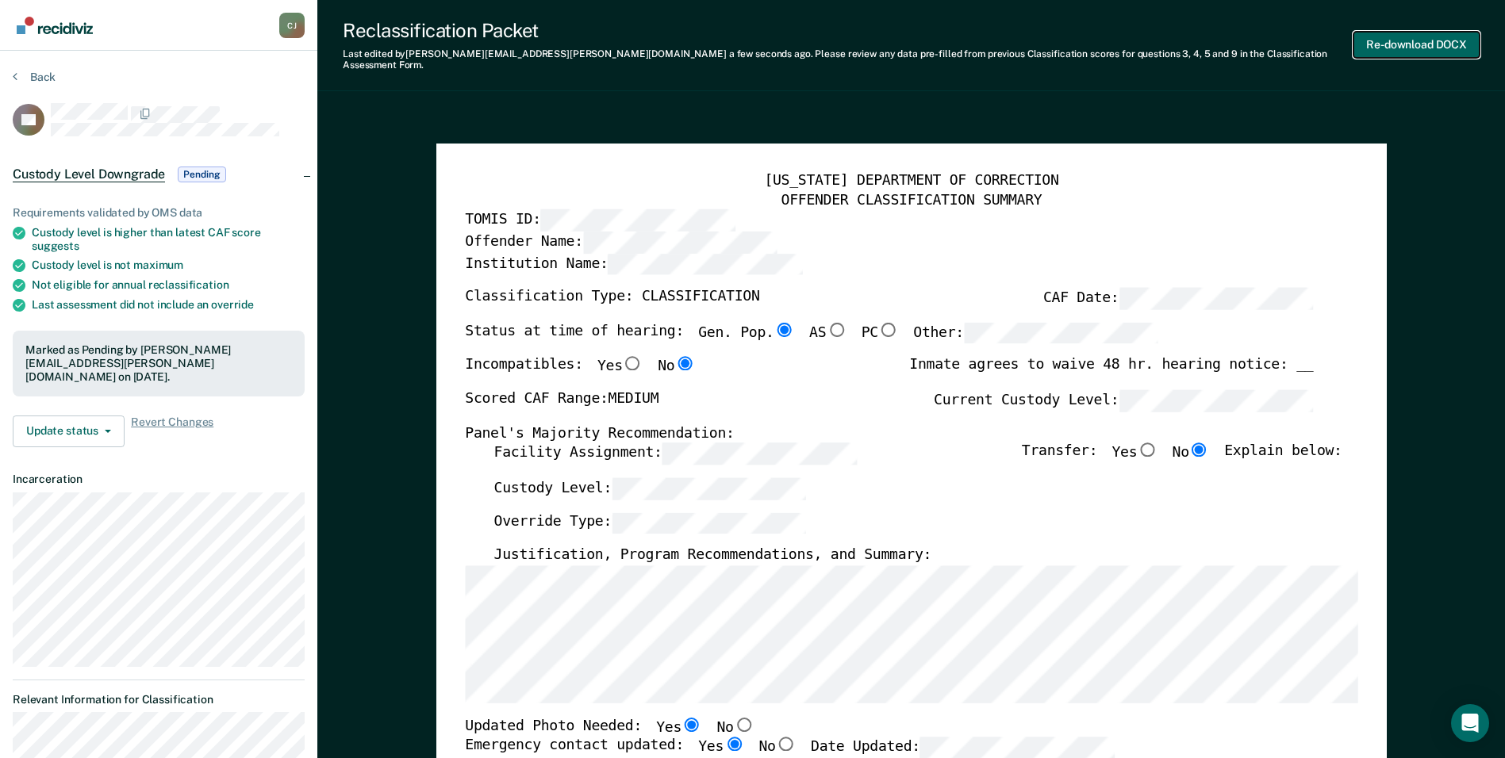
click at [1402, 34] on button "Re-download DOCX" at bounding box center [1416, 45] width 126 height 26
click at [30, 78] on button "Back" at bounding box center [34, 77] width 43 height 14
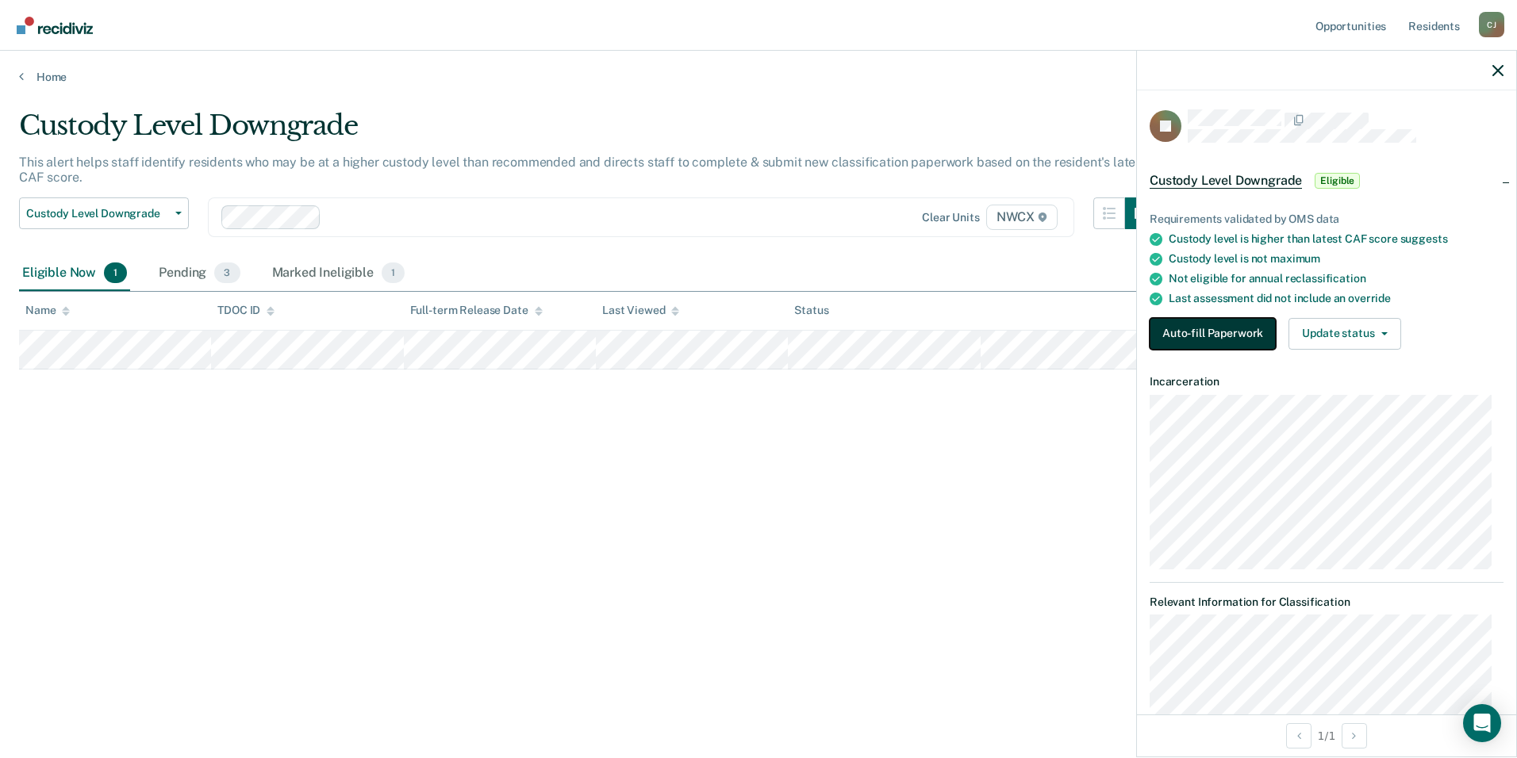
click at [1196, 334] on button "Auto-fill Paperwork" at bounding box center [1212, 334] width 126 height 32
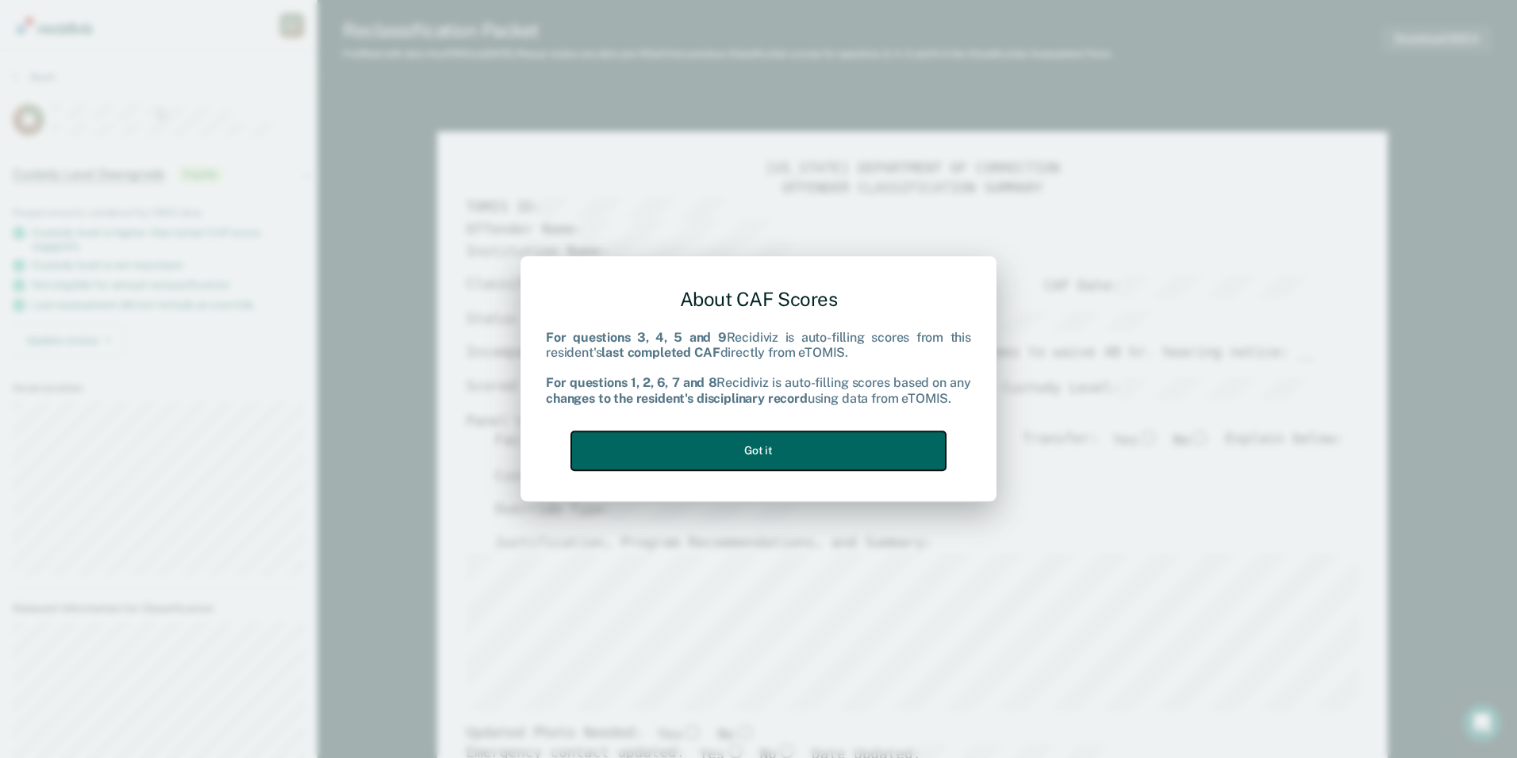
click at [775, 448] on button "Got it" at bounding box center [758, 450] width 374 height 39
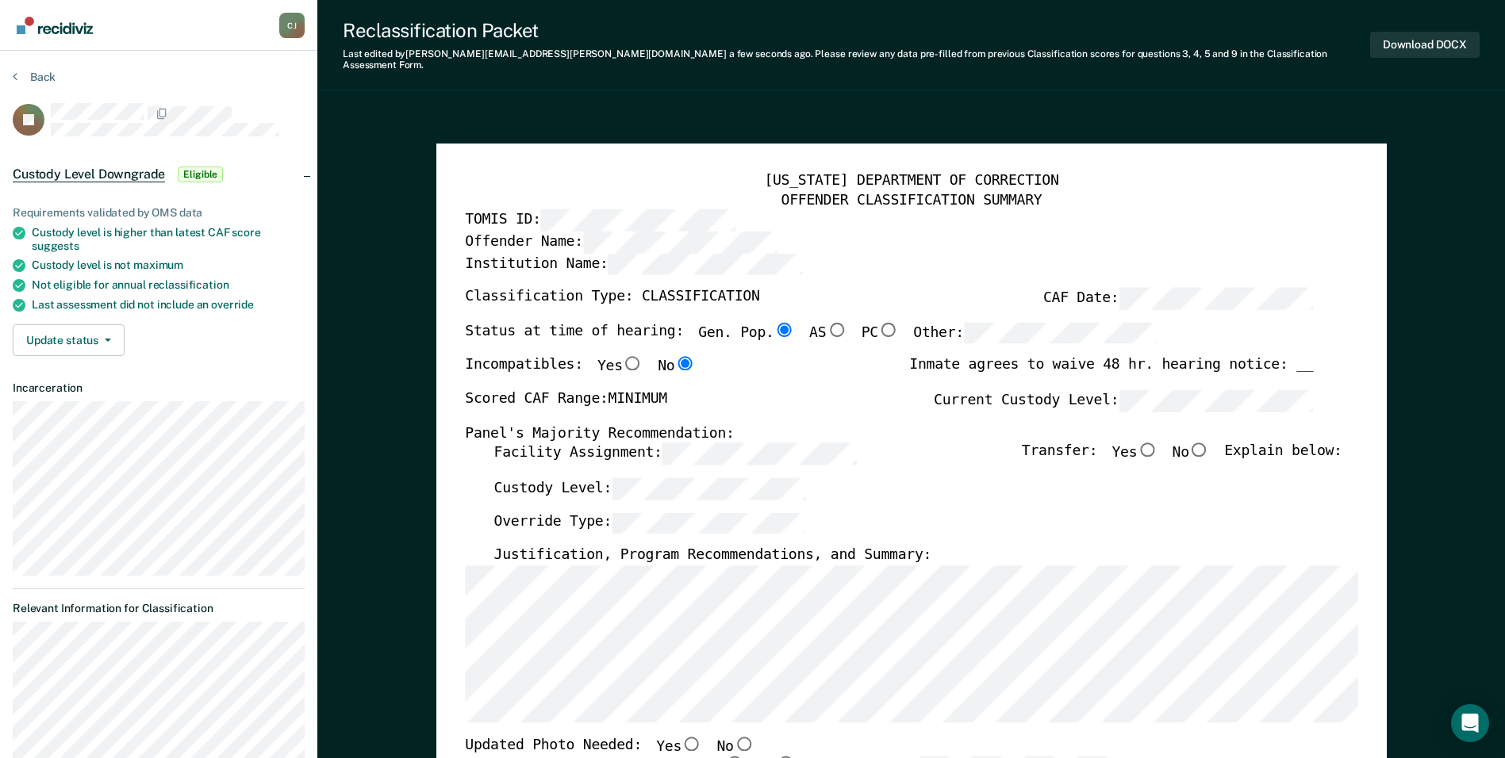
click at [1157, 443] on input "Yes" at bounding box center [1147, 450] width 21 height 14
type textarea "x"
radio input "true"
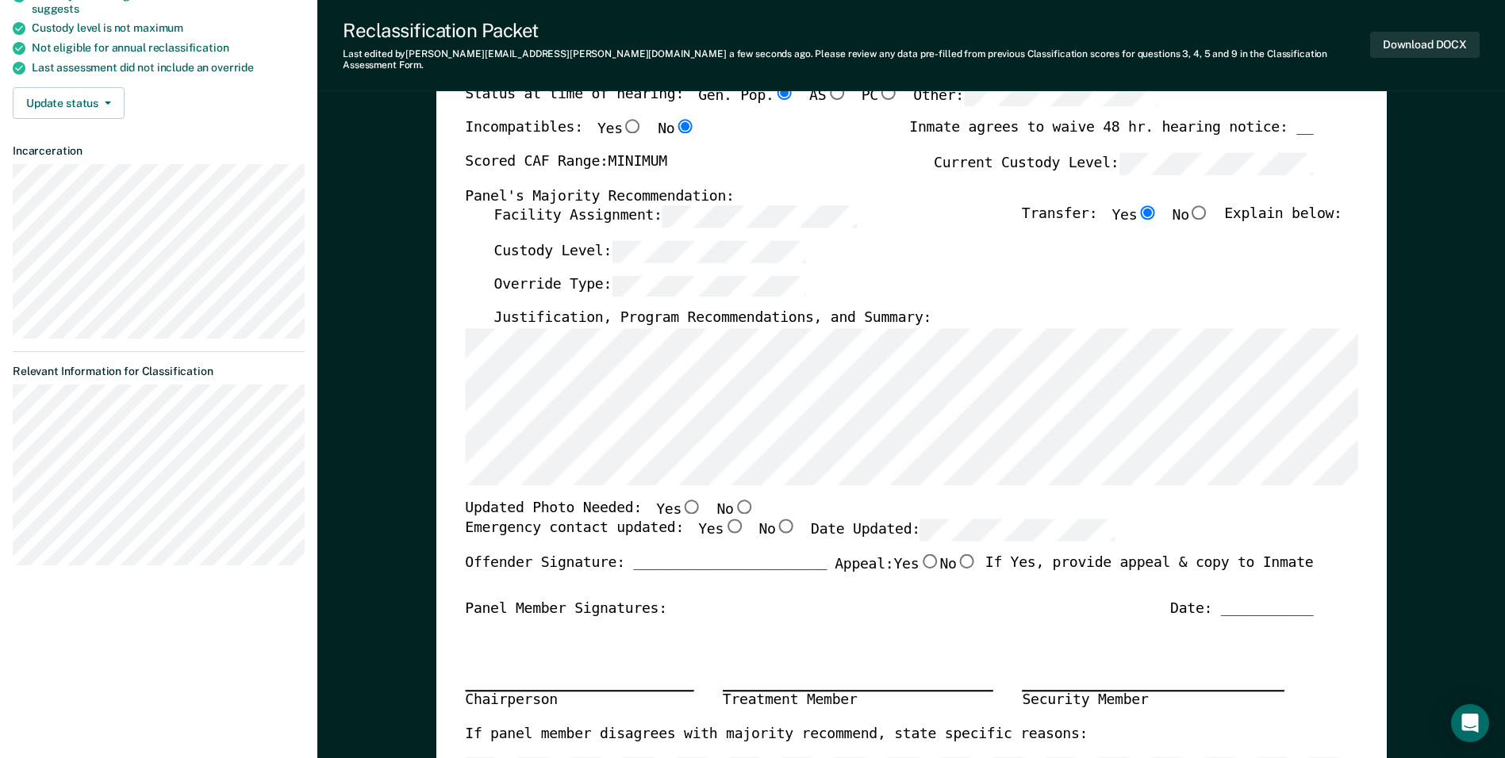
scroll to position [238, 0]
click at [681, 498] on input "Yes" at bounding box center [691, 505] width 21 height 14
type textarea "x"
radio input "true"
click at [723, 519] on input "Yes" at bounding box center [733, 526] width 21 height 14
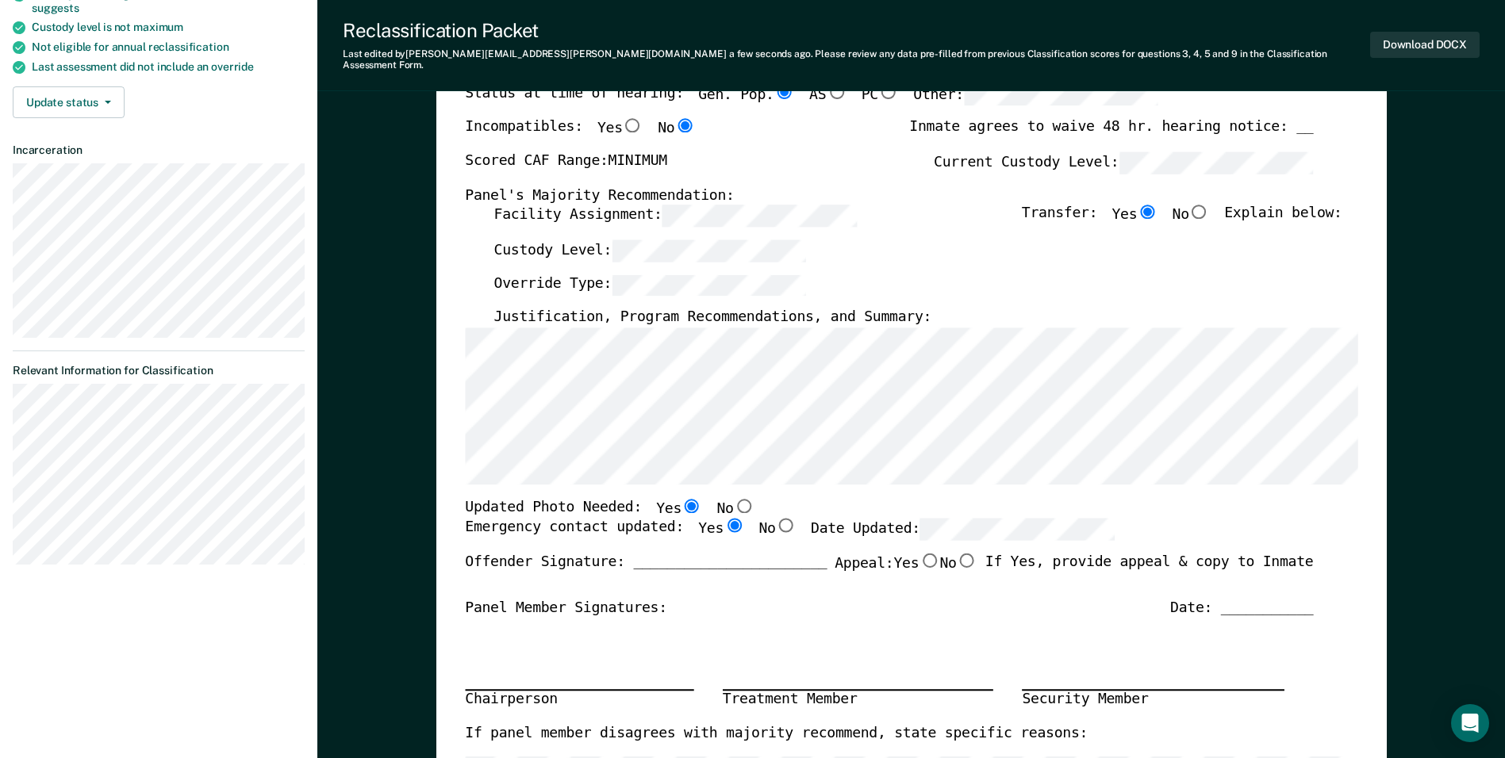
type textarea "x"
radio input "true"
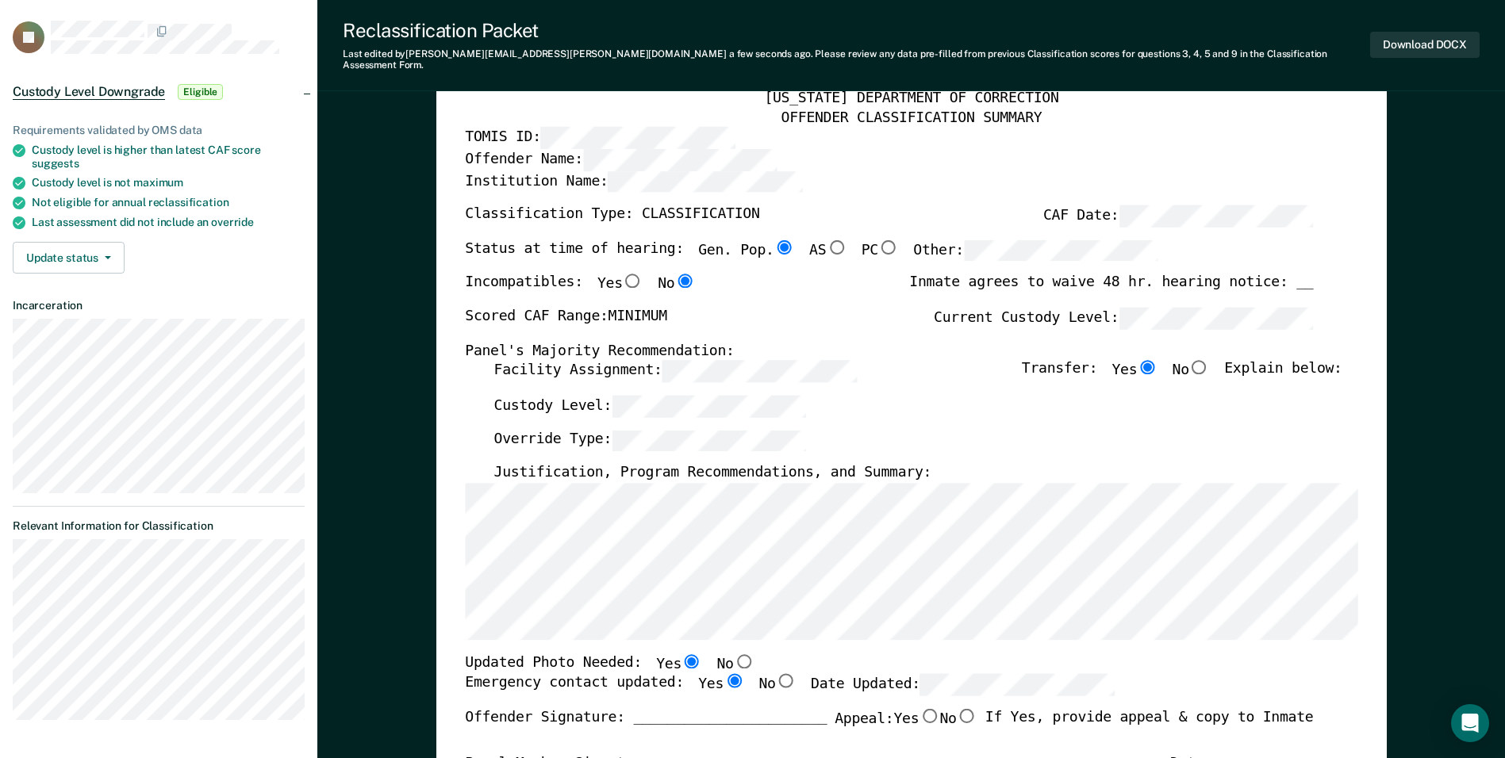
scroll to position [0, 0]
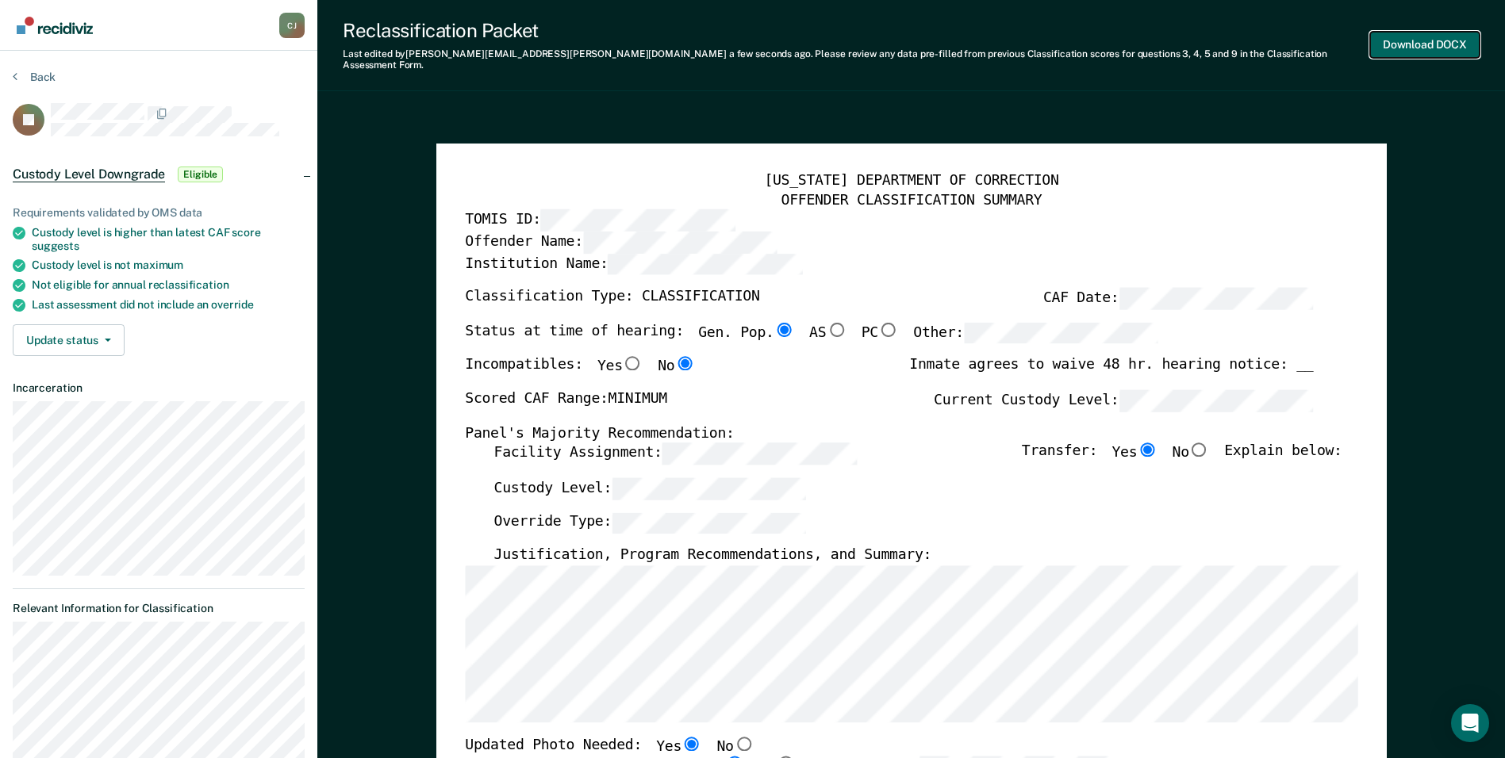
click at [1423, 35] on button "Download DOCX" at bounding box center [1424, 45] width 109 height 26
type textarea "x"
